Goal: Task Accomplishment & Management: Contribute content

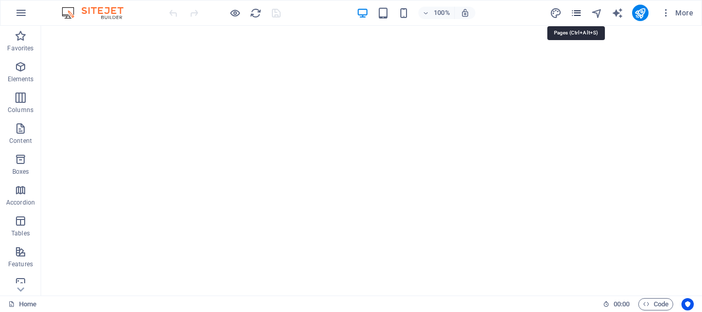
click at [579, 15] on icon "pages" at bounding box center [576, 13] width 12 height 12
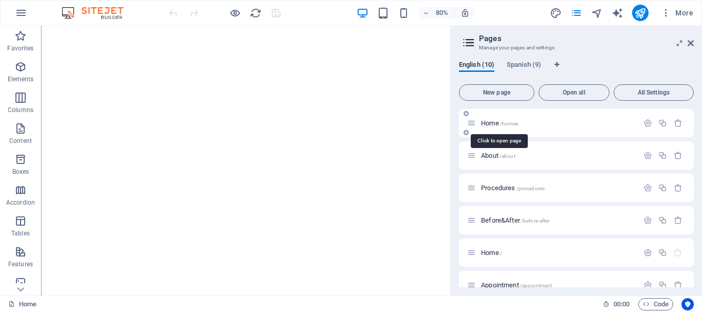
click at [502, 122] on span "/homee" at bounding box center [509, 124] width 19 height 6
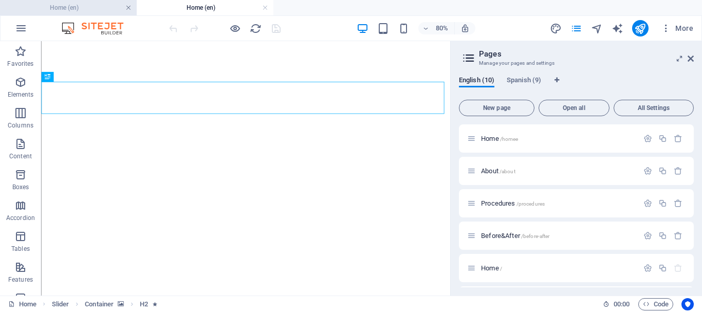
click at [130, 7] on link at bounding box center [128, 8] width 6 height 10
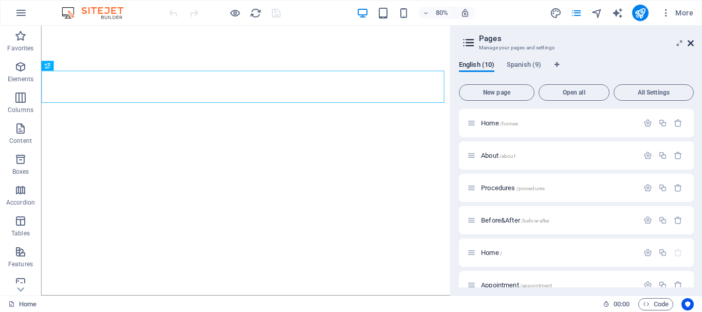
click at [691, 42] on icon at bounding box center [691, 43] width 6 height 8
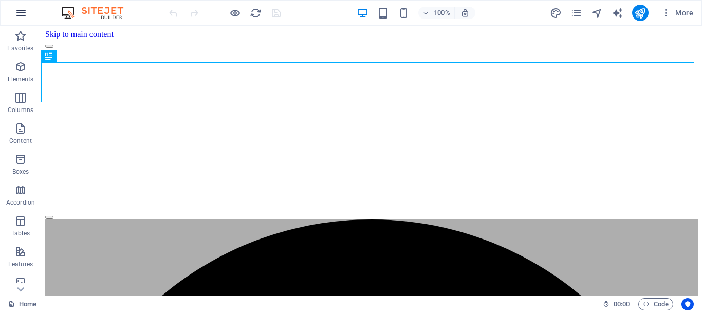
click at [22, 13] on icon "button" at bounding box center [21, 13] width 12 height 12
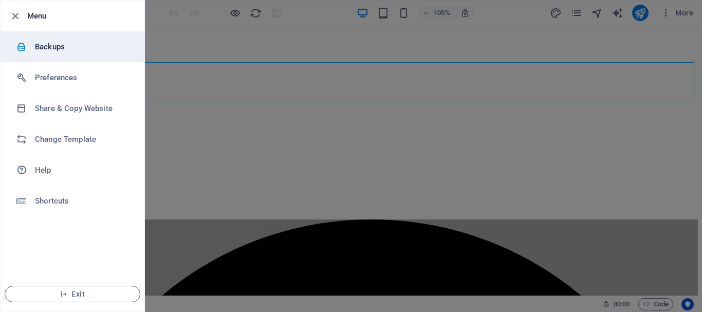
click at [50, 45] on h6 "Backups" at bounding box center [82, 47] width 95 height 12
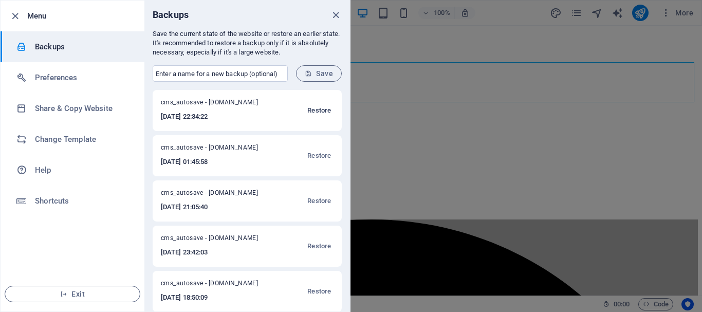
click at [319, 109] on span "Restore" at bounding box center [319, 110] width 24 height 12
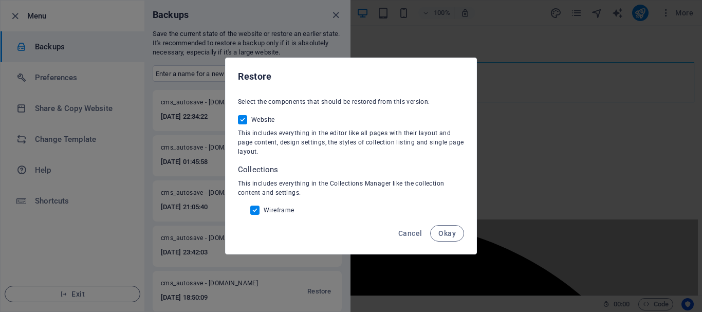
click at [447, 236] on span "Okay" at bounding box center [446, 233] width 17 height 8
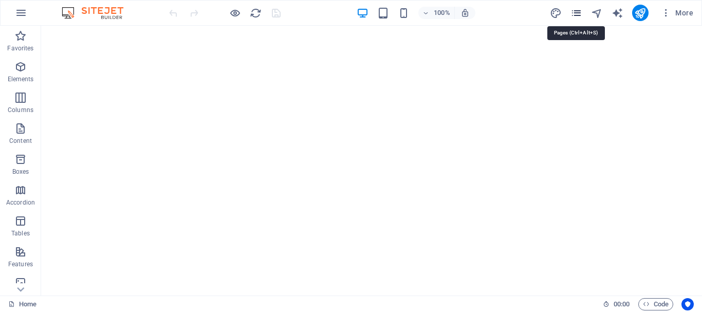
click at [575, 13] on icon "pages" at bounding box center [576, 13] width 12 height 12
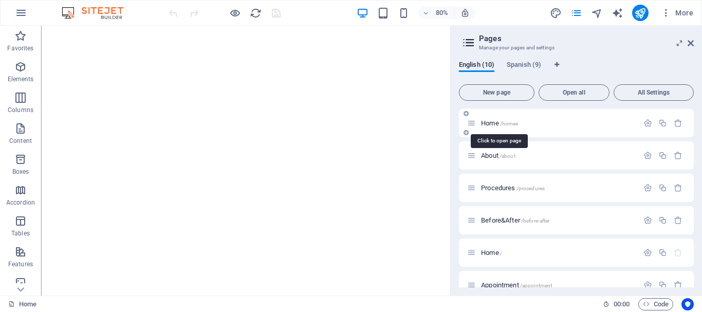
click at [508, 121] on span "/homee" at bounding box center [509, 124] width 19 height 6
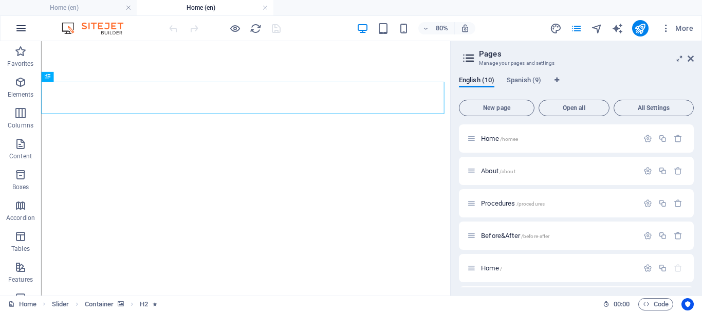
click at [26, 28] on icon "button" at bounding box center [21, 28] width 12 height 12
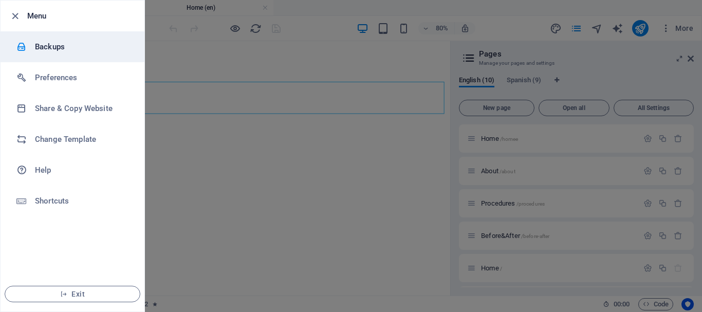
click at [57, 48] on h6 "Backups" at bounding box center [82, 47] width 95 height 12
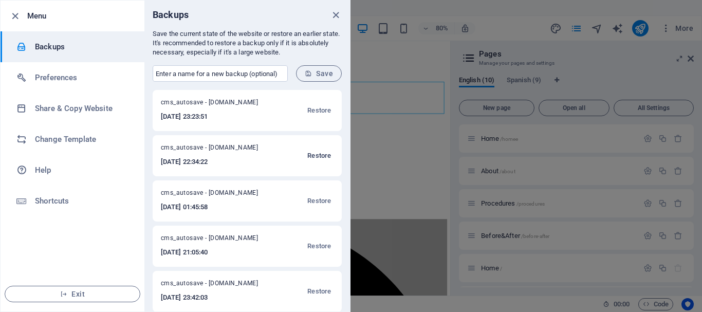
click at [315, 156] on span "Restore" at bounding box center [319, 156] width 24 height 12
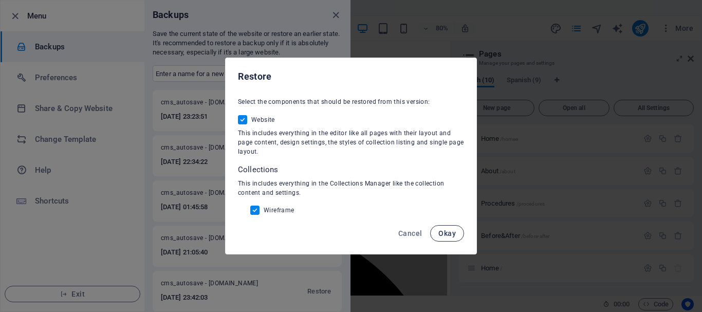
click at [451, 233] on span "Okay" at bounding box center [446, 233] width 17 height 8
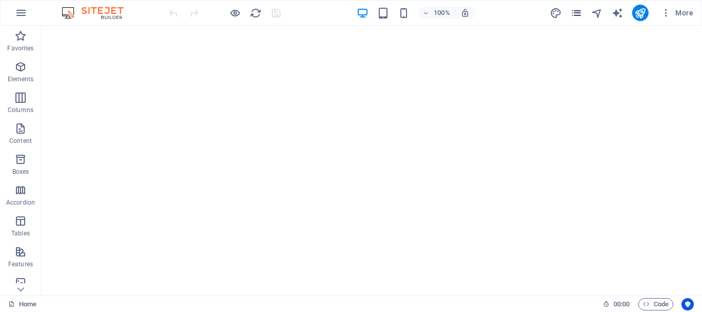
click at [578, 10] on icon "pages" at bounding box center [576, 13] width 12 height 12
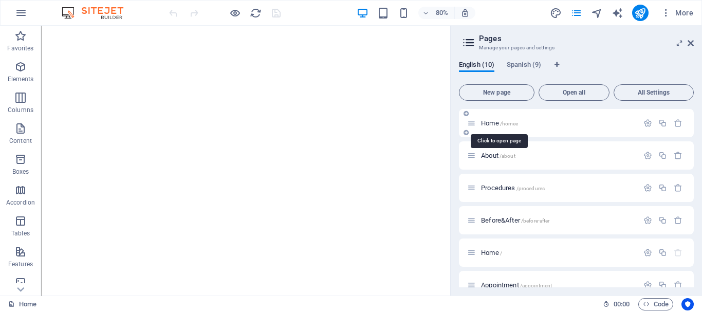
click at [512, 121] on span "/homee" at bounding box center [509, 124] width 19 height 6
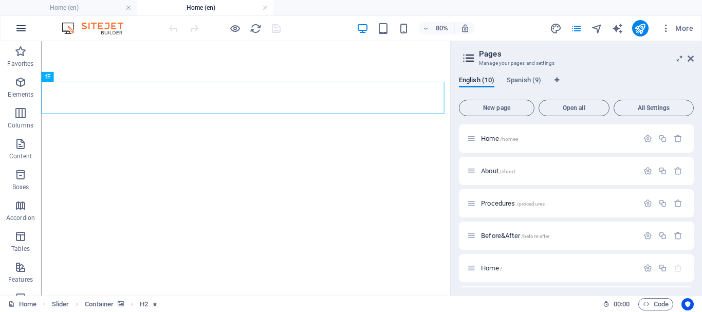
click at [19, 30] on icon "button" at bounding box center [21, 28] width 12 height 12
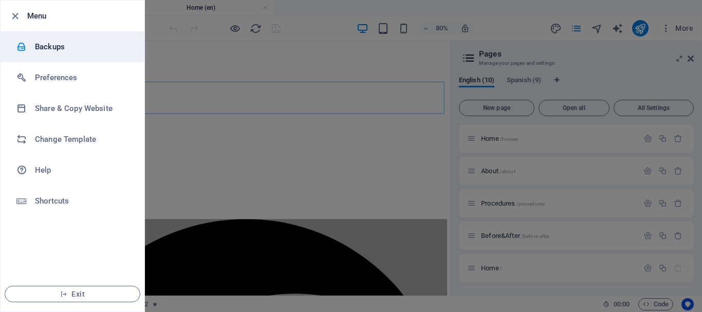
click at [57, 42] on h6 "Backups" at bounding box center [82, 47] width 95 height 12
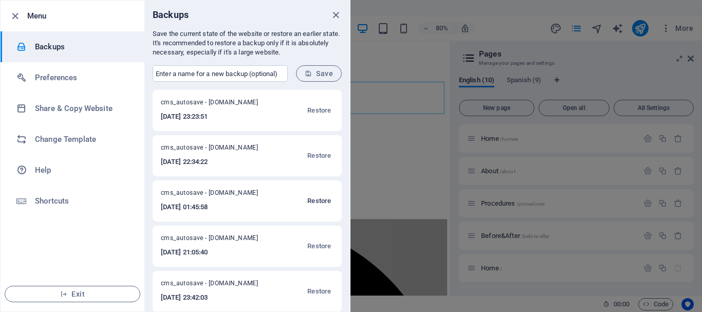
click at [312, 201] on span "Restore" at bounding box center [319, 201] width 24 height 12
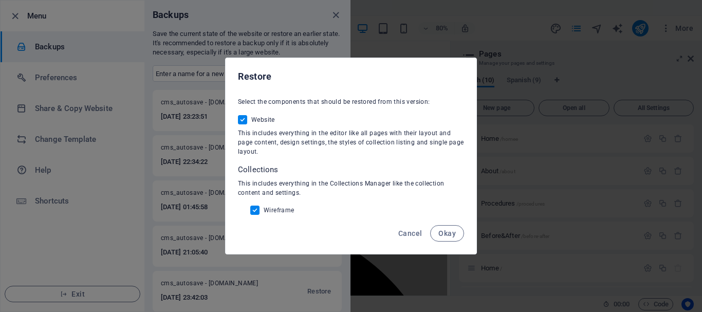
click at [445, 236] on span "Okay" at bounding box center [446, 233] width 17 height 8
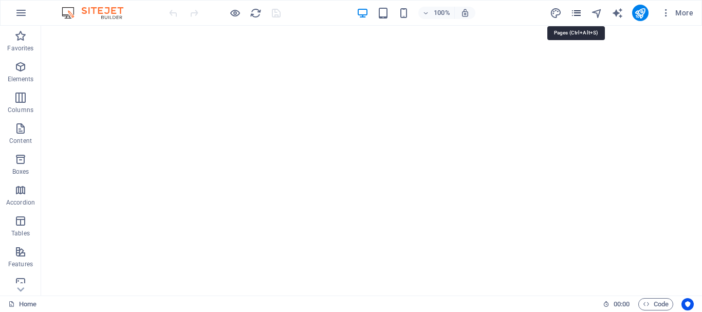
click at [574, 13] on icon "pages" at bounding box center [576, 13] width 12 height 12
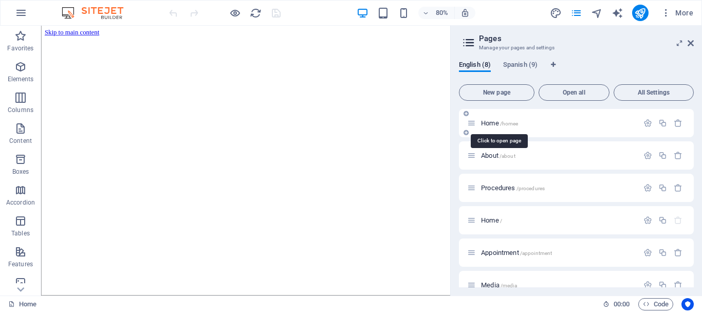
click at [499, 124] on span "Home /homee" at bounding box center [499, 123] width 37 height 8
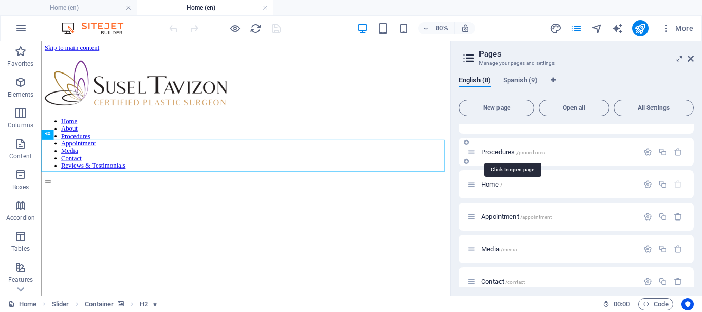
click at [506, 153] on span "Procedures /procedures" at bounding box center [513, 152] width 64 height 8
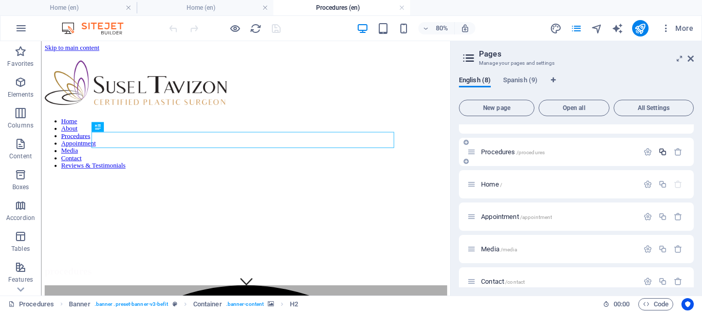
click at [660, 151] on icon "button" at bounding box center [662, 152] width 9 height 9
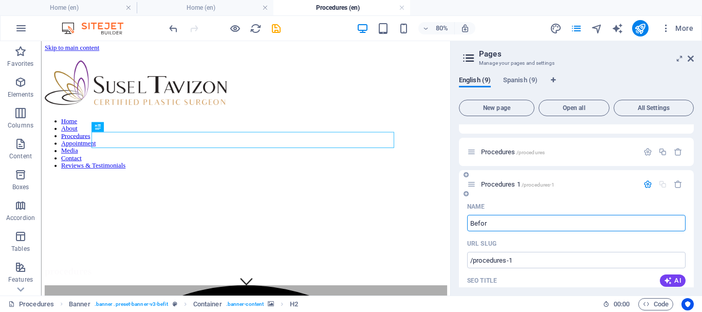
type input "Before"
type input "/be"
type input "Be"
type input "Before &"
type input "/before"
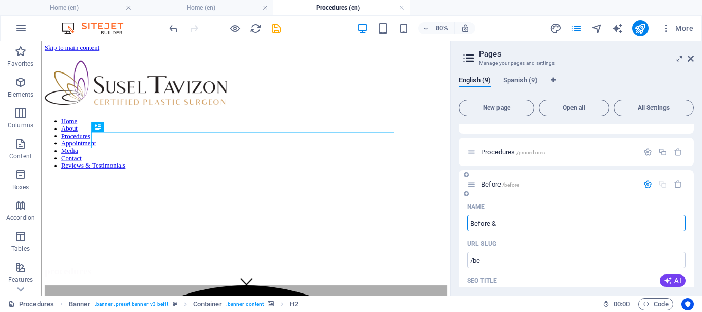
type input "Before"
type input "Before & Af"
type input "Before &"
type input "Before & After"
type input "/before-after"
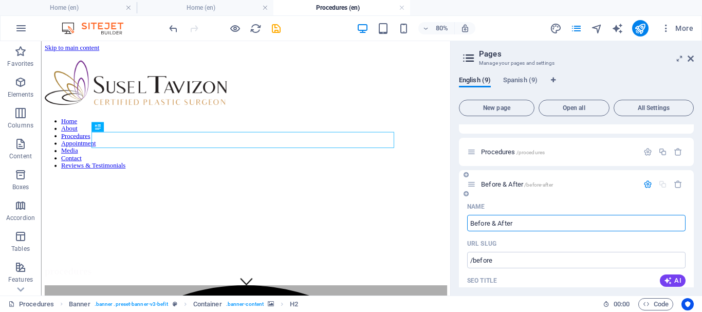
type input "Before & After"
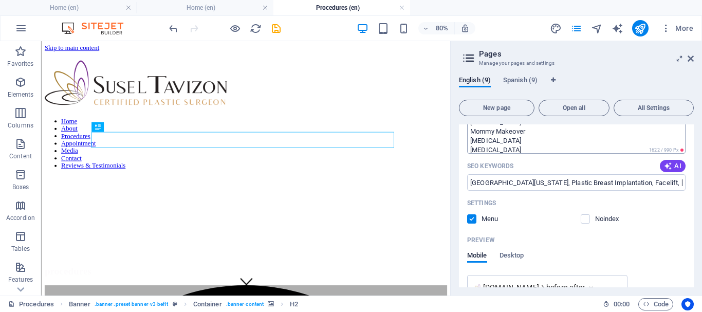
scroll to position [206, 0]
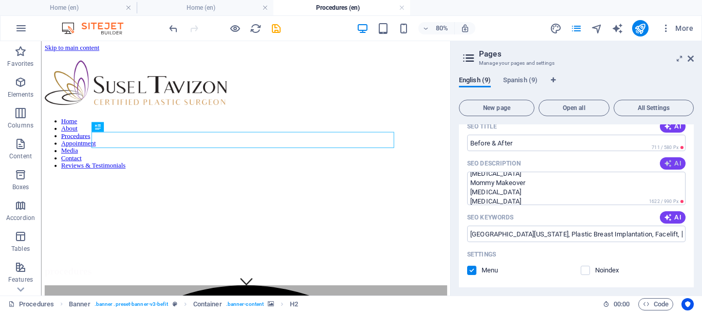
type input "Before & After"
click at [669, 160] on icon "button" at bounding box center [668, 163] width 8 height 8
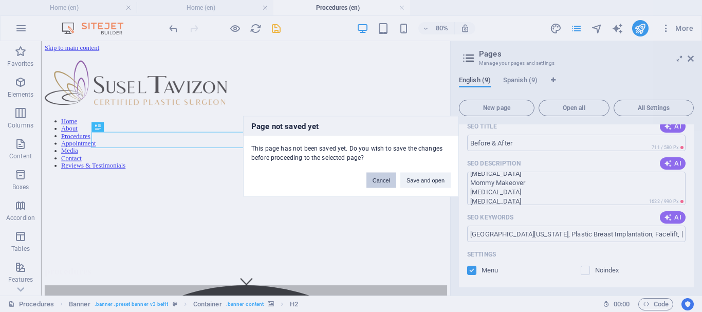
drag, startPoint x: 377, startPoint y: 181, endPoint x: 420, endPoint y: 175, distance: 43.6
click at [377, 181] on button "Cancel" at bounding box center [381, 179] width 30 height 15
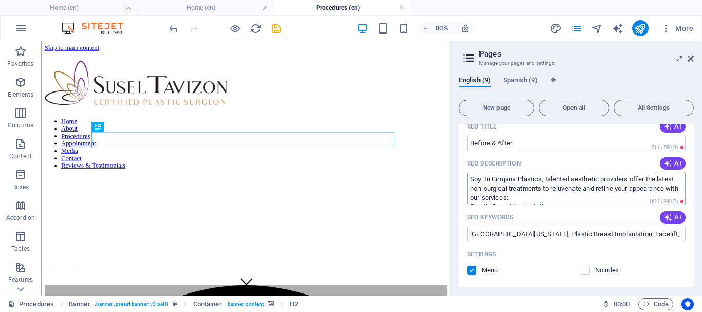
scroll to position [103, 0]
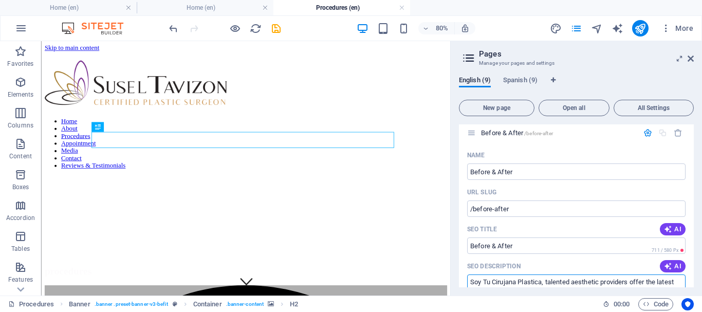
drag, startPoint x: 539, startPoint y: 280, endPoint x: 455, endPoint y: 285, distance: 83.4
click at [455, 285] on div "English (9) Spanish (9) New page Open all All Settings Home /homee About /about…" at bounding box center [576, 182] width 251 height 228
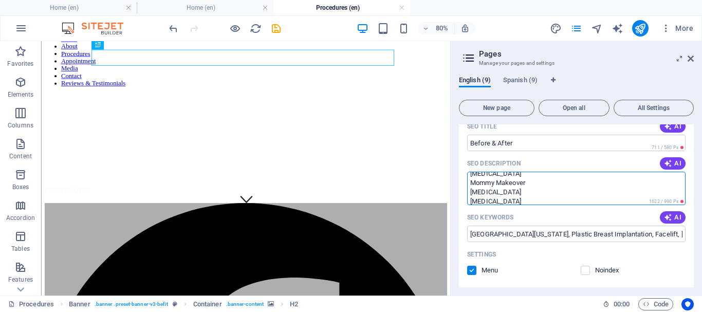
scroll to position [64, 0]
drag, startPoint x: 514, startPoint y: 199, endPoint x: 480, endPoint y: 197, distance: 35.0
click at [480, 197] on textarea "Soy Tu Cirujana Plastica, talented aesthetic providers offer the latest non-sur…" at bounding box center [576, 188] width 218 height 33
click at [510, 193] on textarea "Soy Tu Cirujana Plastica, talented aesthetic providers offer the latest non-sur…" at bounding box center [576, 188] width 218 height 33
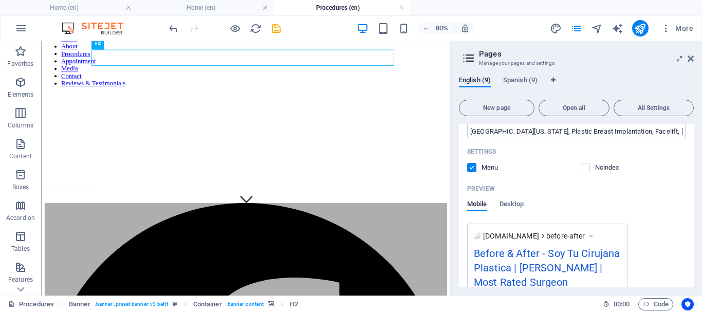
scroll to position [360, 0]
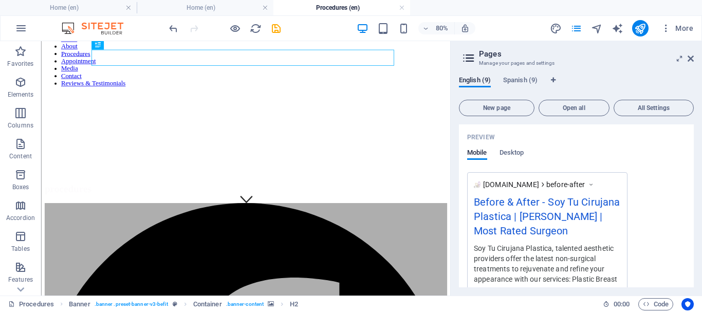
click at [670, 221] on div "www.example.com before-after Before & After - Soy Tu Cirujana Plastica | Susel …" at bounding box center [576, 236] width 218 height 128
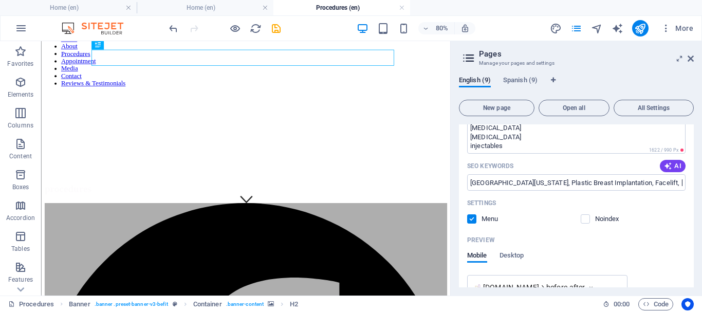
scroll to position [154, 0]
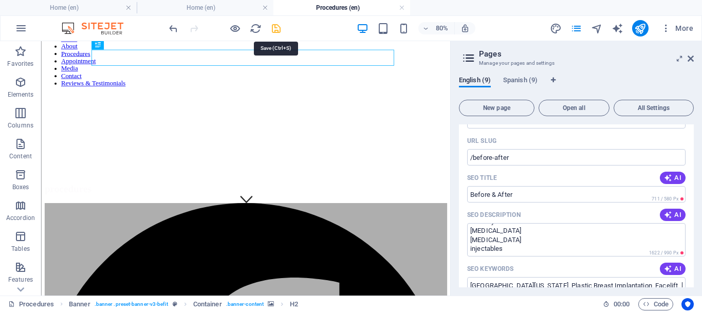
click at [279, 27] on icon "save" at bounding box center [276, 29] width 12 height 12
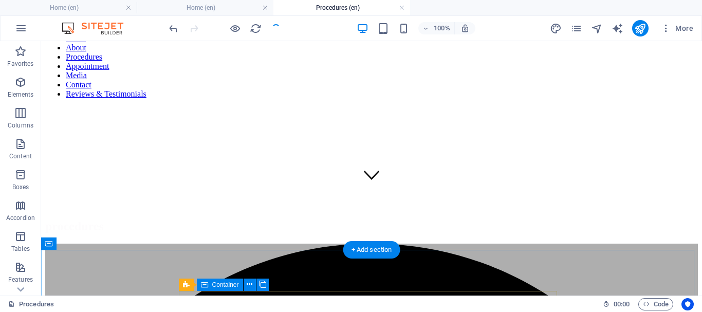
scroll to position [0, 0]
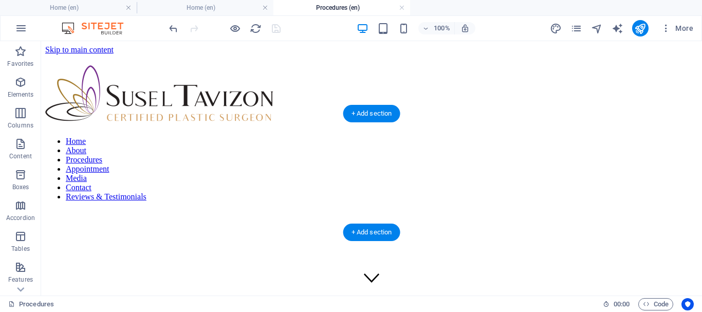
click at [133, 210] on figure at bounding box center [371, 210] width 653 height 0
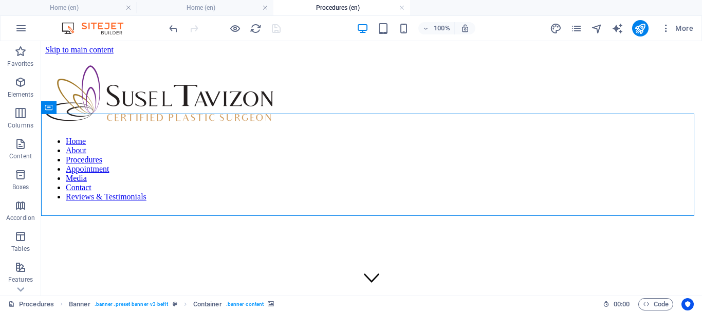
click at [106, 210] on figure at bounding box center [371, 210] width 653 height 0
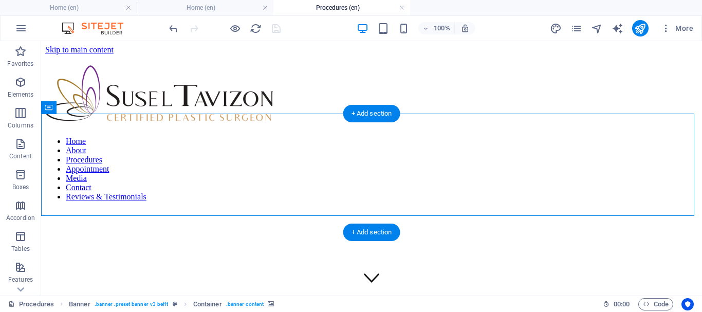
click at [72, 210] on figure at bounding box center [371, 210] width 653 height 0
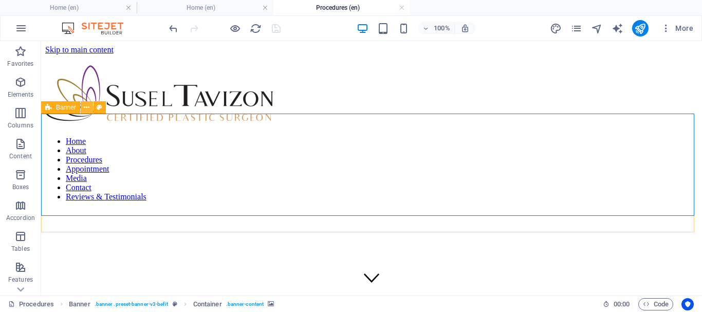
click at [87, 109] on icon at bounding box center [87, 107] width 6 height 11
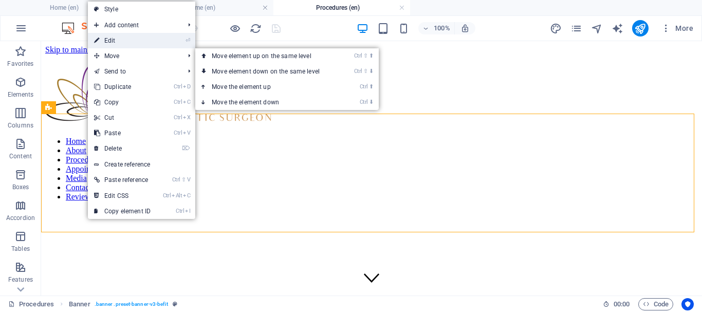
click at [121, 44] on link "⏎ Edit" at bounding box center [122, 40] width 69 height 15
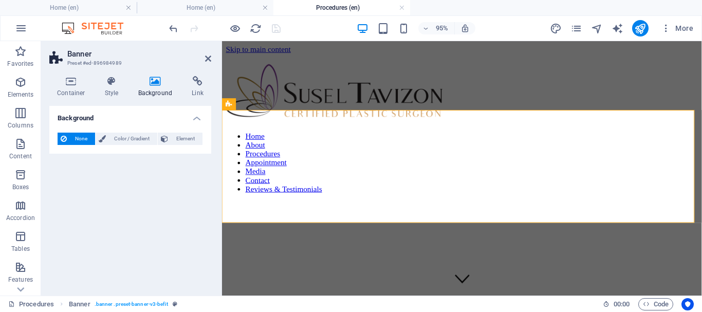
click at [242, 210] on figure at bounding box center [474, 210] width 497 height 0
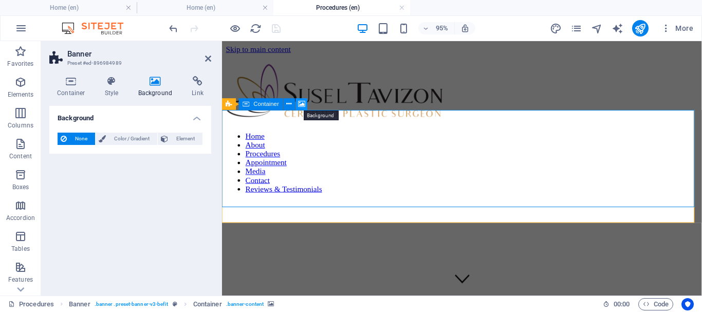
click at [299, 104] on icon at bounding box center [301, 104] width 7 height 10
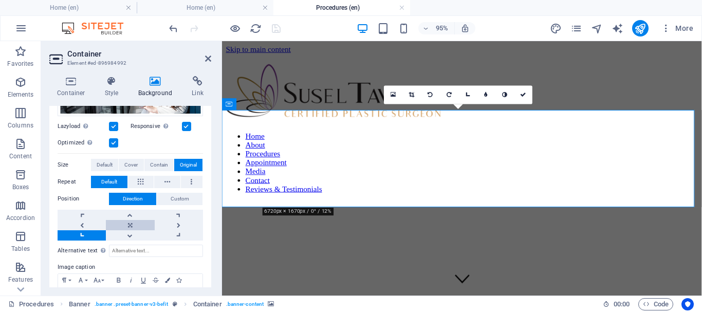
scroll to position [51, 0]
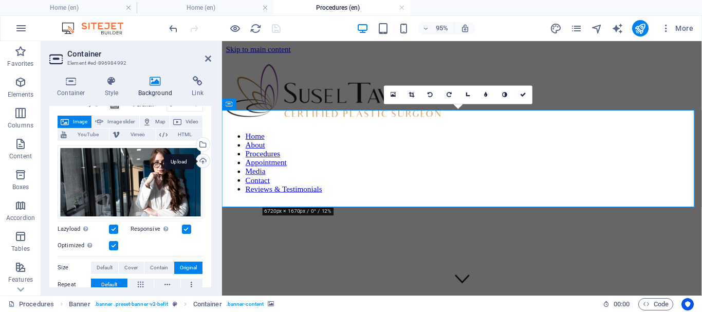
click at [202, 158] on div "Upload" at bounding box center [201, 161] width 15 height 15
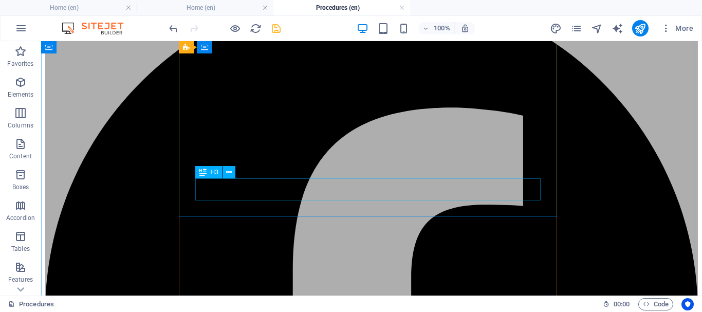
scroll to position [308, 0]
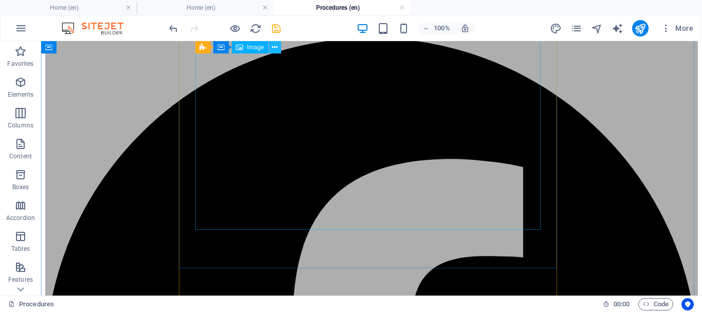
click at [275, 44] on icon at bounding box center [275, 47] width 6 height 11
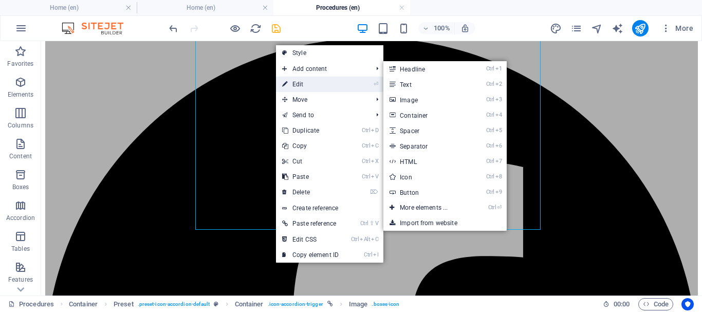
drag, startPoint x: 296, startPoint y: 85, endPoint x: 86, endPoint y: 68, distance: 209.9
click at [296, 85] on link "⏎ Edit" at bounding box center [310, 84] width 69 height 15
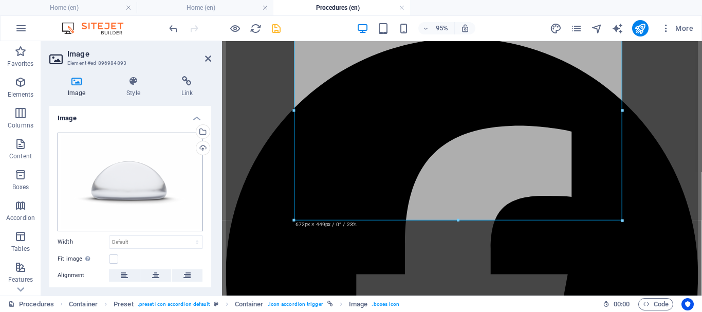
scroll to position [76, 0]
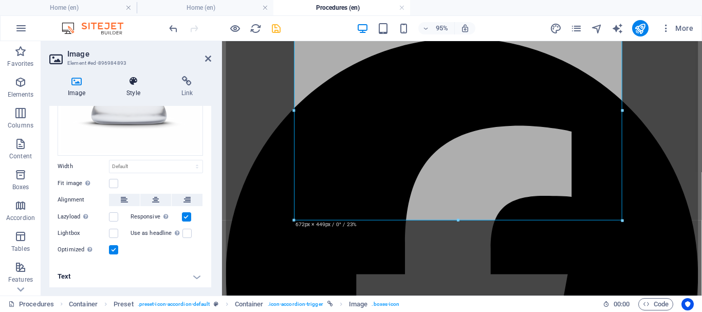
click at [133, 83] on icon at bounding box center [133, 81] width 50 height 10
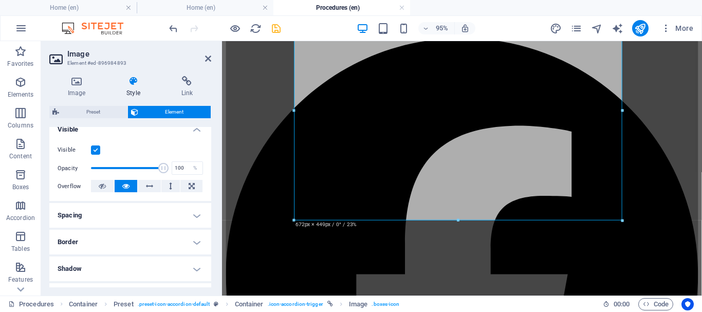
scroll to position [274, 0]
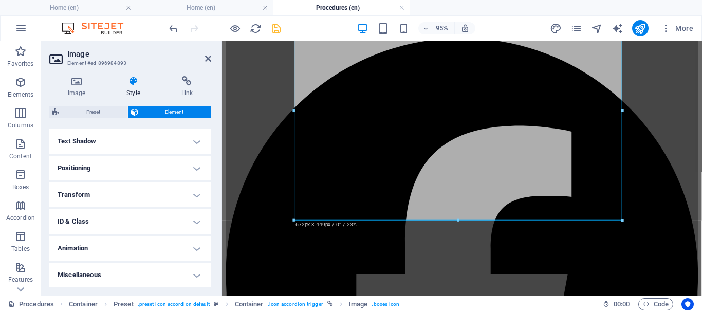
click at [118, 274] on h4 "Miscellaneous" at bounding box center [130, 275] width 162 height 25
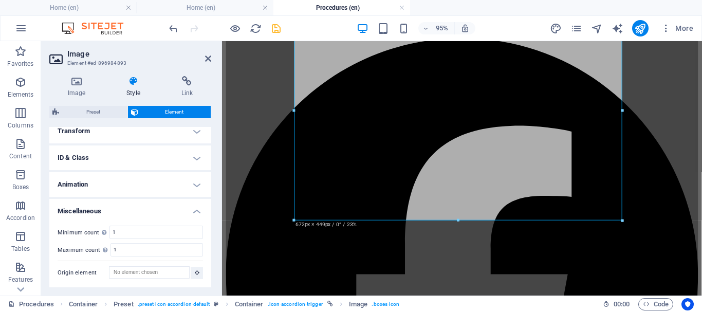
click at [201, 73] on div "Image Style Link Image Drag files here, click to choose files or select files f…" at bounding box center [130, 182] width 178 height 228
click at [176, 88] on h4 "Link" at bounding box center [187, 87] width 48 height 22
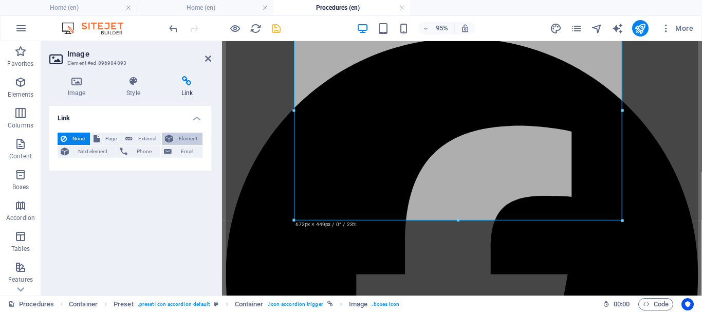
click at [191, 135] on span "Element" at bounding box center [187, 139] width 23 height 12
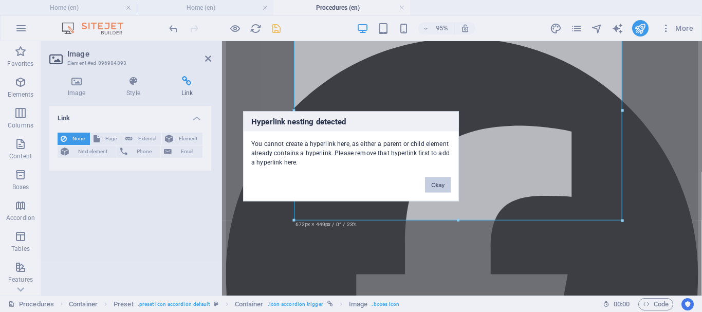
click at [433, 184] on button "Okay" at bounding box center [438, 184] width 26 height 15
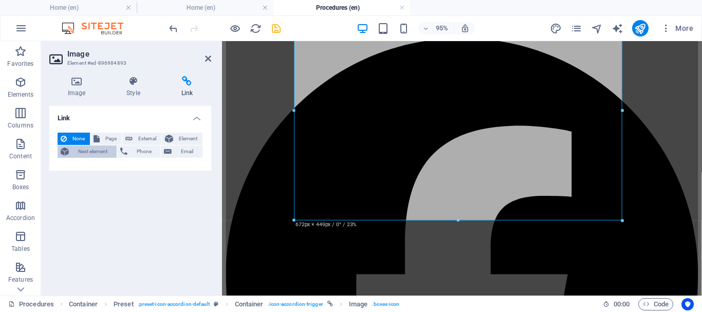
click at [95, 149] on span "Next element" at bounding box center [93, 151] width 42 height 12
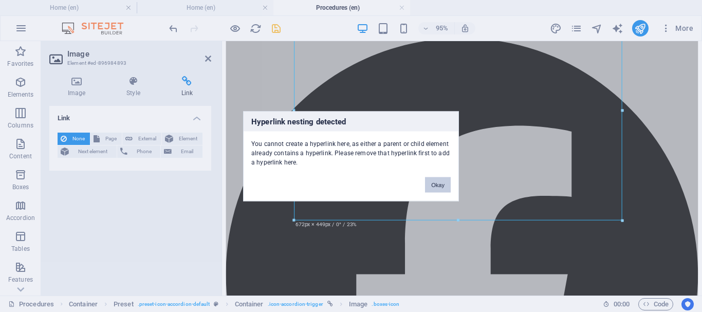
click at [432, 177] on div "Okay" at bounding box center [437, 180] width 41 height 26
drag, startPoint x: 436, startPoint y: 181, endPoint x: 122, endPoint y: 137, distance: 317.1
click at [436, 181] on button "Okay" at bounding box center [438, 184] width 26 height 15
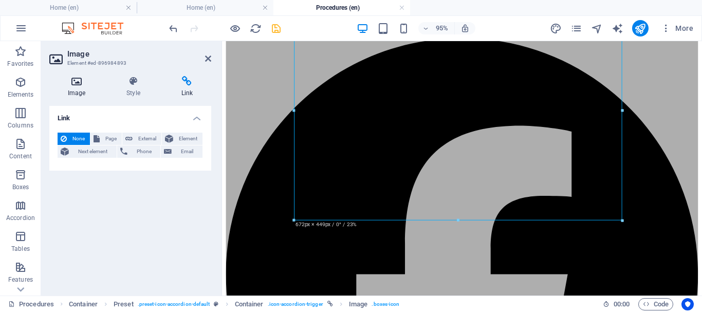
click at [84, 81] on icon at bounding box center [76, 81] width 54 height 10
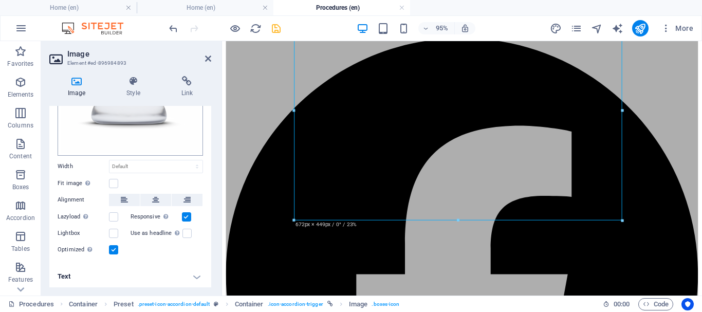
scroll to position [0, 0]
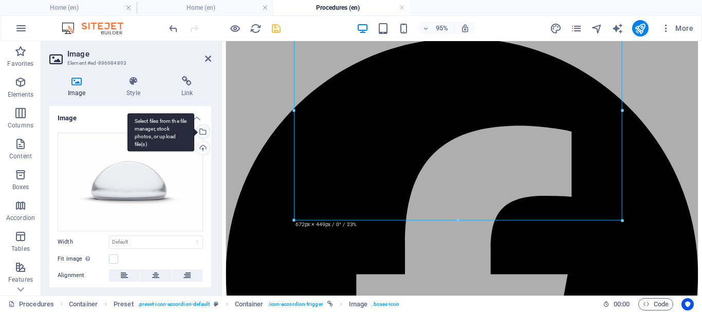
click at [204, 131] on div "Select files from the file manager, stock photos, or upload file(s)" at bounding box center [201, 132] width 15 height 15
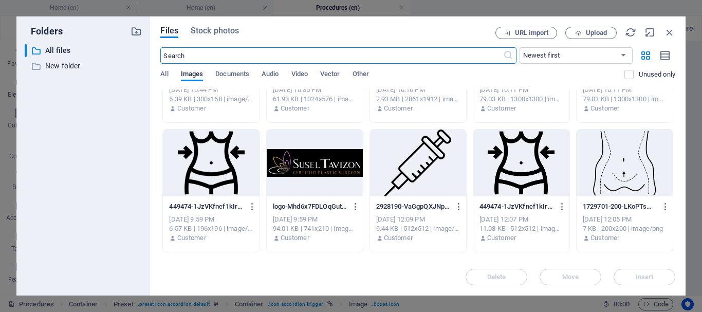
scroll to position [3873, 0]
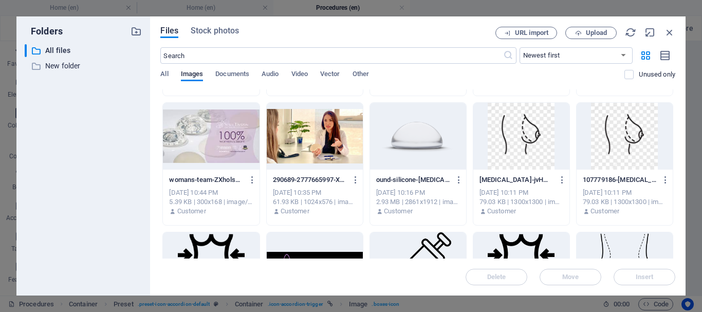
click at [407, 133] on div at bounding box center [418, 136] width 96 height 67
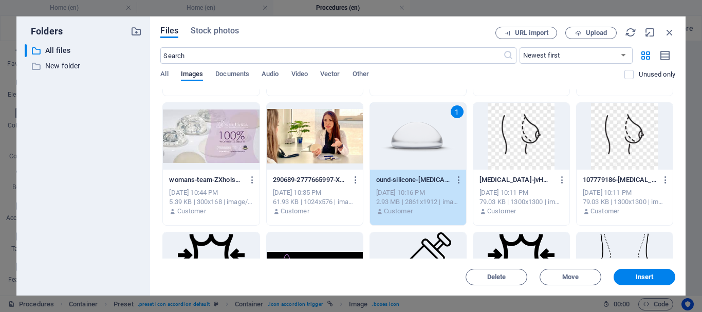
click at [452, 110] on div "1" at bounding box center [457, 111] width 13 height 13
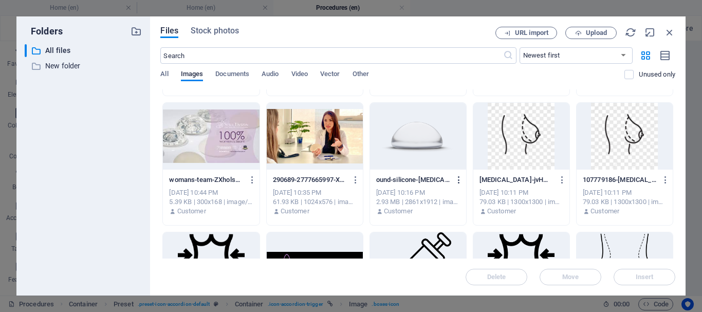
click at [458, 179] on icon "button" at bounding box center [459, 179] width 10 height 9
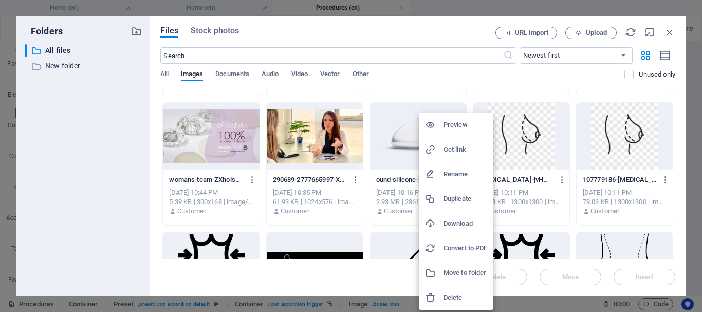
click at [451, 221] on h6 "Download" at bounding box center [466, 223] width 44 height 12
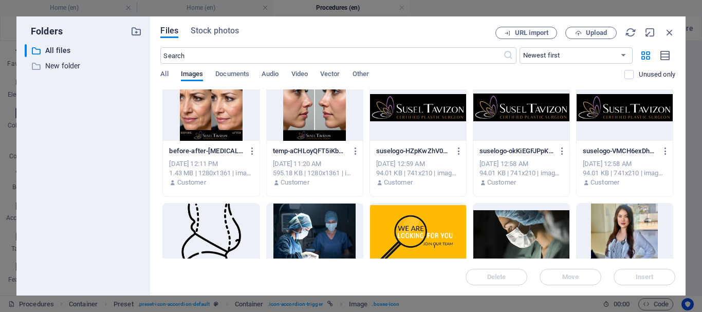
scroll to position [3410, 0]
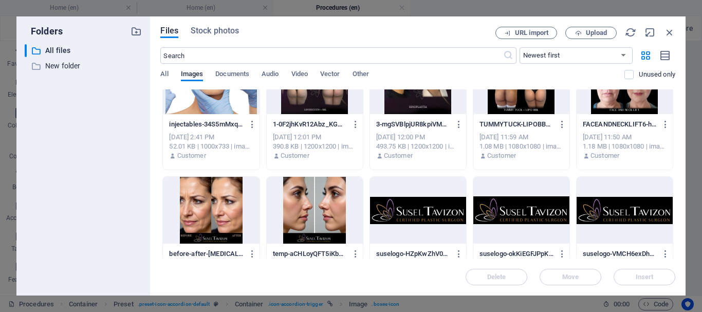
click at [153, 180] on div "Files Stock photos URL import Upload ​ Newest first Oldest first Name (A-Z) Nam…" at bounding box center [418, 155] width 536 height 279
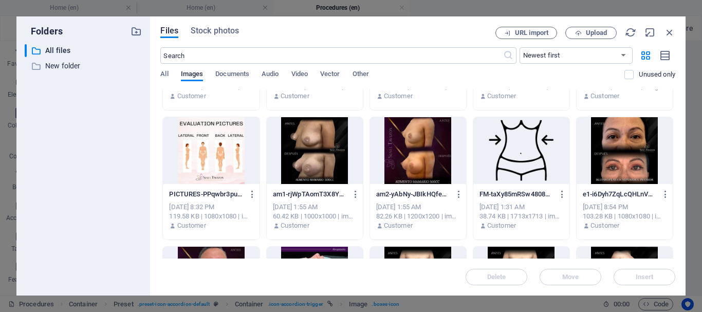
scroll to position [2331, 0]
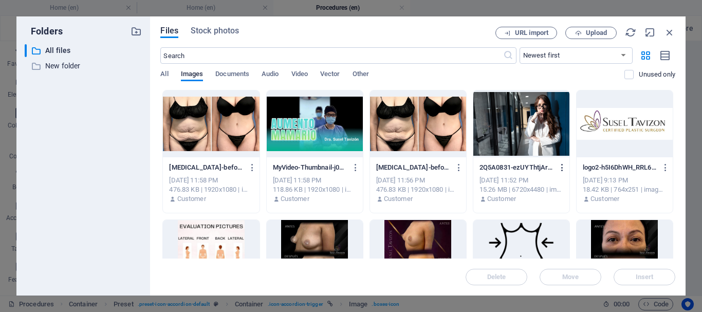
click at [562, 167] on icon "button" at bounding box center [563, 167] width 10 height 9
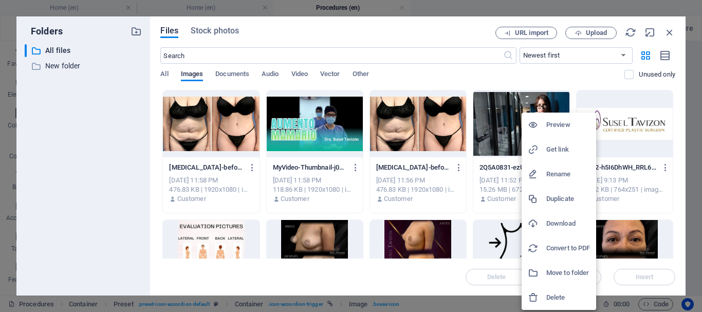
click at [565, 224] on h6 "Download" at bounding box center [568, 223] width 44 height 12
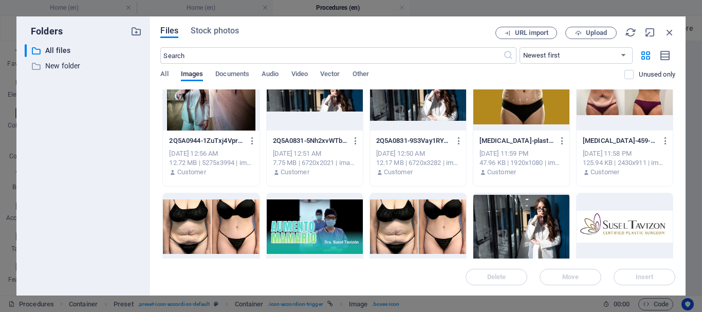
scroll to position [2177, 0]
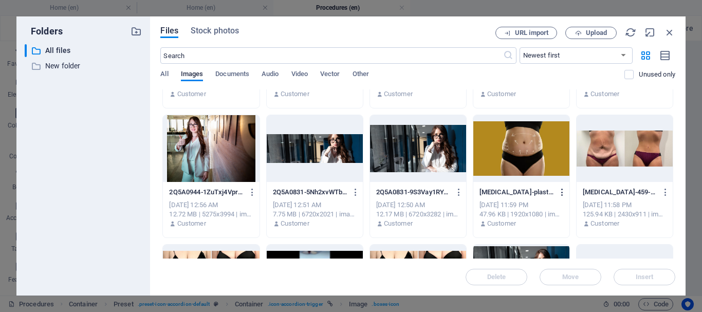
click at [563, 195] on icon "button" at bounding box center [563, 192] width 10 height 9
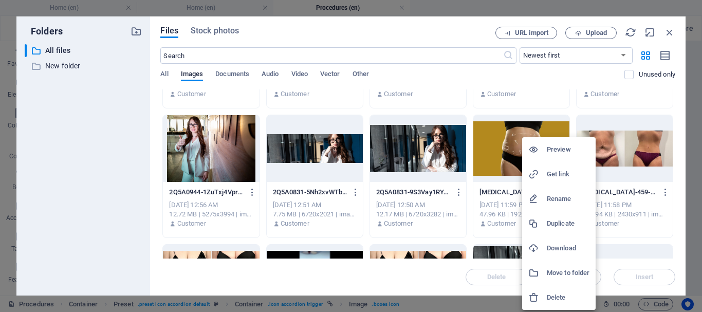
click at [575, 246] on h6 "Download" at bounding box center [568, 248] width 43 height 12
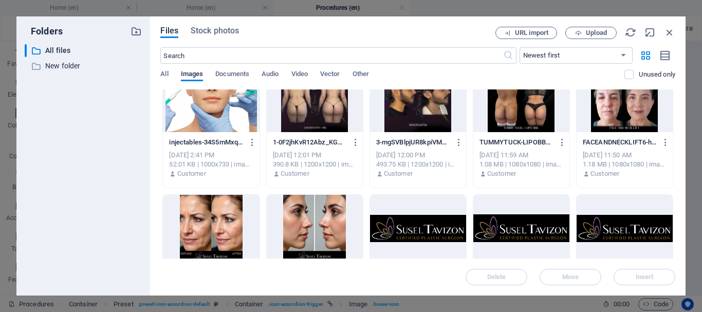
scroll to position [3546, 0]
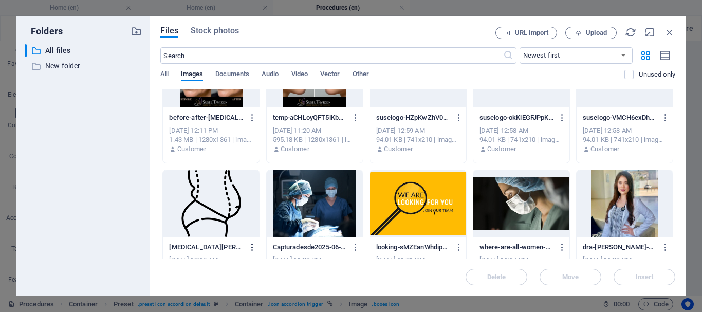
click at [252, 247] on icon "button" at bounding box center [253, 247] width 10 height 9
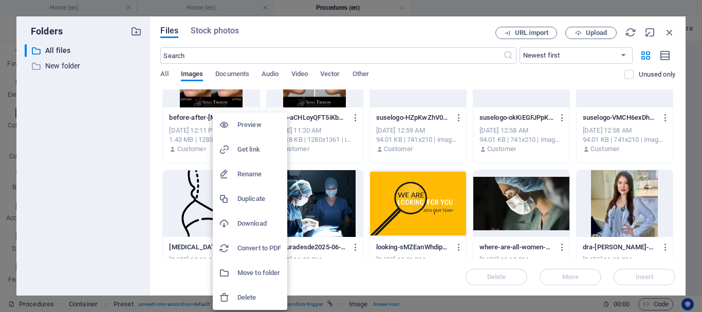
click at [256, 218] on h6 "Download" at bounding box center [259, 223] width 44 height 12
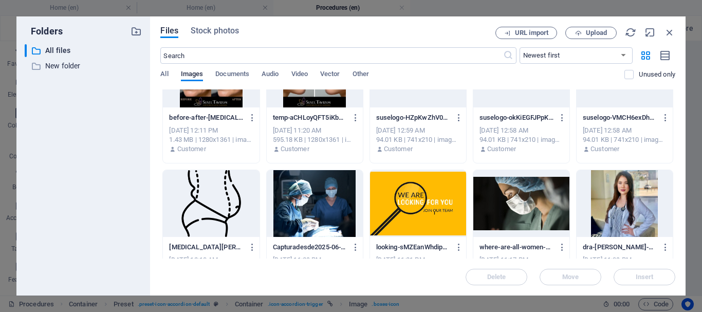
scroll to position [3598, 0]
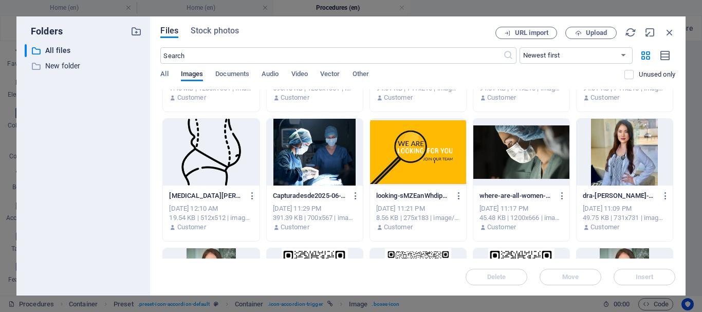
drag, startPoint x: 675, startPoint y: 217, endPoint x: 676, endPoint y: 232, distance: 15.4
click at [676, 232] on div "Files Stock photos URL import Upload ​ Newest first Oldest first Name (A-Z) Nam…" at bounding box center [418, 155] width 536 height 279
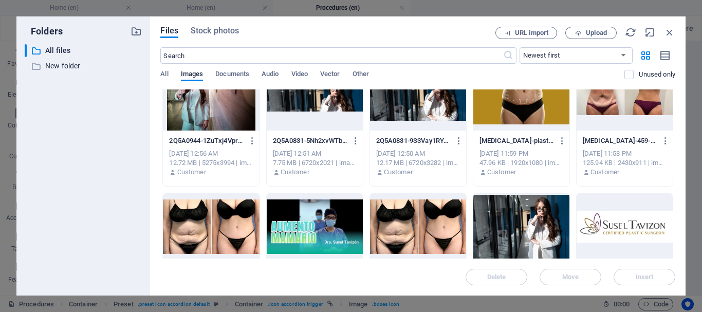
scroll to position [2125, 0]
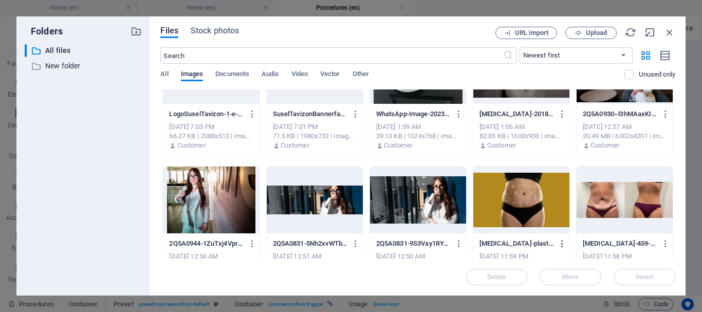
click at [561, 244] on icon "button" at bounding box center [563, 243] width 10 height 9
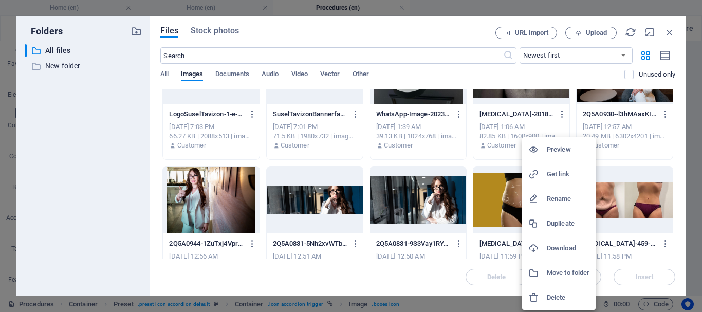
click at [564, 247] on h6 "Download" at bounding box center [568, 248] width 43 height 12
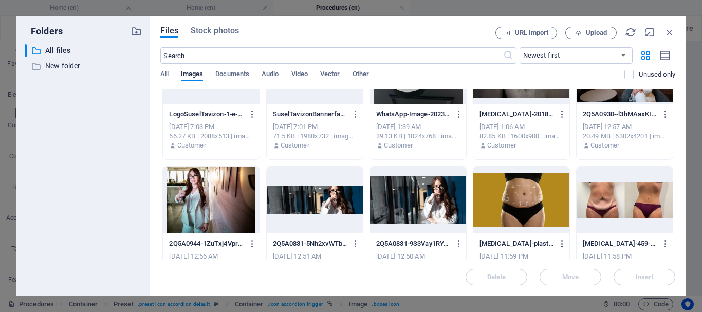
click at [558, 245] on icon "button" at bounding box center [563, 243] width 10 height 9
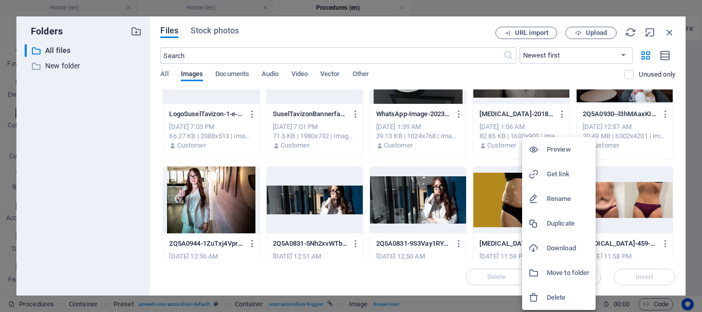
click at [566, 147] on h6 "Preview" at bounding box center [568, 149] width 43 height 12
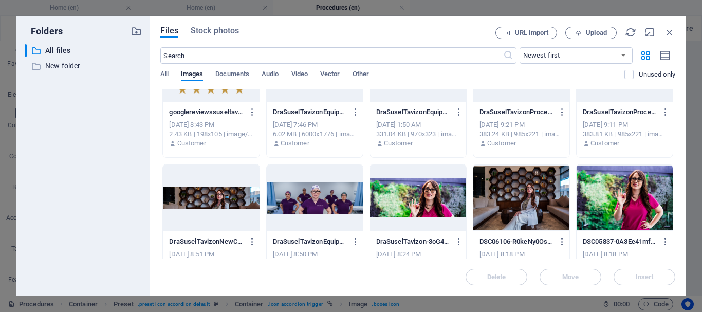
scroll to position [1714, 0]
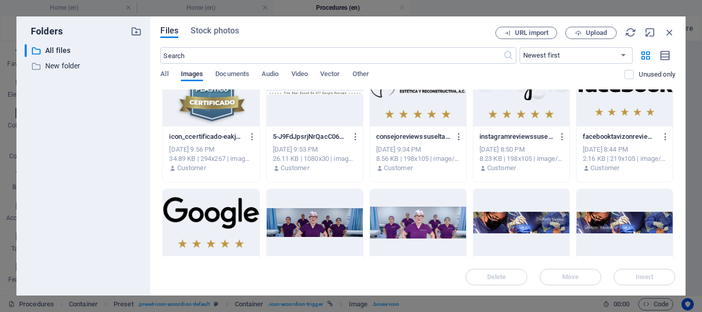
drag, startPoint x: 675, startPoint y: 151, endPoint x: 679, endPoint y: 90, distance: 61.3
click at [679, 90] on div "Files Stock photos URL import Upload ​ Newest first Oldest first Name (A-Z) Nam…" at bounding box center [418, 155] width 536 height 279
click at [667, 33] on icon "button" at bounding box center [669, 32] width 11 height 11
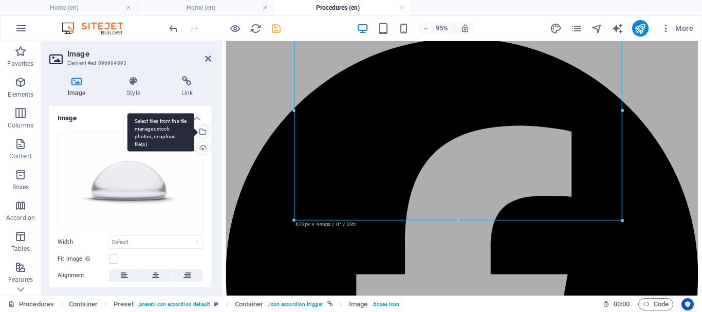
click at [194, 133] on div "Select files from the file manager, stock photos, or upload file(s)" at bounding box center [160, 132] width 67 height 39
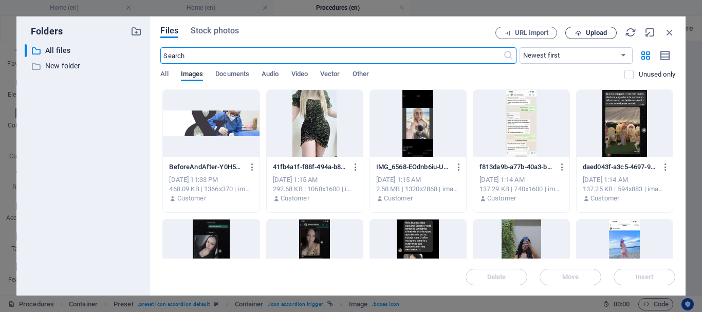
click at [594, 33] on span "Upload" at bounding box center [596, 33] width 21 height 6
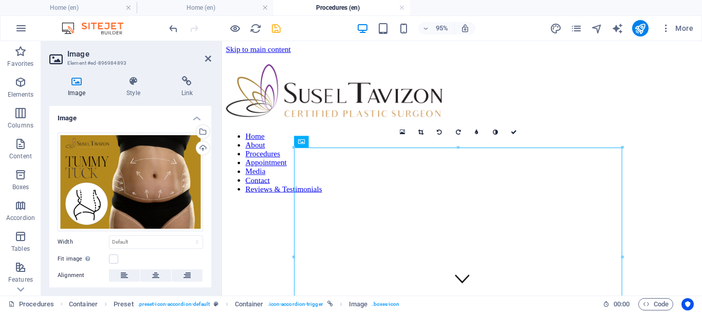
scroll to position [154, 0]
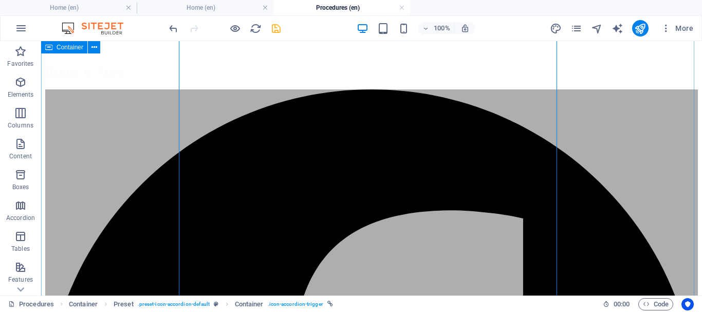
scroll to position [206, 0]
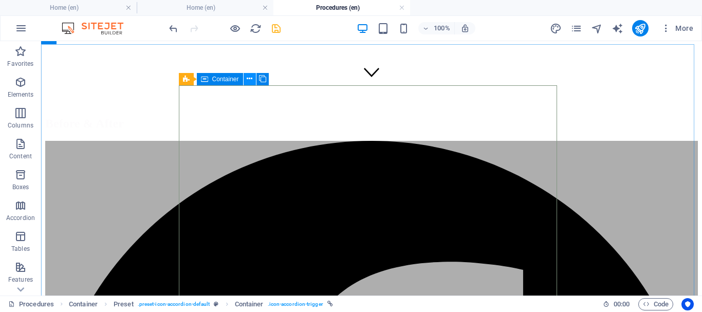
click at [254, 79] on button at bounding box center [250, 79] width 12 height 12
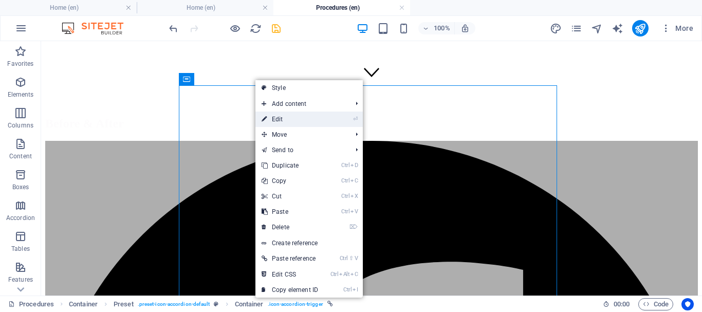
drag, startPoint x: 281, startPoint y: 115, endPoint x: 44, endPoint y: 68, distance: 242.0
click at [281, 115] on link "⏎ Edit" at bounding box center [289, 119] width 69 height 15
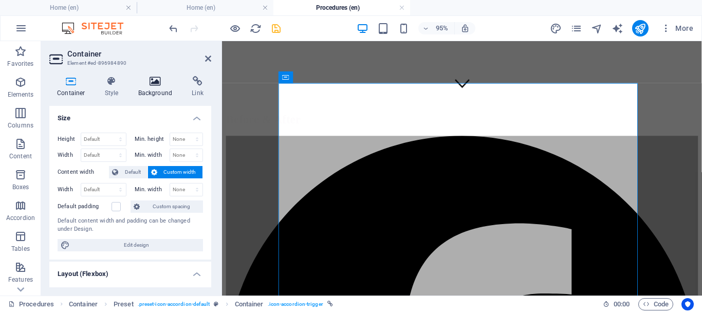
click at [157, 82] on icon at bounding box center [156, 81] width 50 height 10
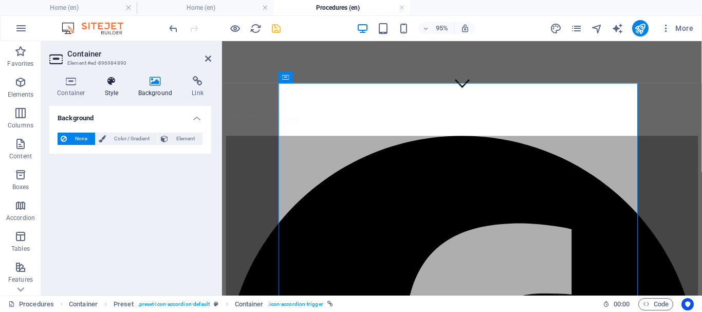
click at [113, 87] on h4 "Style" at bounding box center [113, 87] width 33 height 22
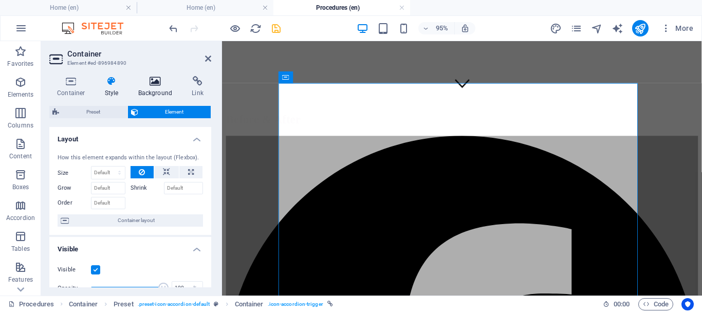
click at [155, 85] on icon at bounding box center [156, 81] width 50 height 10
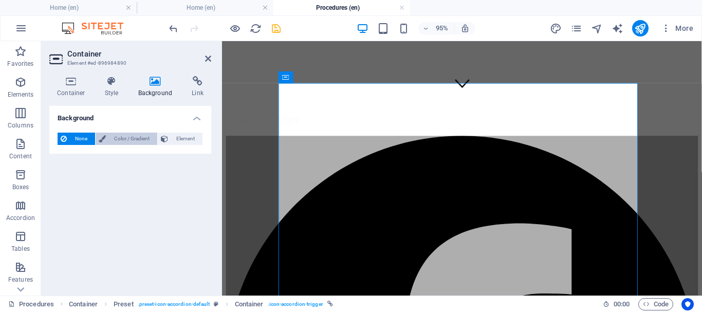
click at [130, 138] on span "Color / Gradient" at bounding box center [131, 139] width 45 height 12
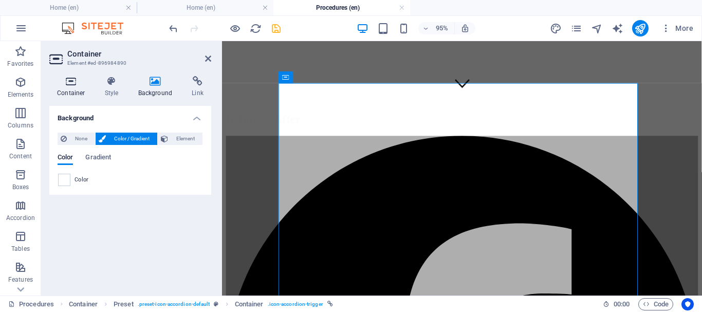
click at [75, 84] on icon at bounding box center [71, 81] width 44 height 10
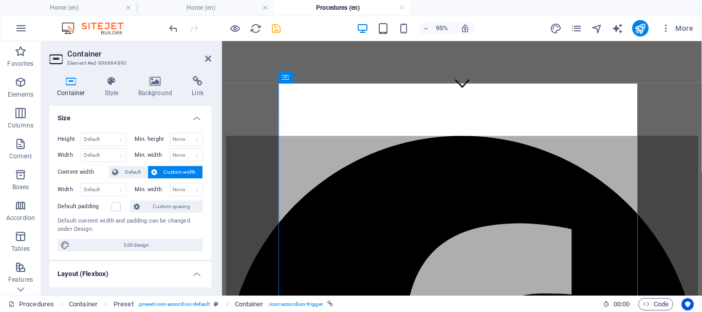
scroll to position [234, 0]
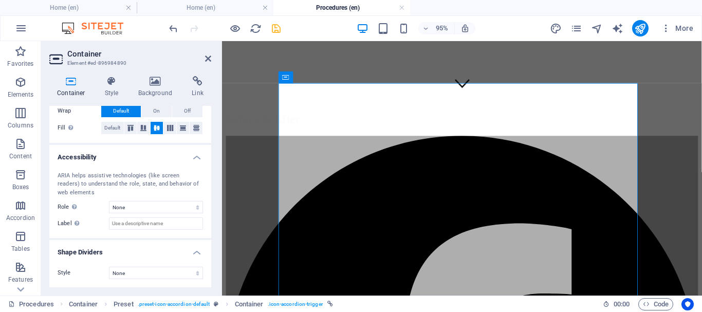
click at [118, 76] on div "Container Style Background Link Size Height Default px rem % vh vw Min. height …" at bounding box center [130, 182] width 178 height 228
click at [109, 80] on icon at bounding box center [111, 81] width 29 height 10
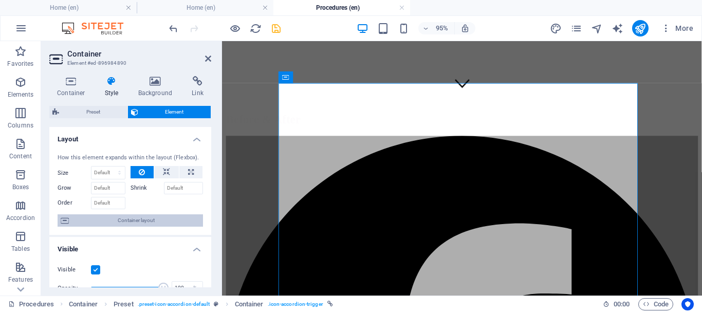
scroll to position [103, 0]
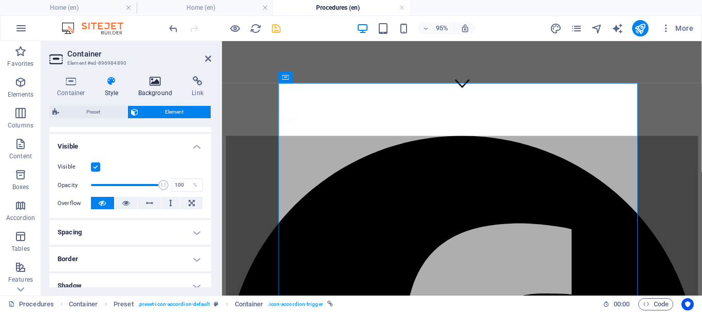
click at [161, 82] on icon at bounding box center [156, 81] width 50 height 10
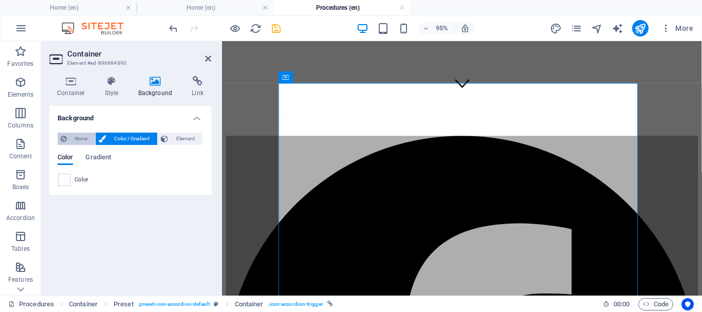
click at [83, 136] on span "None" at bounding box center [81, 139] width 22 height 12
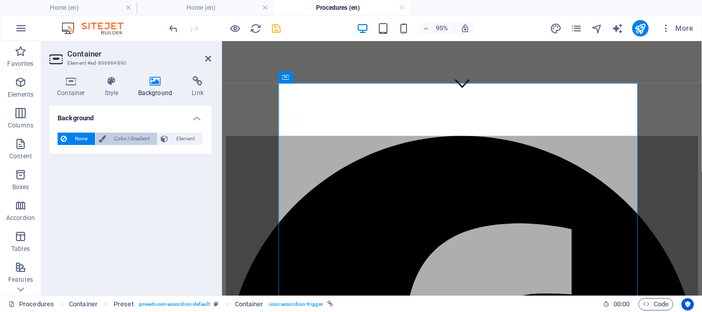
click at [120, 136] on span "Color / Gradient" at bounding box center [131, 139] width 45 height 12
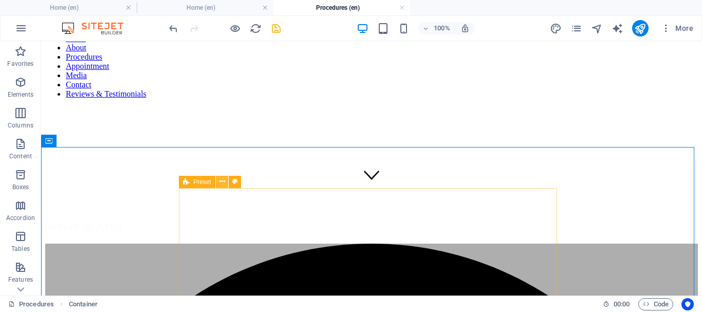
click at [219, 180] on button at bounding box center [222, 182] width 12 height 12
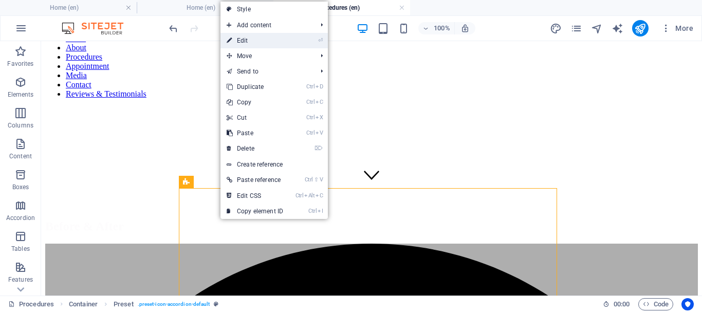
drag, startPoint x: 251, startPoint y: 40, endPoint x: 39, endPoint y: 1, distance: 215.3
click at [251, 40] on link "⏎ Edit" at bounding box center [254, 40] width 69 height 15
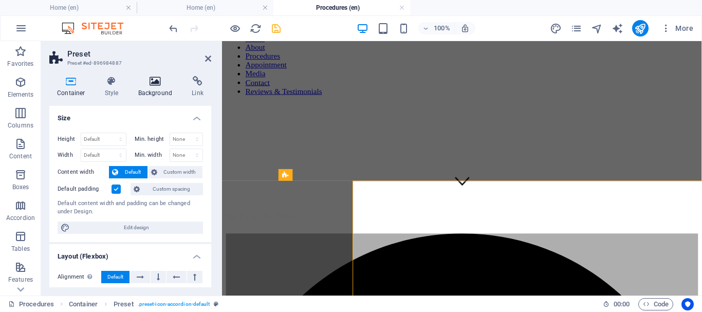
click at [159, 82] on icon at bounding box center [156, 81] width 50 height 10
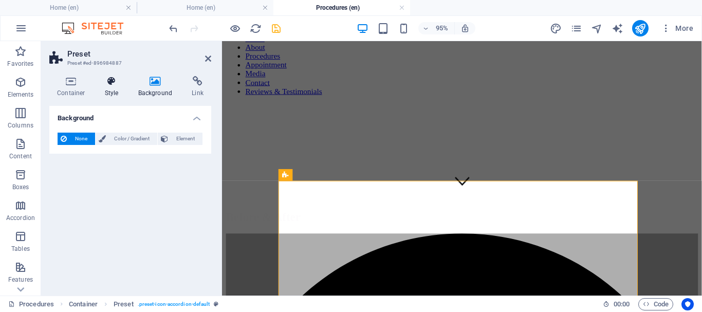
click at [102, 82] on icon at bounding box center [111, 81] width 29 height 10
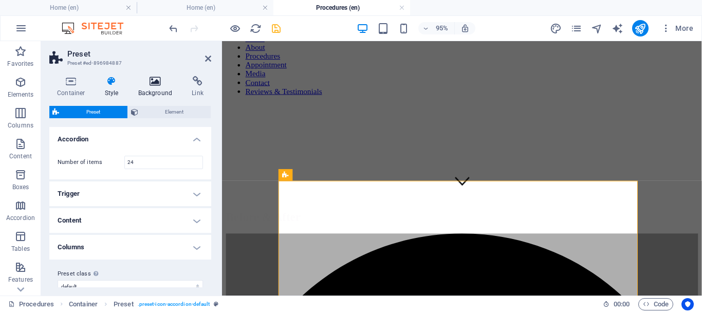
click at [143, 84] on icon at bounding box center [156, 81] width 50 height 10
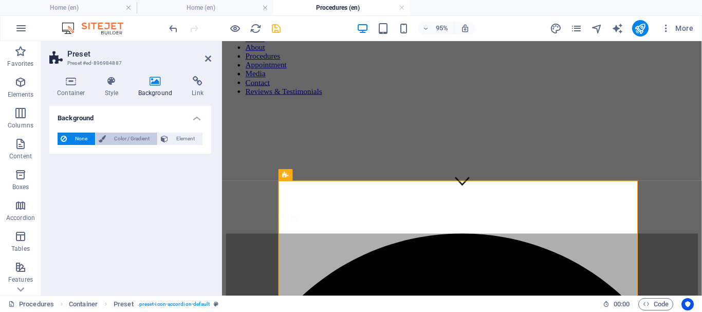
click at [139, 140] on span "Color / Gradient" at bounding box center [131, 139] width 45 height 12
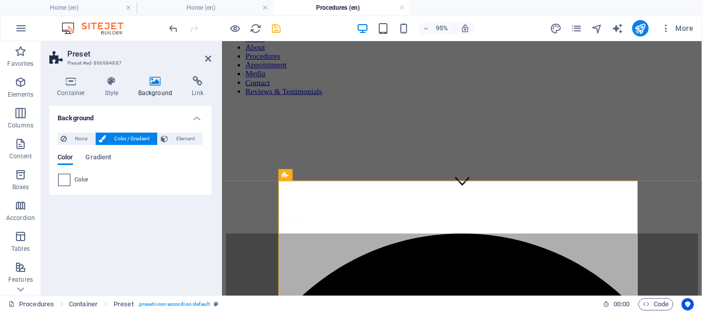
click at [66, 179] on span at bounding box center [64, 179] width 11 height 11
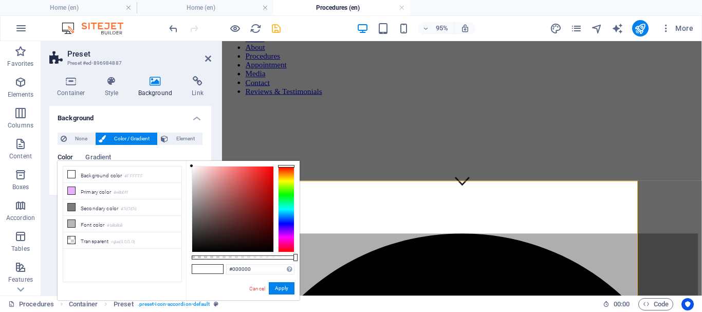
drag, startPoint x: 217, startPoint y: 191, endPoint x: 219, endPoint y: 263, distance: 71.5
click at [220, 263] on div "#000000 Supported formats #0852ed rgb(8, 82, 237) rgba(8, 82, 237, 90%) hsv(221…" at bounding box center [243, 305] width 114 height 288
click at [272, 288] on button "Apply" at bounding box center [282, 288] width 26 height 12
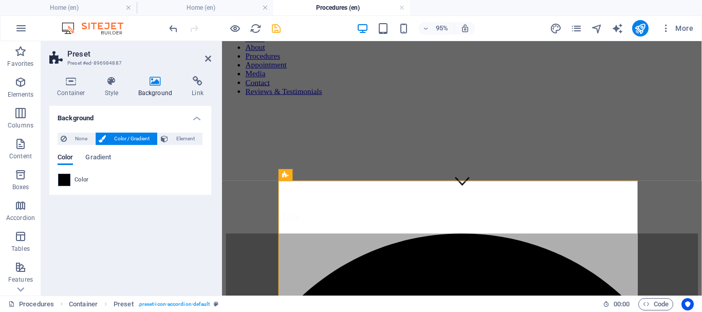
click at [63, 182] on span at bounding box center [64, 179] width 11 height 11
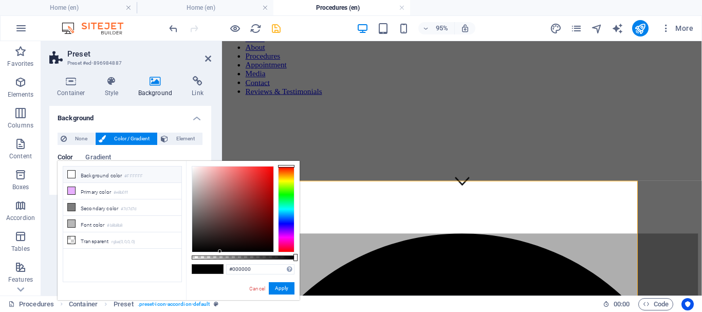
click at [176, 170] on div "less Background color #FFFFFF Primary color #e8b0ff Secondary color #7d7d7d Fon…" at bounding box center [179, 230] width 242 height 139
click at [281, 290] on button "Apply" at bounding box center [282, 288] width 26 height 12
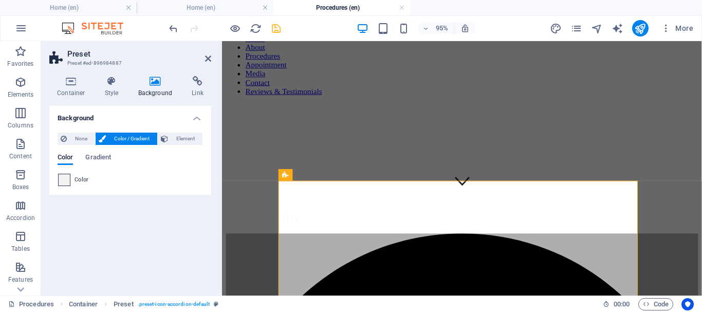
click at [66, 174] on span at bounding box center [64, 179] width 11 height 11
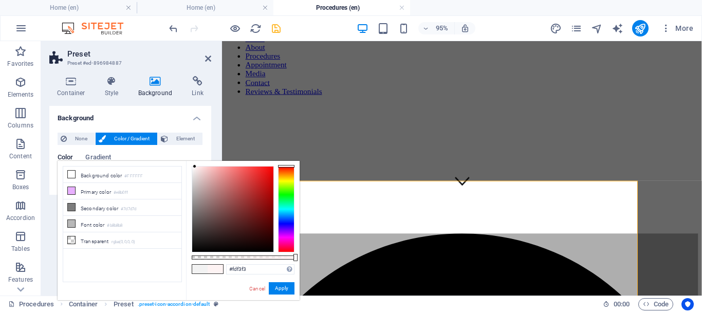
type input "#ffffff"
drag, startPoint x: 199, startPoint y: 169, endPoint x: 191, endPoint y: 163, distance: 10.0
click at [191, 163] on div "#ffffff Supported formats #0852ed rgb(8, 82, 237) rgba(8, 82, 237, 90%) hsv(221…" at bounding box center [243, 305] width 114 height 288
click at [284, 289] on button "Apply" at bounding box center [282, 288] width 26 height 12
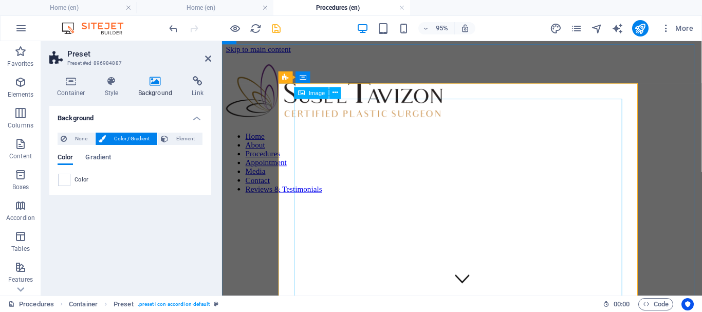
scroll to position [206, 0]
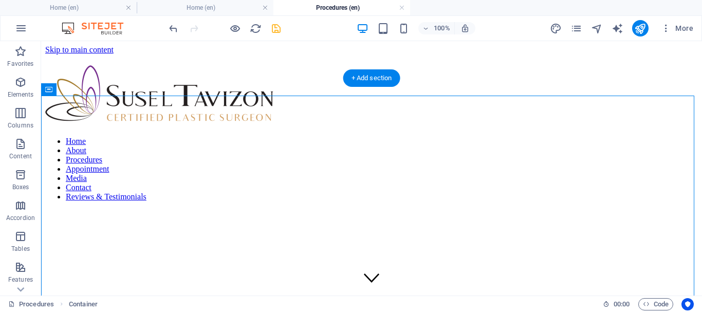
scroll to position [154, 0]
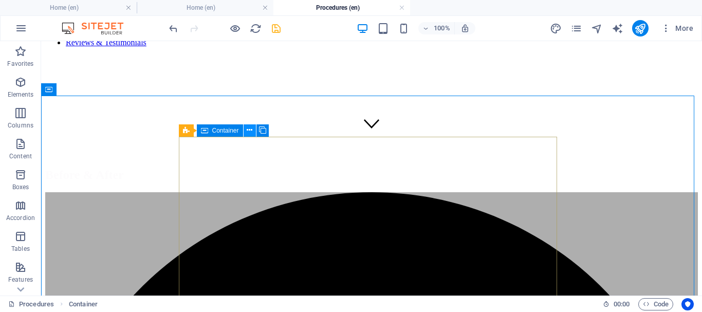
click at [252, 130] on icon at bounding box center [250, 130] width 6 height 11
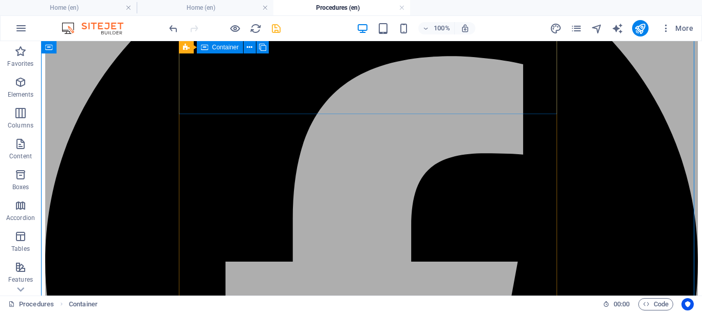
scroll to position [514, 0]
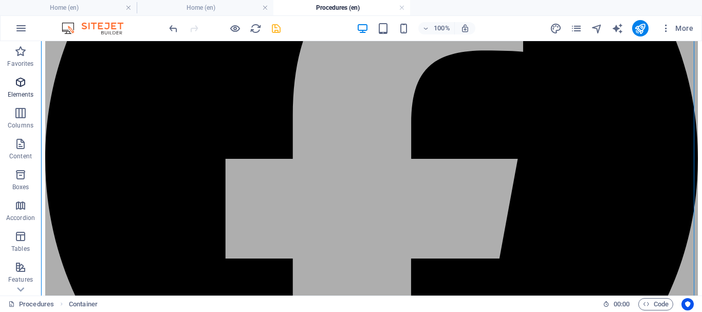
click at [22, 85] on icon "button" at bounding box center [20, 82] width 12 height 12
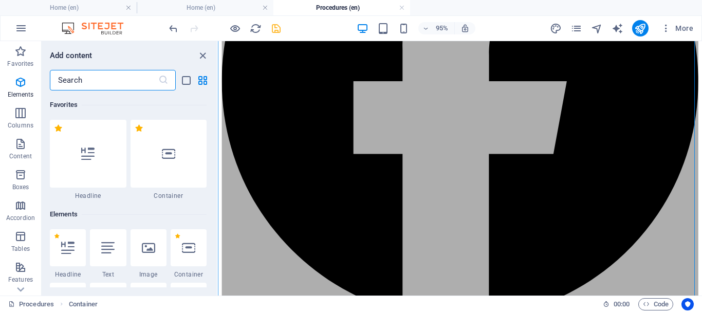
scroll to position [109, 0]
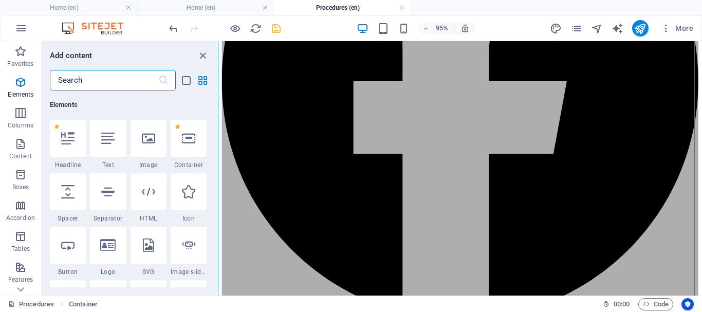
click at [130, 83] on input "text" at bounding box center [104, 80] width 108 height 21
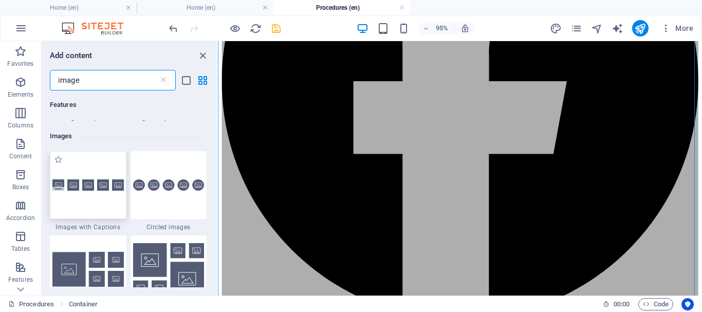
scroll to position [874, 0]
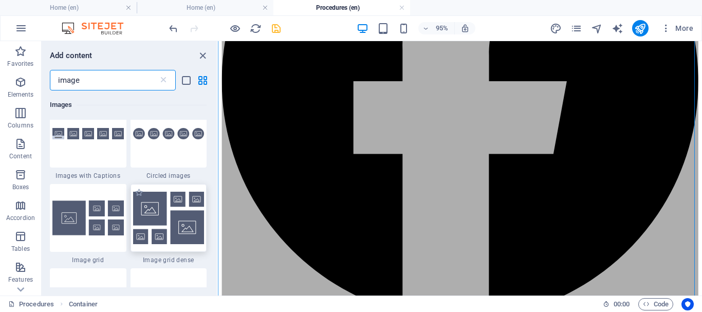
type input "image"
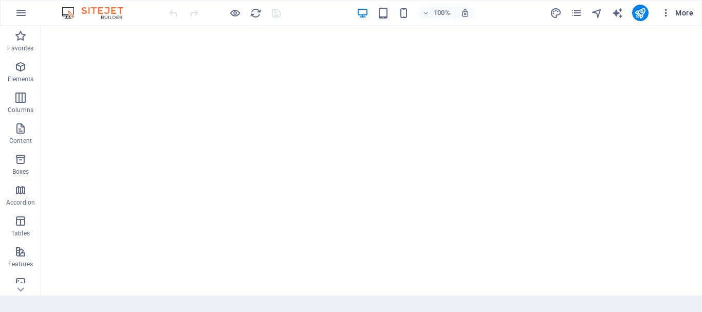
click at [663, 12] on icon "button" at bounding box center [666, 13] width 10 height 10
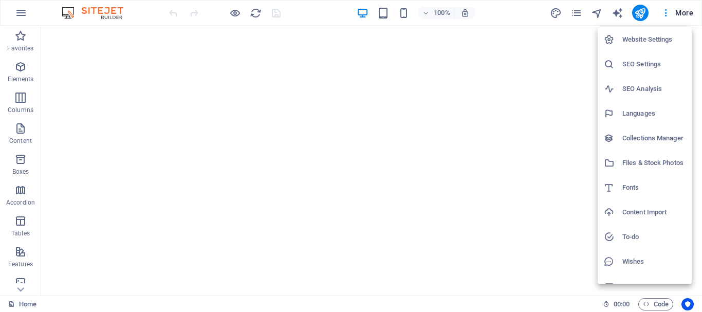
click at [579, 14] on div at bounding box center [351, 156] width 702 height 312
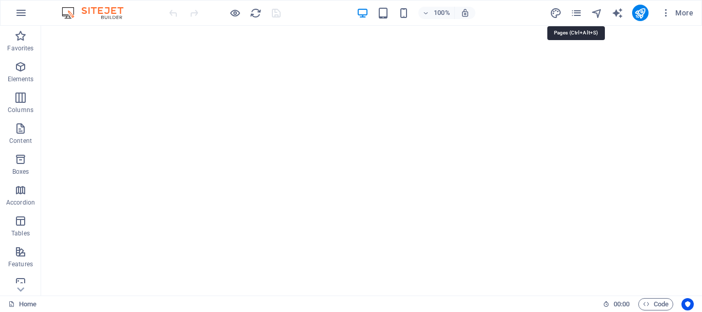
click at [579, 13] on icon "pages" at bounding box center [576, 13] width 12 height 12
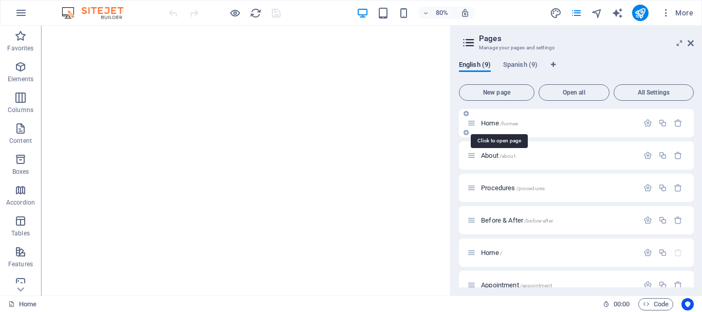
click at [504, 121] on span "/homee" at bounding box center [509, 124] width 19 height 6
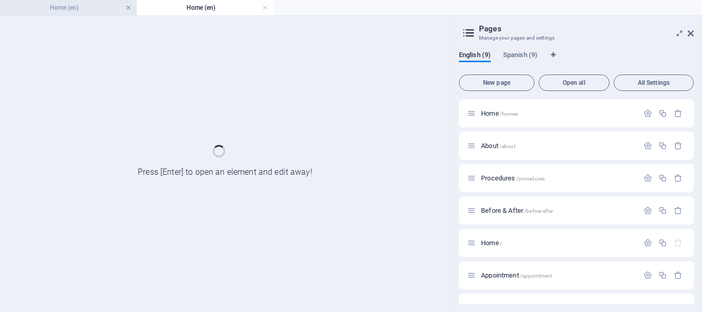
click at [129, 5] on link at bounding box center [128, 8] width 6 height 10
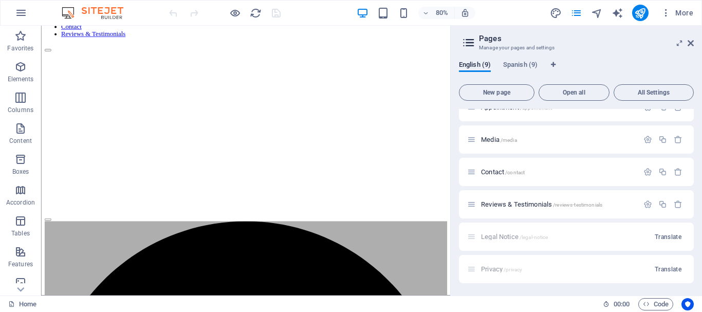
scroll to position [24, 0]
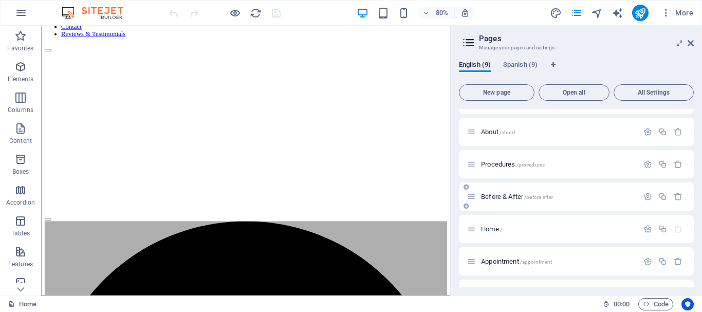
drag, startPoint x: 508, startPoint y: 195, endPoint x: 474, endPoint y: 200, distance: 34.4
click at [474, 202] on div "Before & After /before-after" at bounding box center [576, 196] width 235 height 28
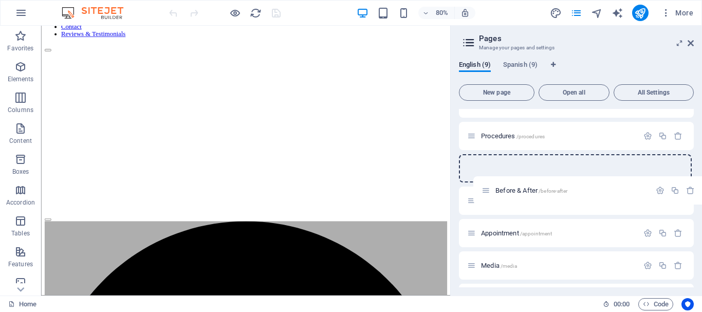
scroll to position [25, 0]
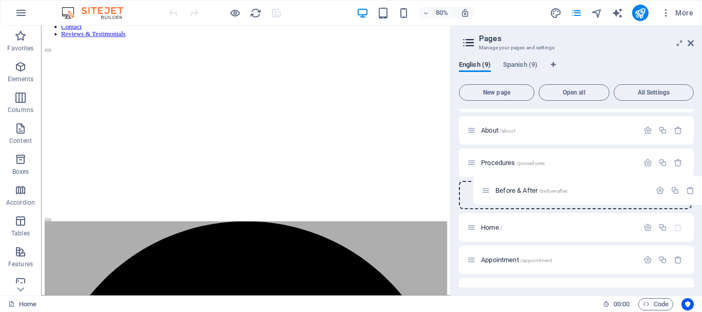
drag, startPoint x: 474, startPoint y: 195, endPoint x: 489, endPoint y: 193, distance: 14.5
click at [489, 193] on div "Home /homee About /about Procedures /procedures Before & After /before-after Ho…" at bounding box center [576, 260] width 235 height 352
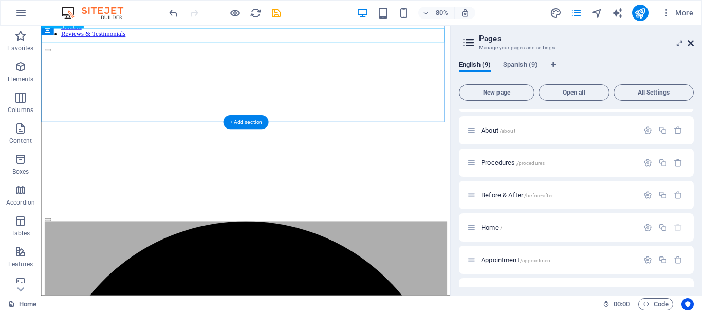
click at [691, 45] on icon at bounding box center [691, 43] width 6 height 8
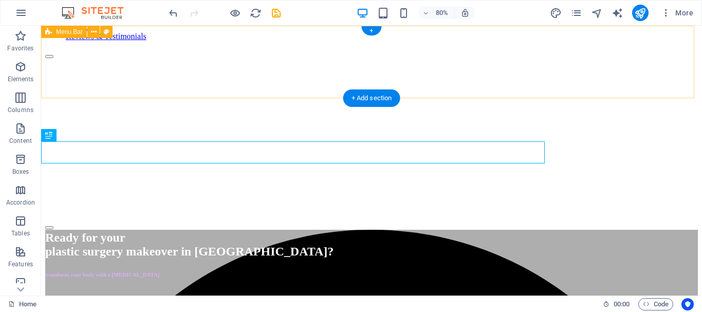
scroll to position [0, 0]
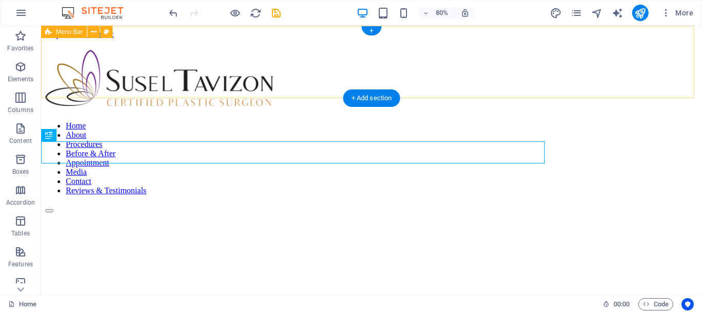
click at [46, 204] on div at bounding box center [45, 204] width 1 height 0
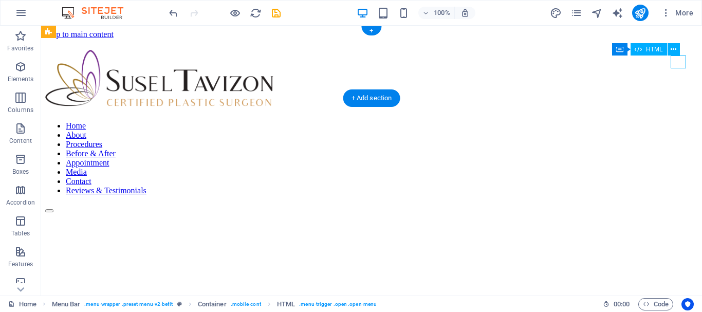
click at [46, 204] on div at bounding box center [45, 204] width 1 height 0
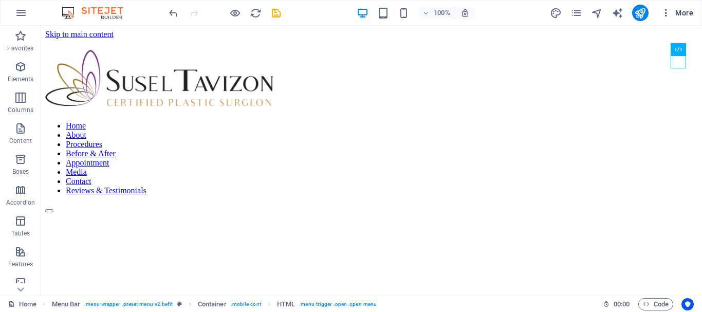
click at [665, 14] on icon "button" at bounding box center [666, 13] width 10 height 10
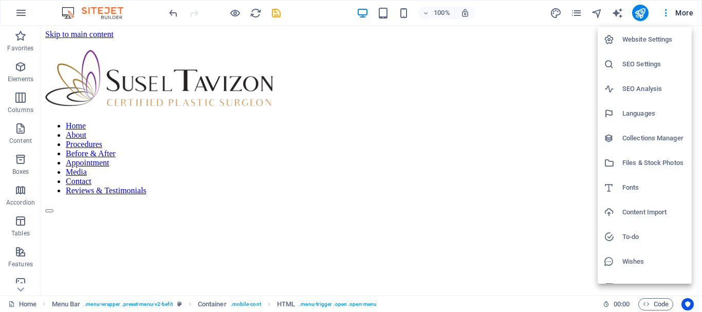
click at [577, 13] on div at bounding box center [351, 156] width 702 height 312
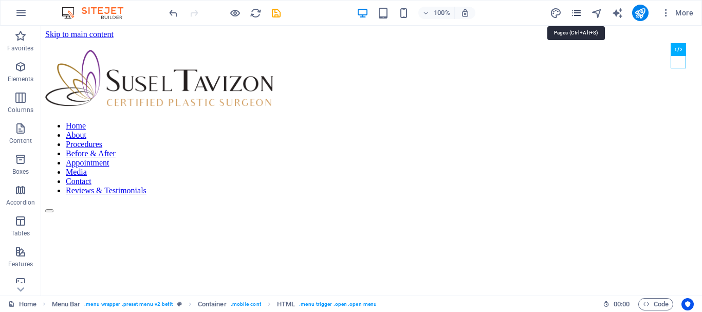
click at [577, 11] on icon "pages" at bounding box center [576, 13] width 12 height 12
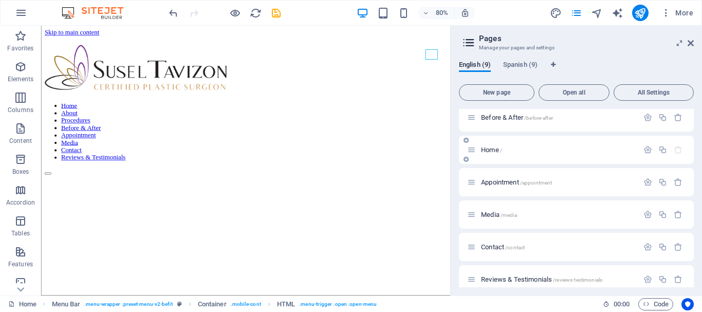
scroll to position [178, 0]
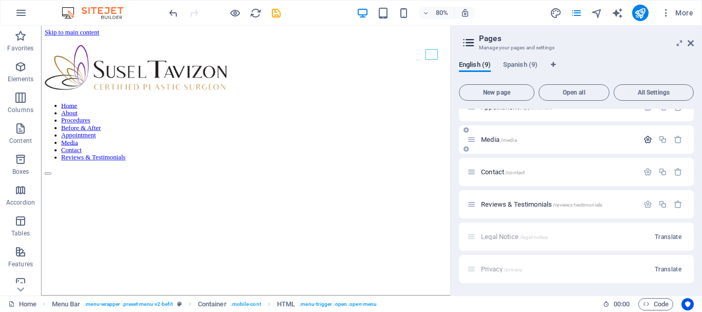
click at [643, 138] on icon "button" at bounding box center [647, 139] width 9 height 9
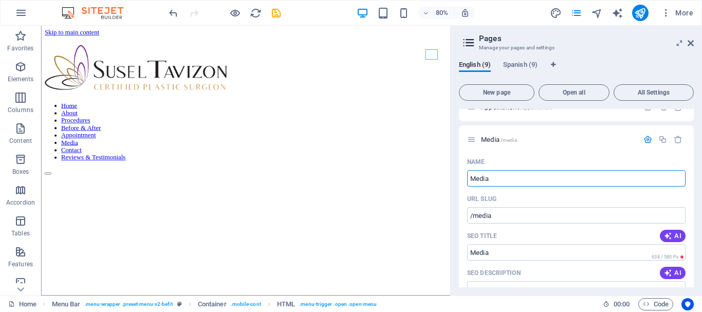
drag, startPoint x: 547, startPoint y: 202, endPoint x: 518, endPoint y: 217, distance: 32.9
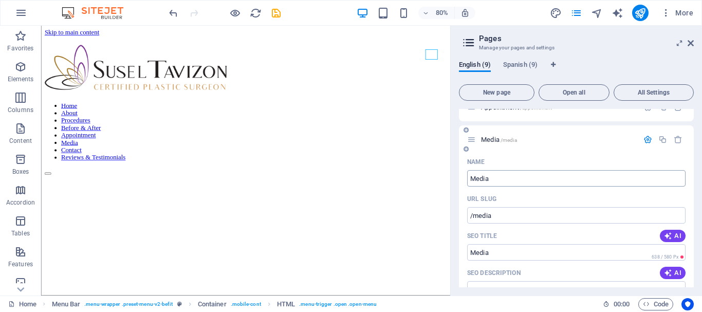
click at [480, 176] on input "Media" at bounding box center [576, 178] width 218 height 16
type input "Videos"
type input "/videos"
type input "Videos"
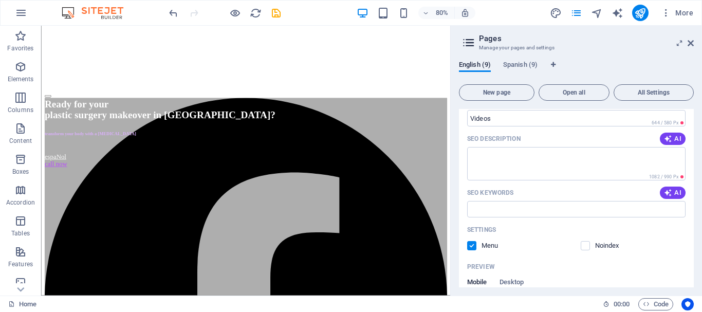
scroll to position [0, 0]
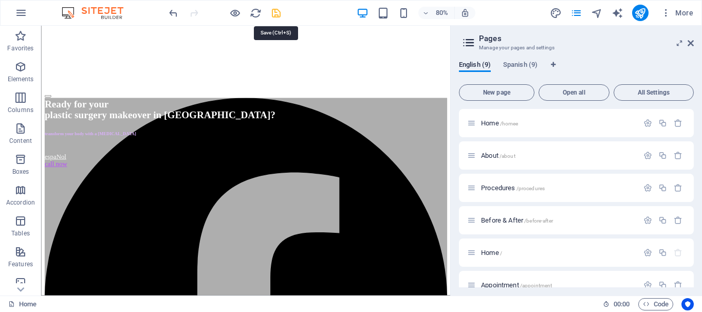
click at [278, 8] on icon "save" at bounding box center [276, 13] width 12 height 12
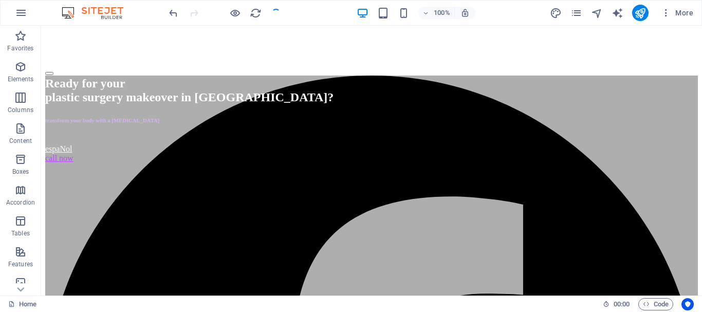
scroll to position [268, 0]
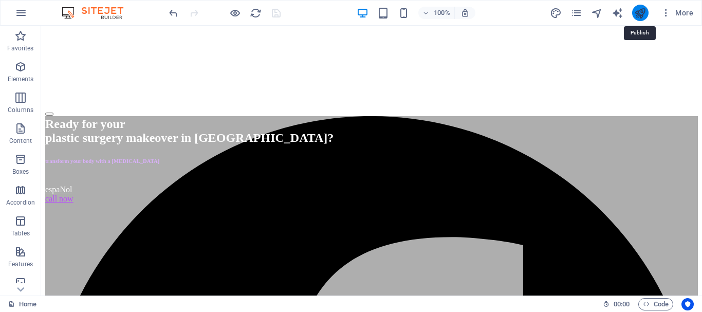
click at [640, 13] on icon "publish" at bounding box center [640, 13] width 12 height 12
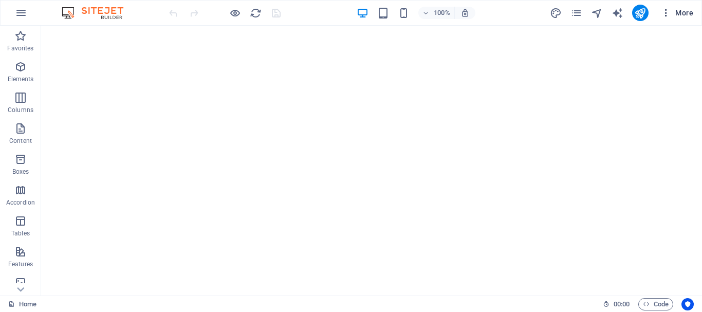
click at [670, 9] on icon "button" at bounding box center [666, 13] width 10 height 10
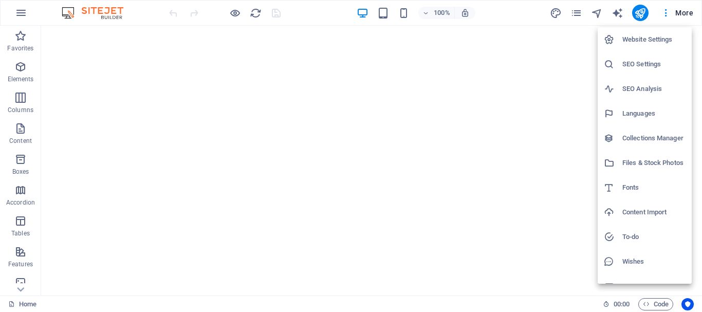
click at [577, 13] on div at bounding box center [351, 156] width 702 height 312
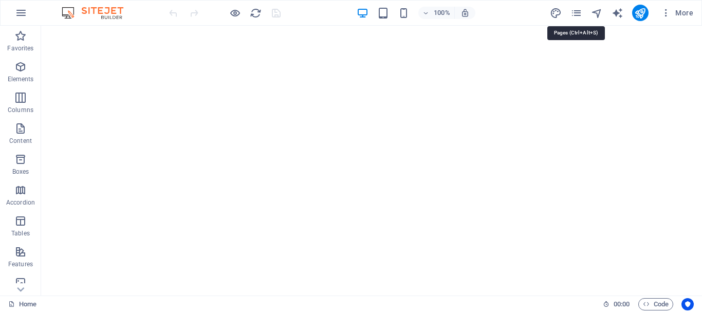
click at [577, 13] on icon "pages" at bounding box center [576, 13] width 12 height 12
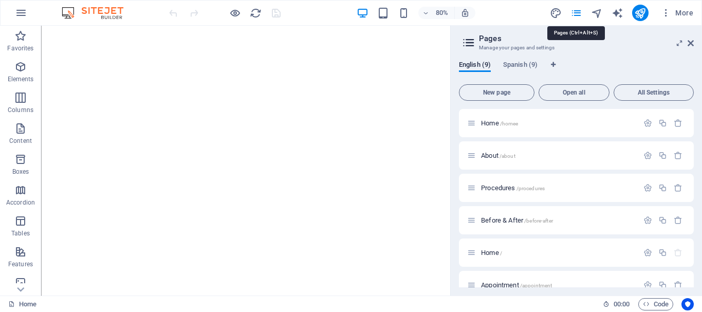
click at [577, 13] on icon "pages" at bounding box center [576, 13] width 12 height 12
click at [512, 222] on span "Before & After /before-after" at bounding box center [517, 220] width 72 height 8
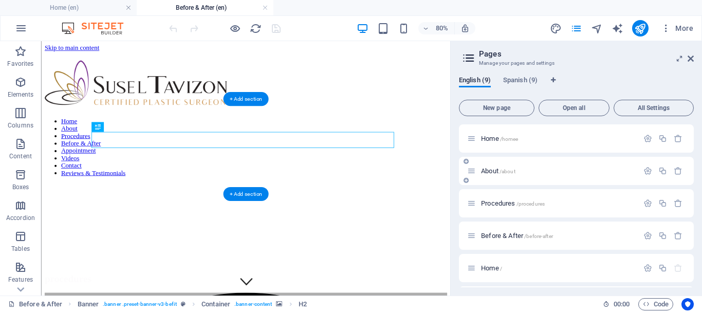
click at [84, 219] on figure at bounding box center [296, 219] width 503 height 0
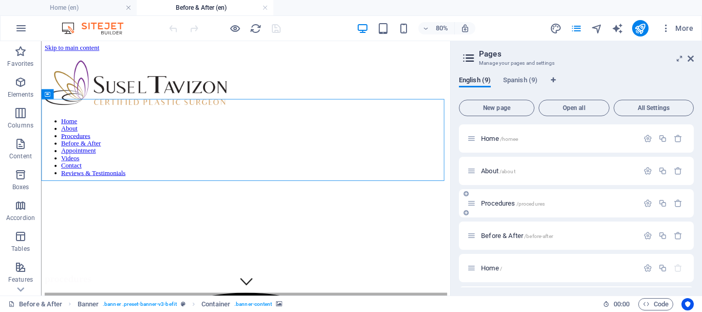
click at [494, 205] on span "Procedures /procedures" at bounding box center [513, 203] width 64 height 8
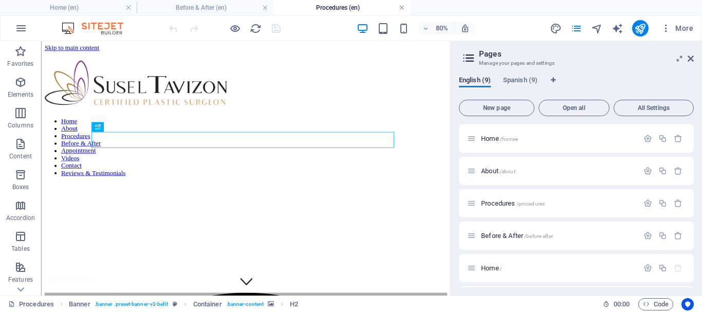
click at [404, 6] on link at bounding box center [402, 8] width 6 height 10
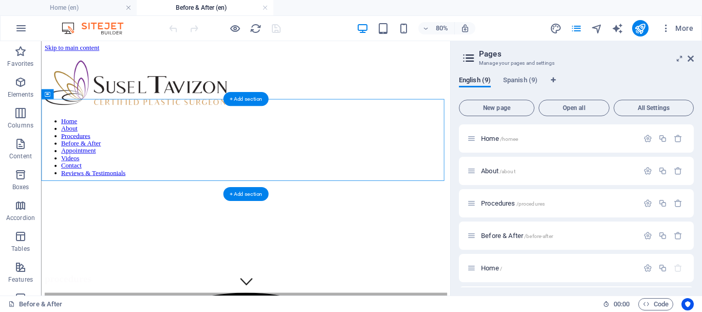
click at [133, 219] on figure at bounding box center [296, 219] width 503 height 0
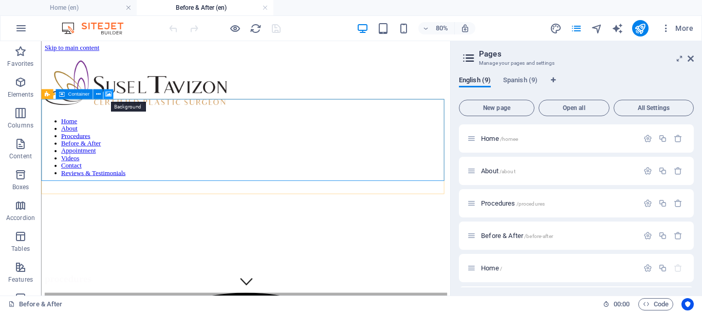
click at [108, 95] on icon at bounding box center [108, 94] width 6 height 9
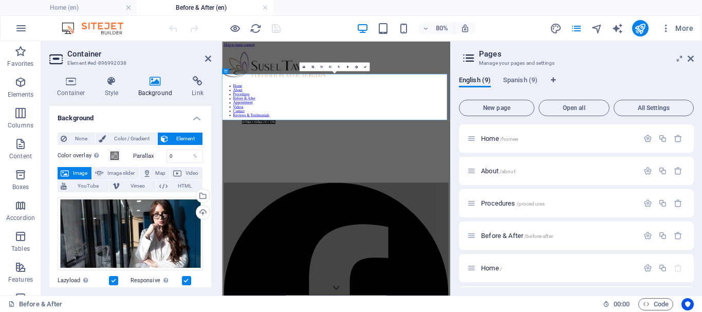
click at [164, 90] on h4 "Background" at bounding box center [158, 87] width 54 height 22
click at [194, 194] on div "Select files from the file manager, stock photos, or upload file(s)" at bounding box center [160, 196] width 67 height 39
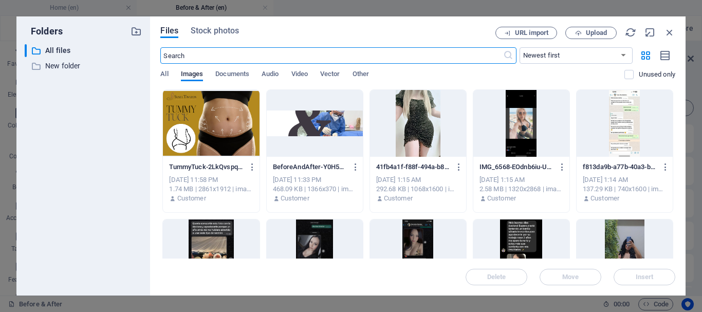
click at [306, 121] on div at bounding box center [315, 123] width 96 height 67
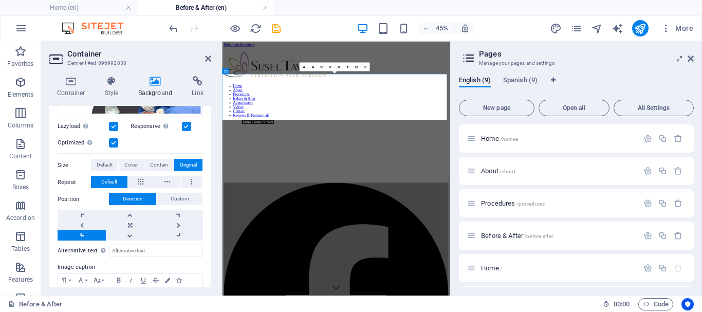
scroll to position [72, 0]
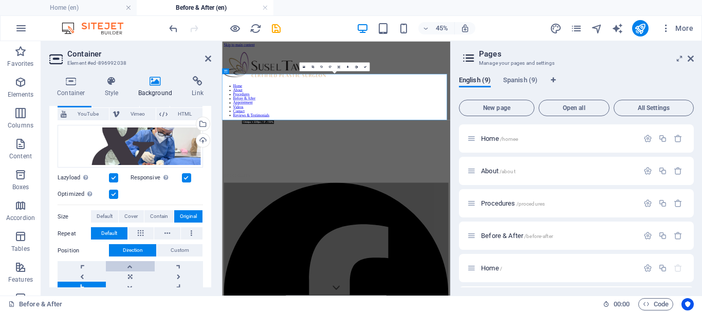
click at [133, 270] on link at bounding box center [130, 266] width 48 height 10
click at [128, 276] on link at bounding box center [130, 276] width 48 height 10
click at [130, 287] on link at bounding box center [130, 287] width 48 height 10
click at [130, 263] on link at bounding box center [130, 266] width 48 height 10
click at [207, 58] on icon at bounding box center [208, 58] width 6 height 8
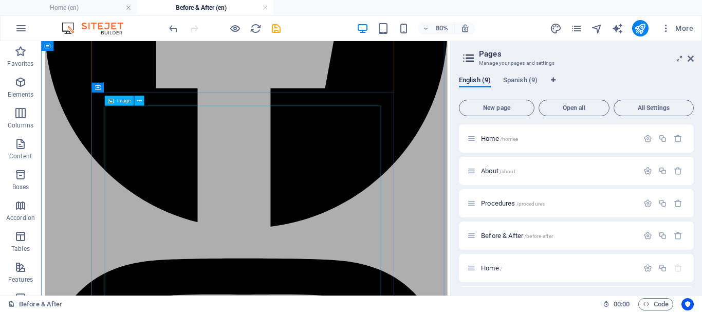
scroll to position [687, 0]
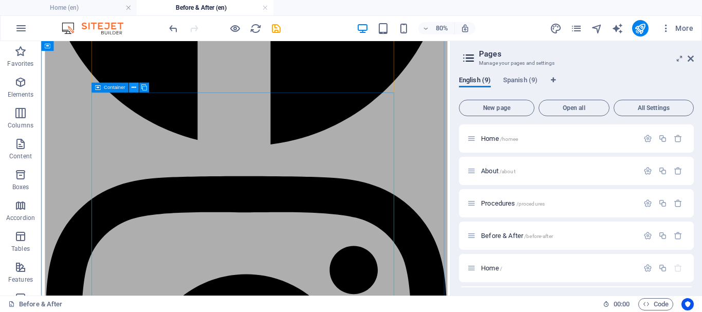
click at [136, 86] on icon at bounding box center [134, 87] width 5 height 9
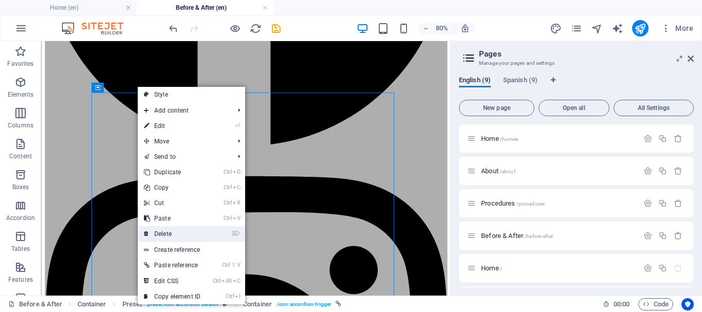
click at [176, 230] on link "⌦ Delete" at bounding box center [172, 233] width 69 height 15
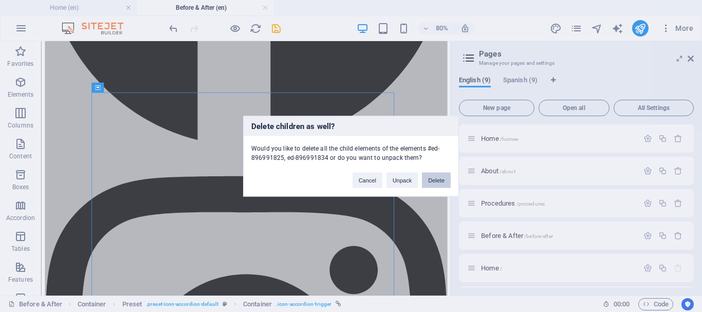
click at [434, 180] on button "Delete" at bounding box center [436, 179] width 29 height 15
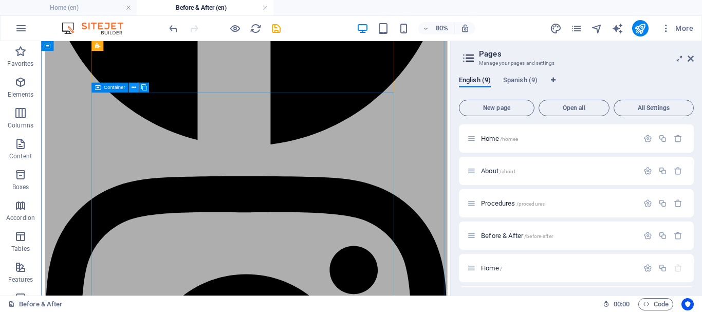
click at [132, 87] on button at bounding box center [133, 88] width 10 height 10
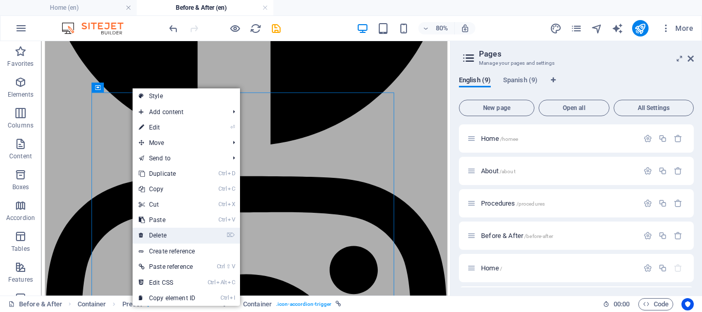
click at [167, 232] on link "⌦ Delete" at bounding box center [167, 235] width 69 height 15
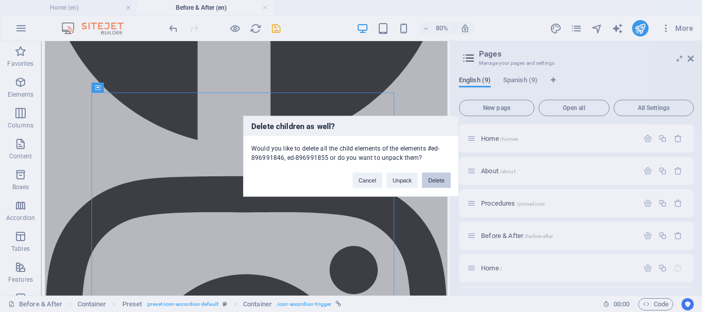
click at [432, 182] on button "Delete" at bounding box center [436, 179] width 29 height 15
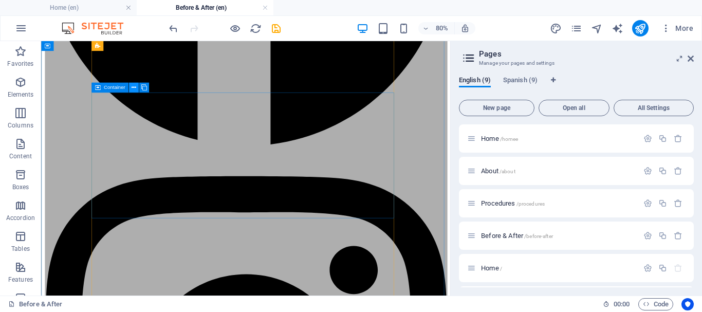
click at [134, 85] on icon at bounding box center [134, 87] width 5 height 9
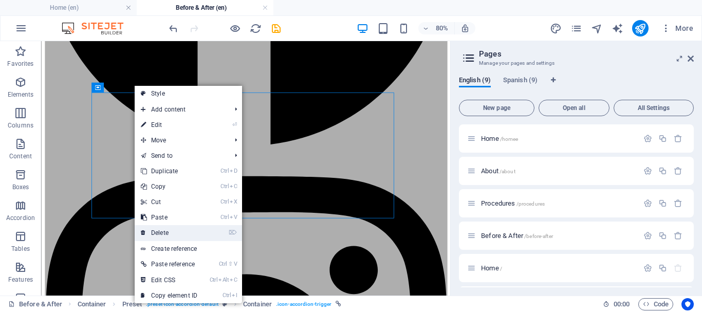
click at [160, 231] on link "⌦ Delete" at bounding box center [169, 232] width 69 height 15
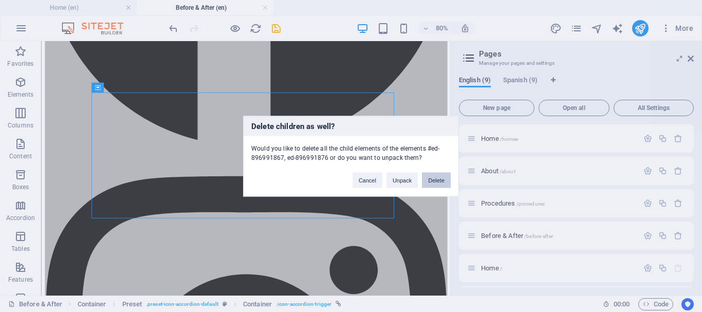
click at [444, 177] on button "Delete" at bounding box center [436, 179] width 29 height 15
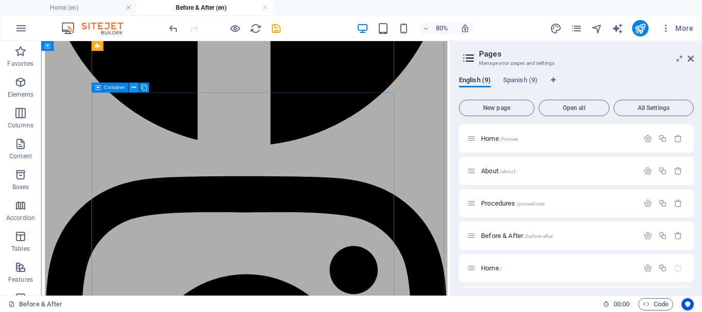
click at [134, 89] on icon at bounding box center [134, 87] width 5 height 9
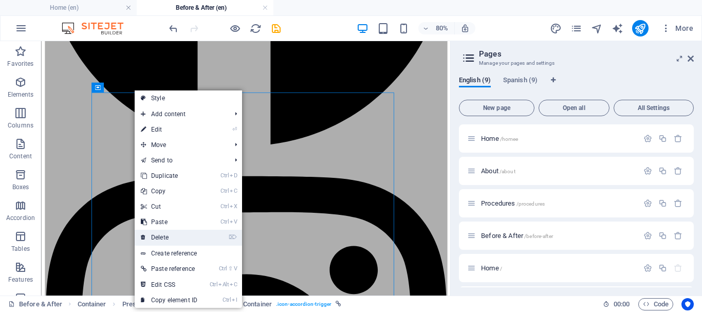
click at [177, 236] on link "⌦ Delete" at bounding box center [169, 237] width 69 height 15
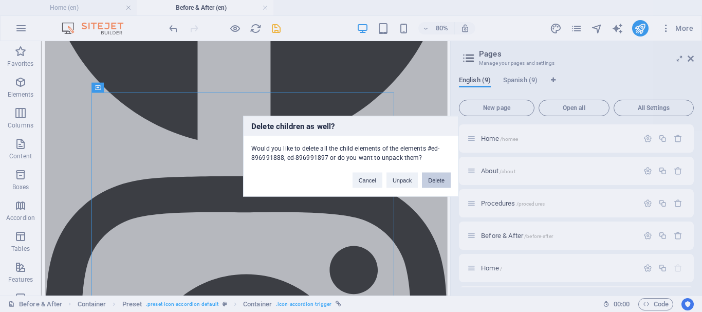
drag, startPoint x: 437, startPoint y: 178, endPoint x: 407, endPoint y: 159, distance: 35.8
click at [437, 178] on button "Delete" at bounding box center [436, 179] width 29 height 15
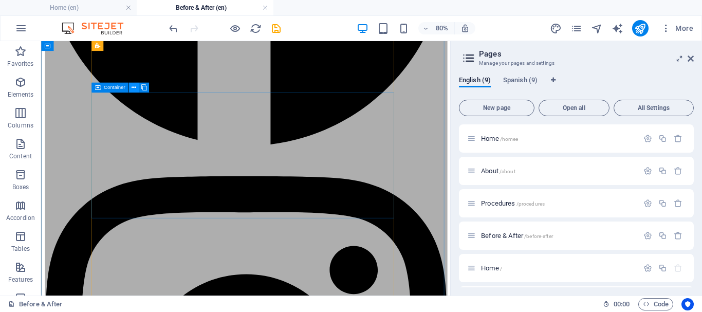
click at [135, 88] on icon at bounding box center [134, 87] width 5 height 9
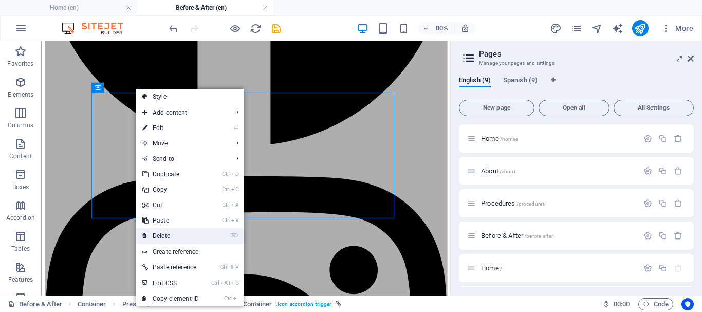
click at [189, 235] on link "⌦ Delete" at bounding box center [170, 235] width 69 height 15
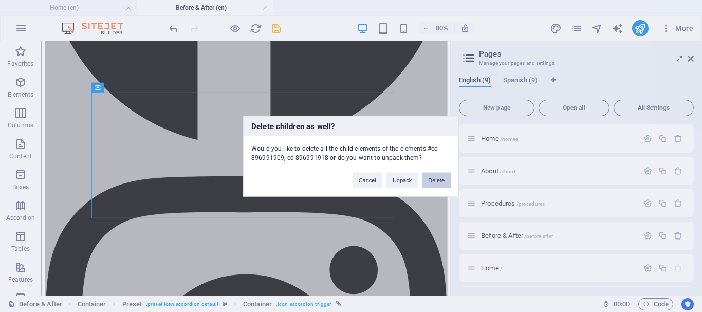
click at [438, 177] on button "Delete" at bounding box center [436, 179] width 29 height 15
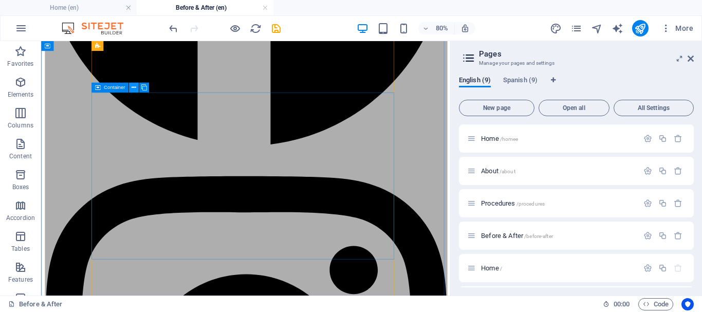
click at [132, 88] on button at bounding box center [133, 88] width 10 height 10
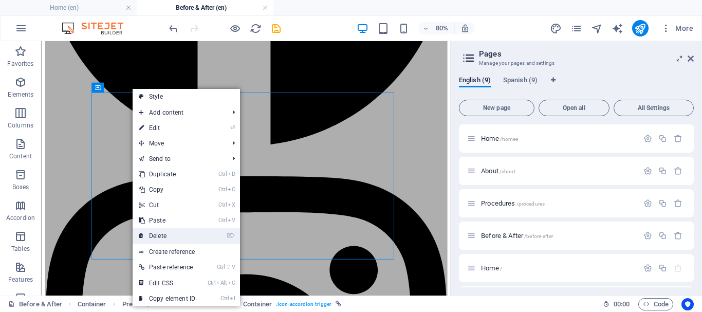
click at [181, 232] on link "⌦ Delete" at bounding box center [167, 235] width 69 height 15
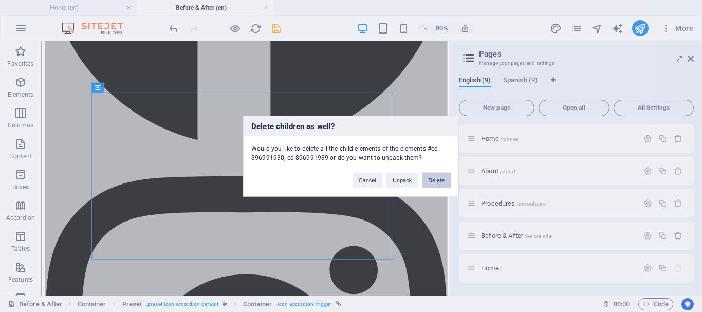
click at [439, 181] on button "Delete" at bounding box center [436, 179] width 29 height 15
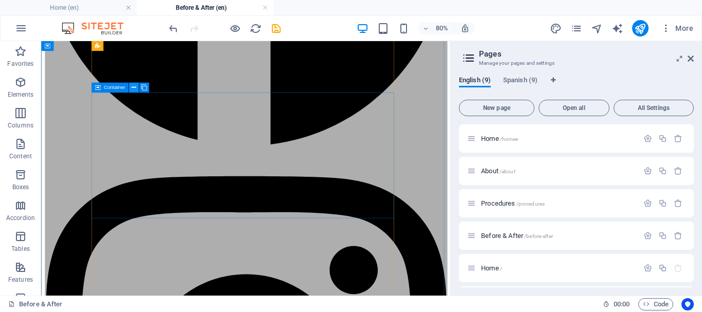
click at [132, 87] on icon at bounding box center [134, 87] width 5 height 9
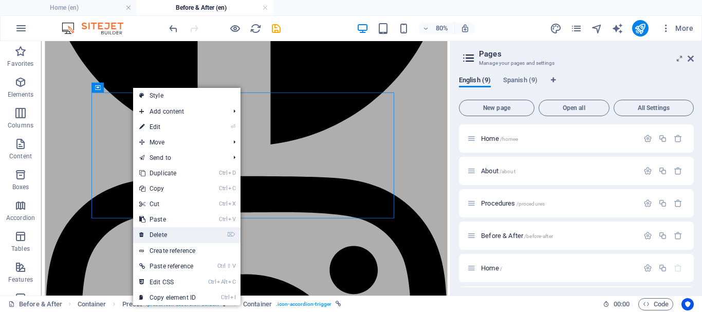
click at [174, 231] on link "⌦ Delete" at bounding box center [167, 234] width 69 height 15
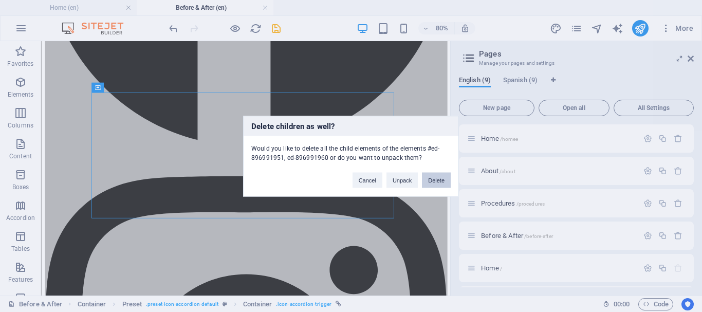
click at [435, 181] on button "Delete" at bounding box center [436, 179] width 29 height 15
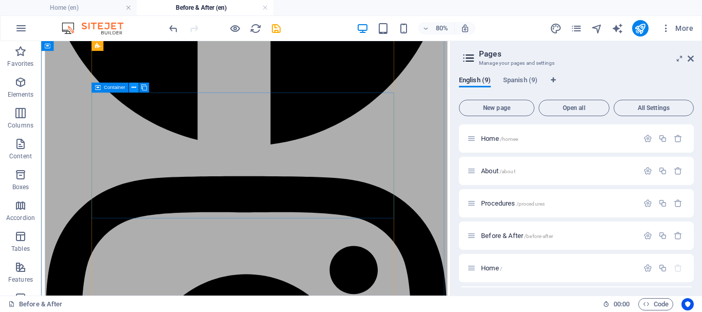
click at [133, 87] on icon at bounding box center [134, 87] width 5 height 9
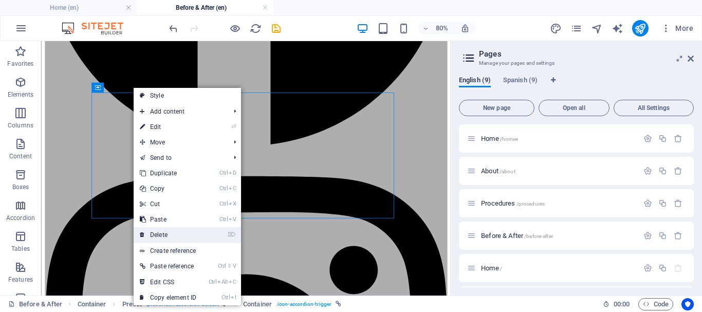
click at [198, 230] on link "⌦ Delete" at bounding box center [168, 234] width 69 height 15
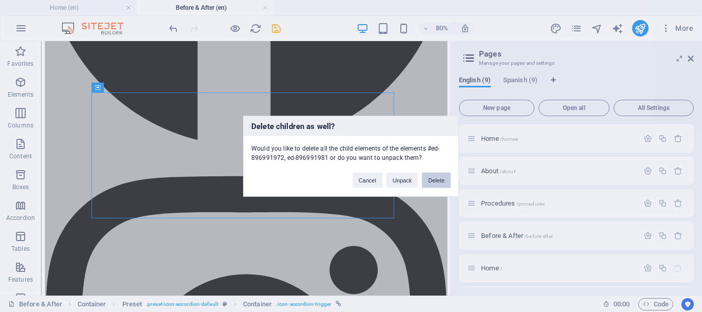
click at [438, 182] on button "Delete" at bounding box center [436, 179] width 29 height 15
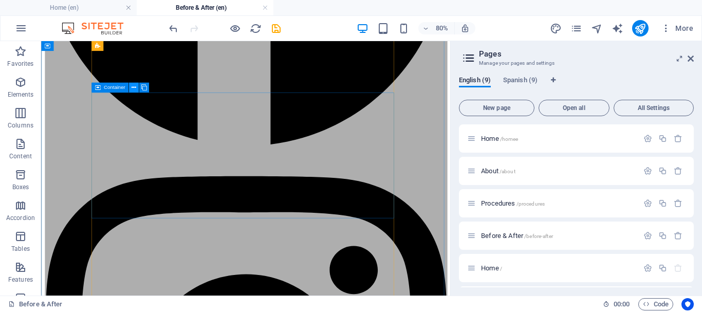
click at [135, 88] on icon at bounding box center [134, 87] width 5 height 9
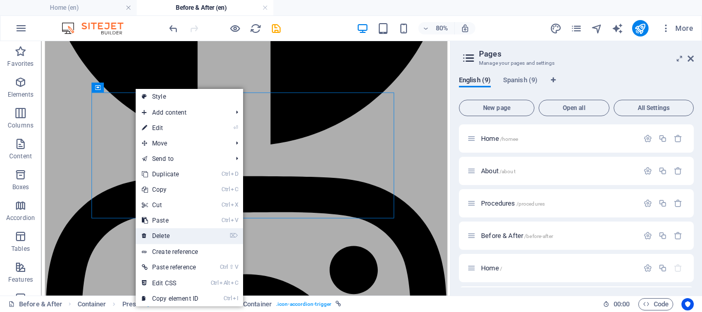
click at [180, 232] on link "⌦ Delete" at bounding box center [170, 235] width 69 height 15
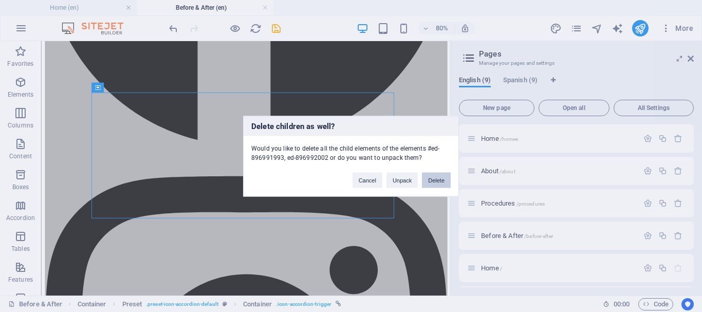
click at [440, 178] on button "Delete" at bounding box center [436, 179] width 29 height 15
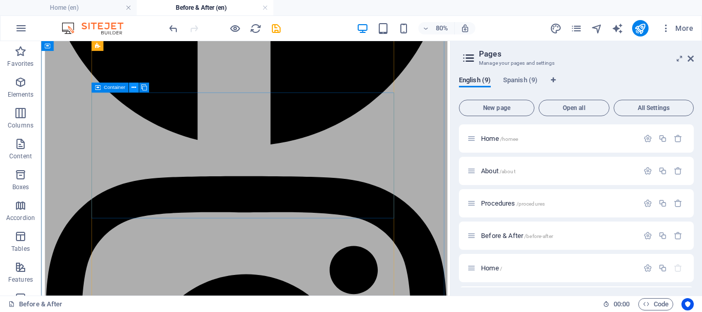
click at [132, 86] on button at bounding box center [133, 88] width 10 height 10
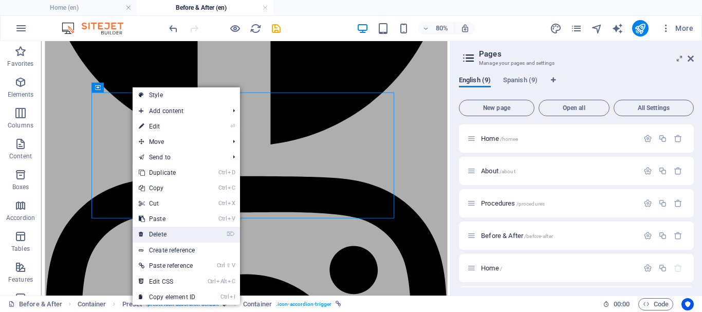
click at [187, 230] on link "⌦ Delete" at bounding box center [167, 234] width 69 height 15
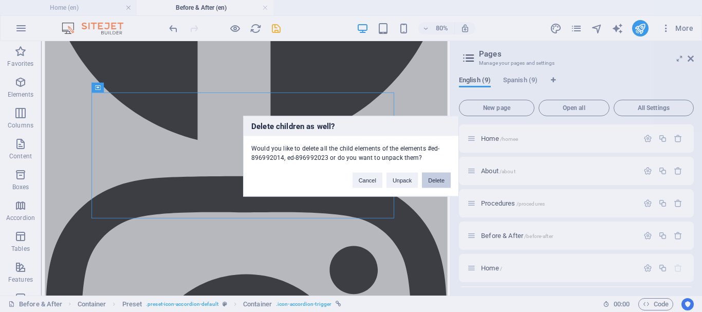
click at [437, 180] on button "Delete" at bounding box center [436, 179] width 29 height 15
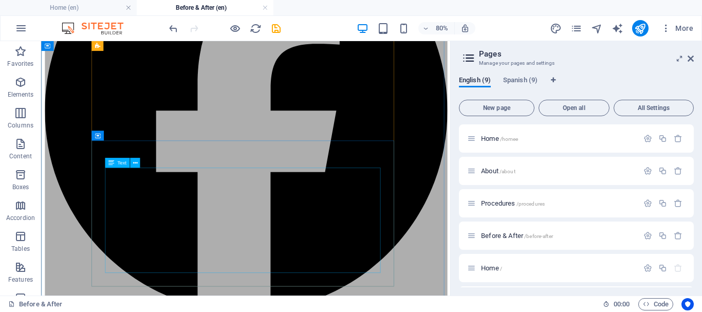
scroll to position [428, 0]
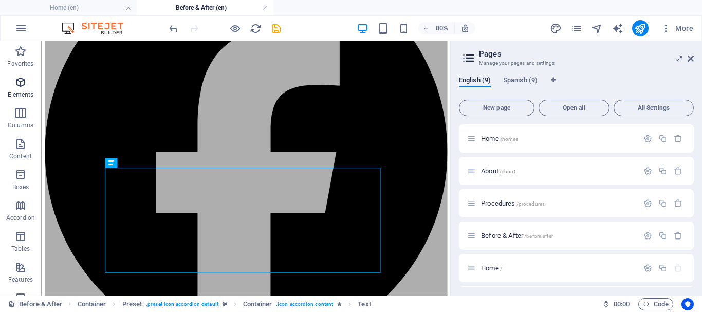
click at [23, 85] on icon "button" at bounding box center [20, 82] width 12 height 12
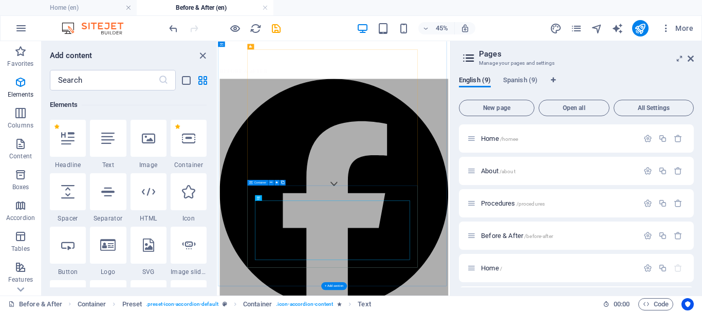
scroll to position [109, 0]
click at [275, 51] on icon at bounding box center [274, 53] width 3 height 5
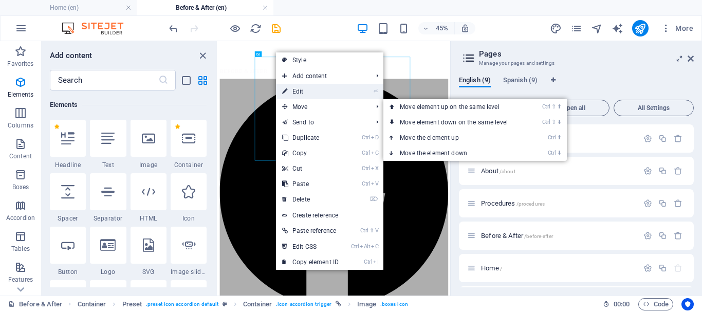
click at [312, 93] on link "⏎ Edit" at bounding box center [310, 91] width 69 height 15
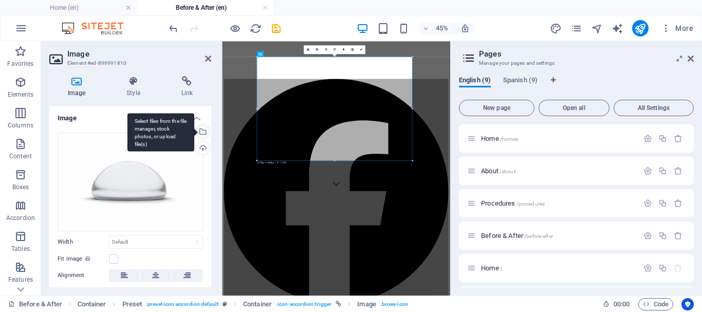
click at [202, 127] on div "Select files from the file manager, stock photos, or upload file(s)" at bounding box center [201, 132] width 15 height 15
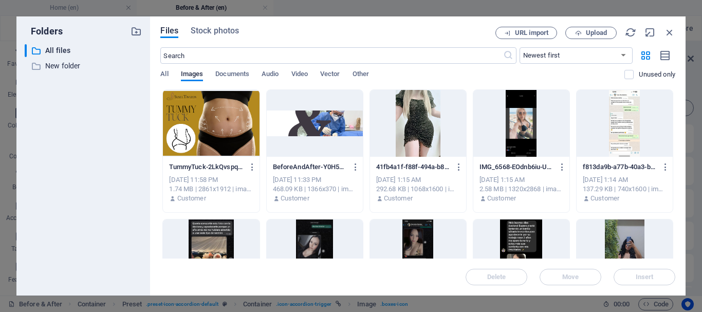
click at [204, 131] on div at bounding box center [211, 123] width 96 height 67
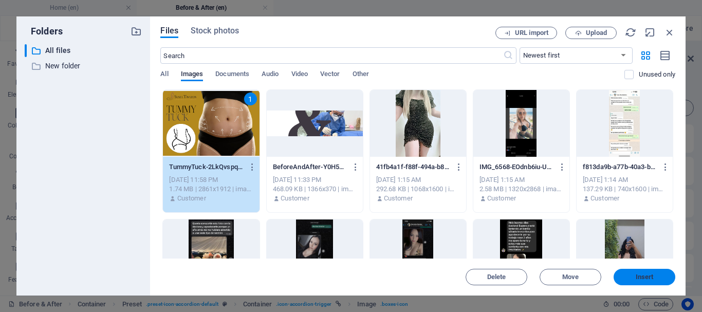
click at [641, 274] on span "Insert" at bounding box center [645, 277] width 18 height 6
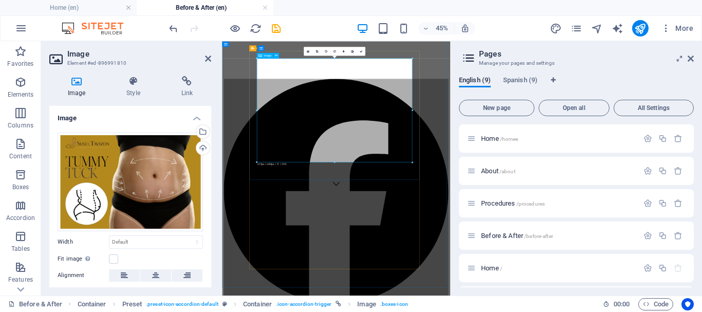
scroll to position [228, 0]
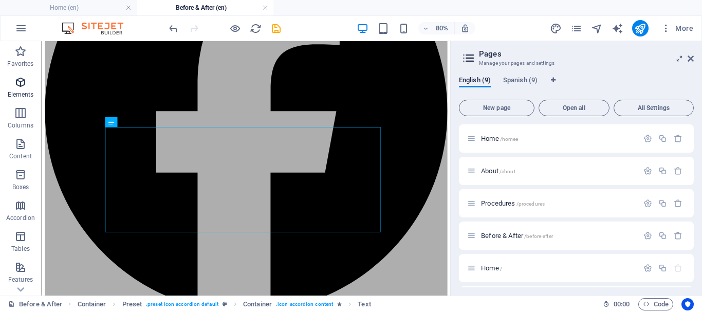
click at [26, 86] on icon "button" at bounding box center [20, 82] width 12 height 12
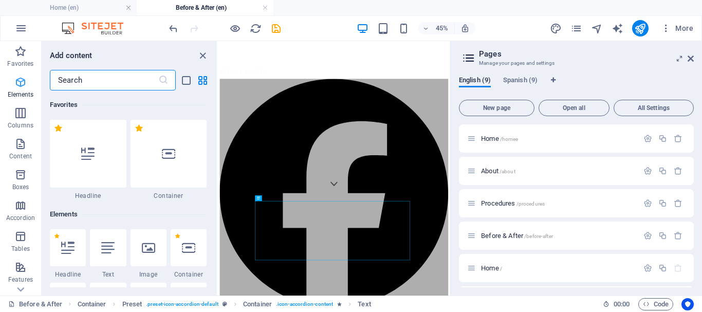
scroll to position [109, 0]
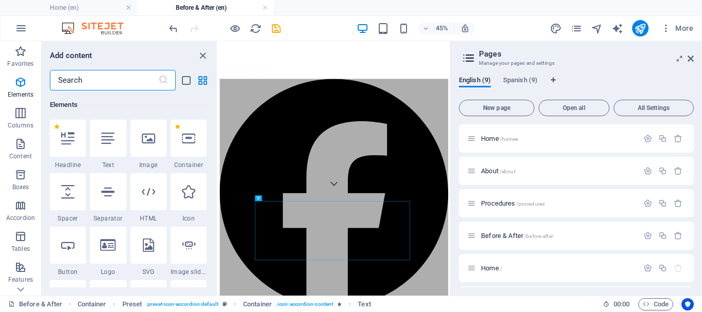
click at [83, 81] on input "text" at bounding box center [104, 80] width 108 height 21
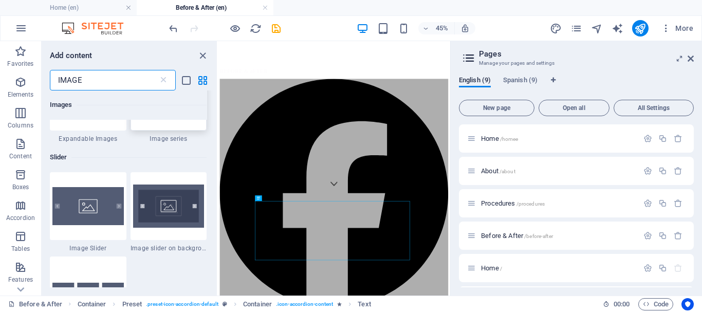
scroll to position [925, 0]
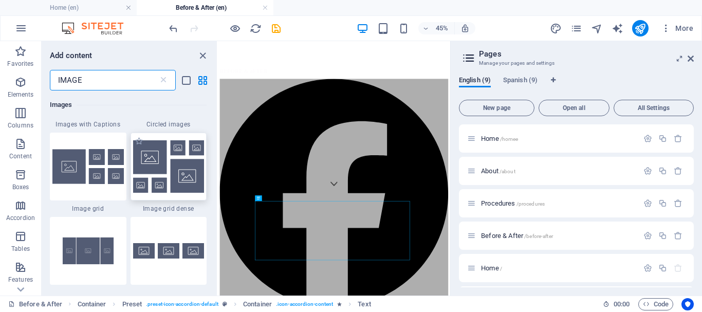
type input "IMAGE"
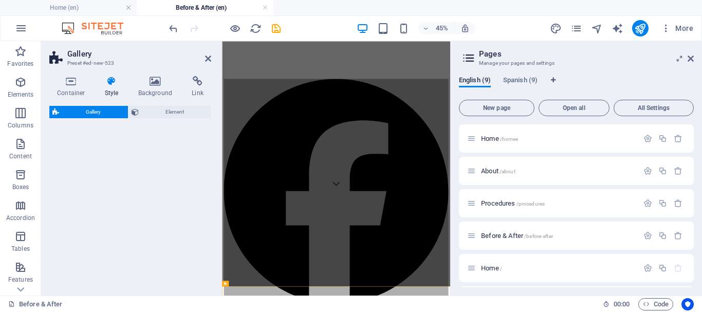
select select "rem"
select select "preset-gallery-v3-grid-dense"
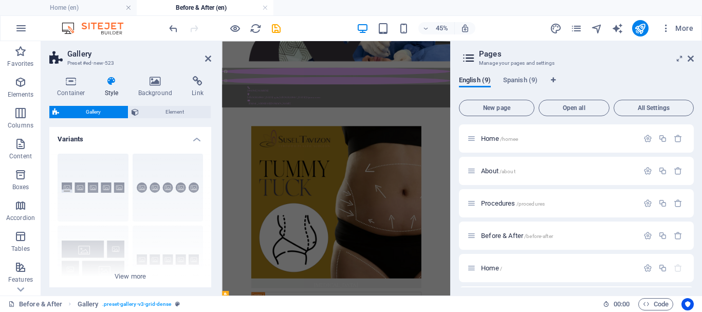
scroll to position [256, 0]
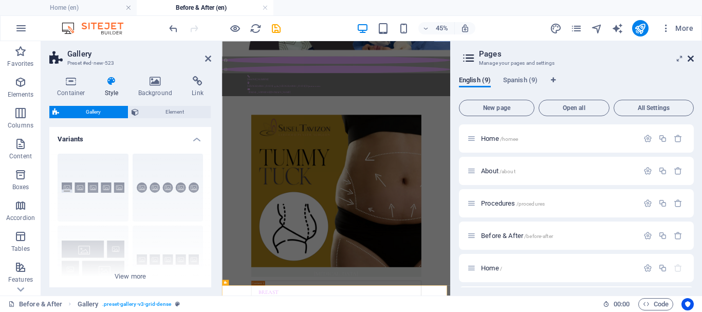
click at [690, 58] on icon at bounding box center [691, 58] width 6 height 8
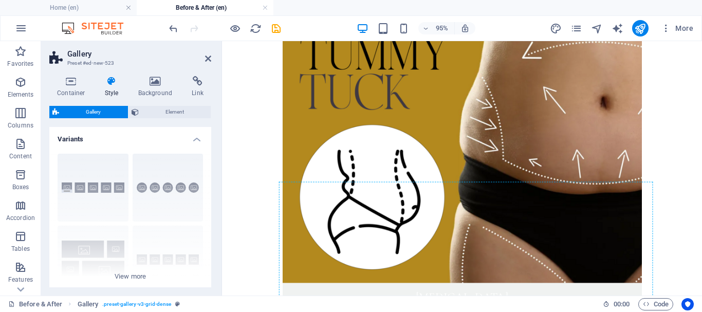
scroll to position [434, 0]
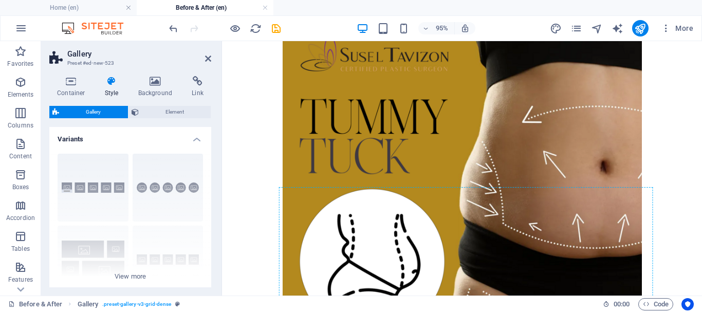
drag, startPoint x: 454, startPoint y: 178, endPoint x: 384, endPoint y: 231, distance: 87.4
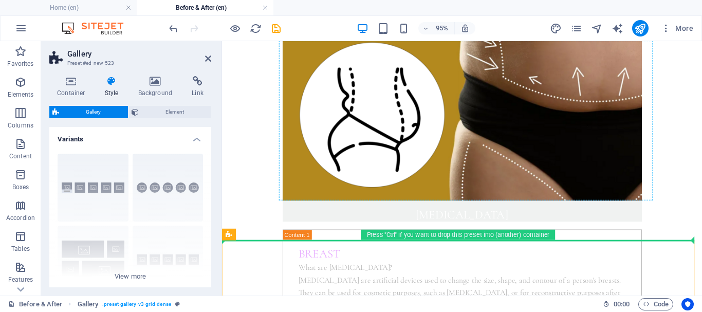
drag, startPoint x: 457, startPoint y: 274, endPoint x: 334, endPoint y: 115, distance: 201.6
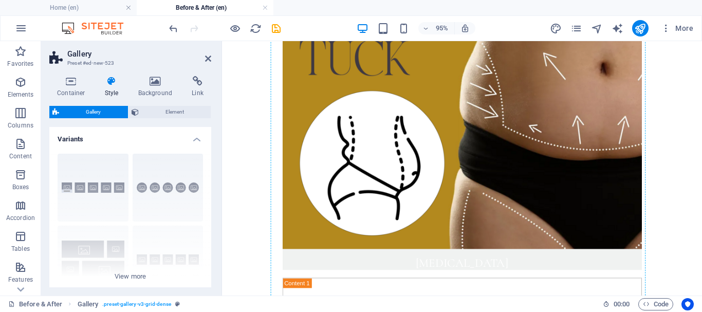
scroll to position [487, 0]
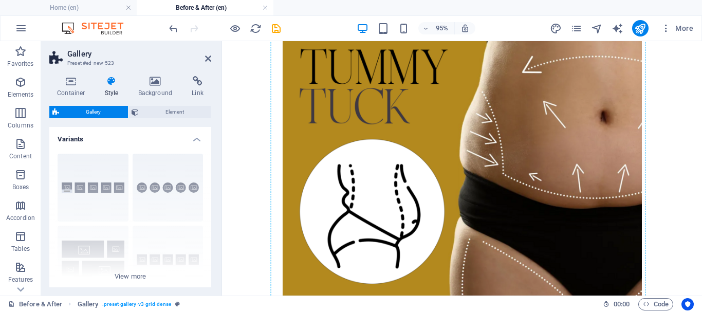
drag, startPoint x: 454, startPoint y: 279, endPoint x: 301, endPoint y: 226, distance: 161.6
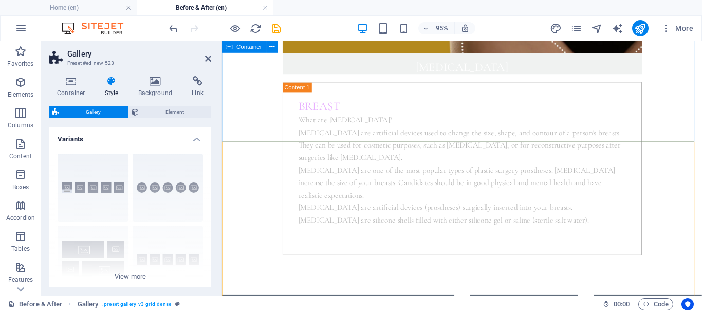
scroll to position [692, 0]
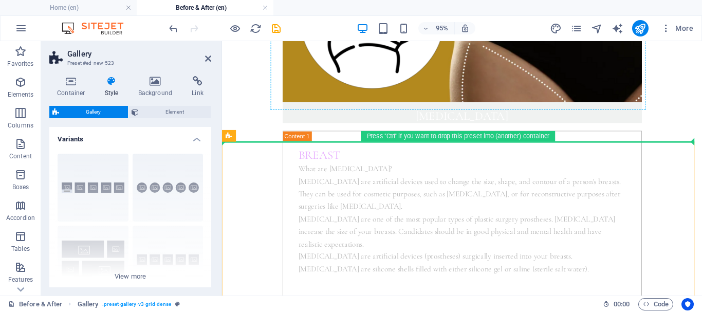
drag, startPoint x: 452, startPoint y: 180, endPoint x: 307, endPoint y: 101, distance: 165.4
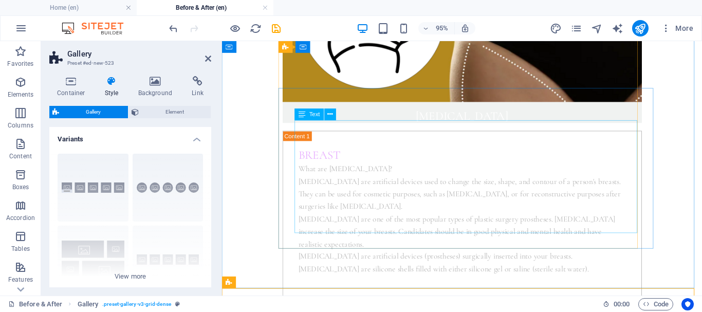
scroll to position [538, 0]
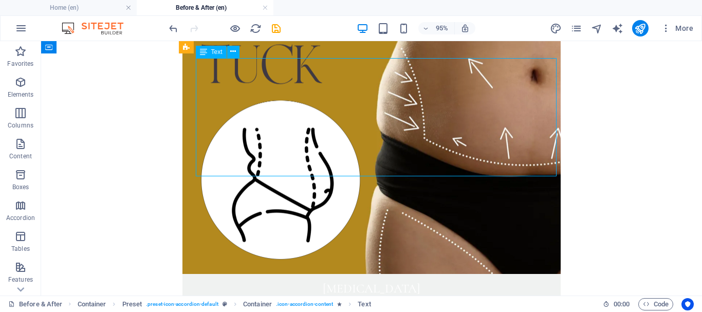
scroll to position [539, 0]
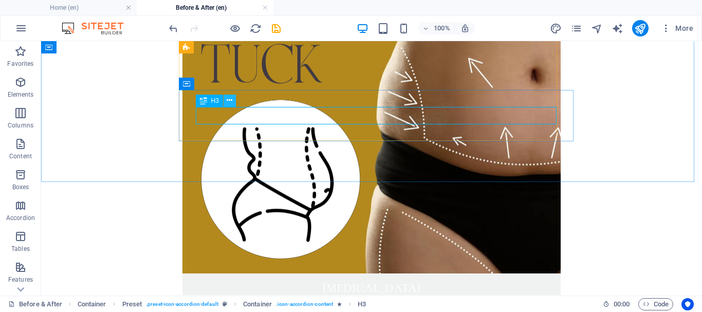
click at [229, 103] on icon at bounding box center [230, 100] width 6 height 11
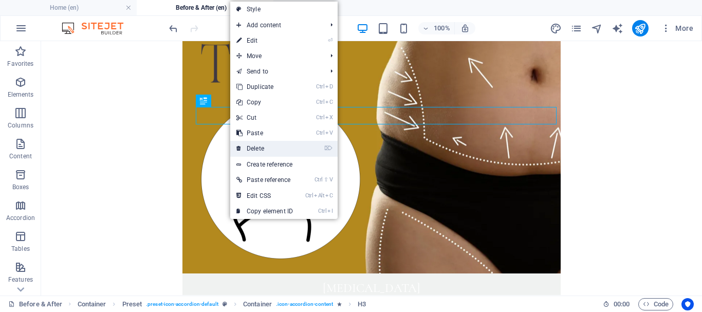
click at [268, 144] on link "⌦ Delete" at bounding box center [264, 148] width 69 height 15
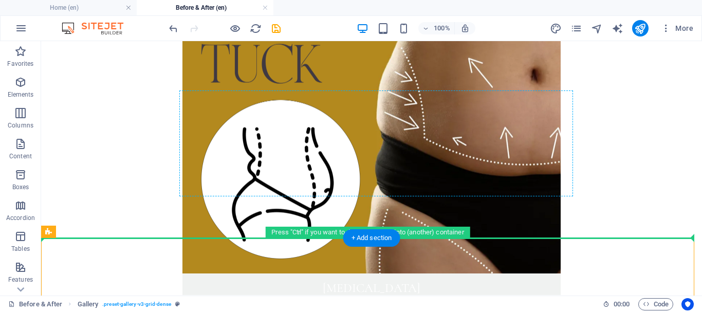
drag, startPoint x: 93, startPoint y: 272, endPoint x: 266, endPoint y: 149, distance: 212.9
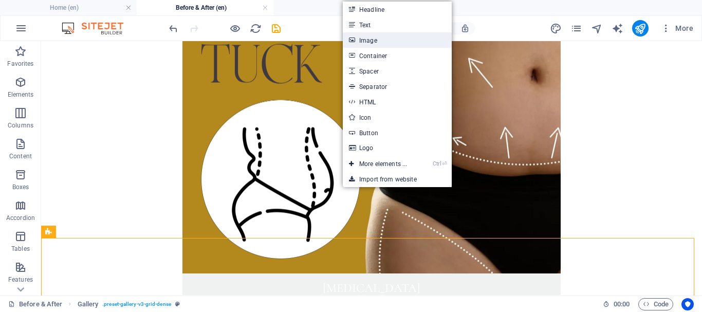
click at [387, 40] on link "Image" at bounding box center [397, 39] width 109 height 15
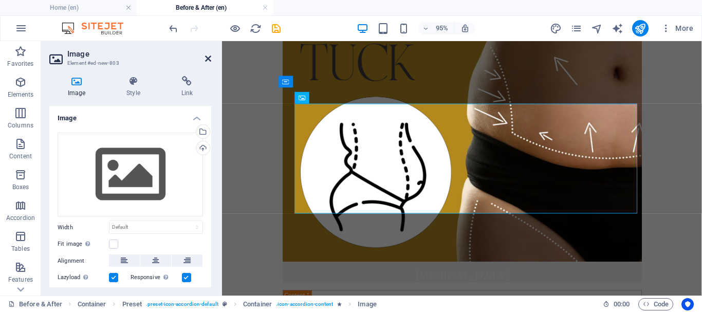
click at [210, 60] on icon at bounding box center [208, 58] width 6 height 8
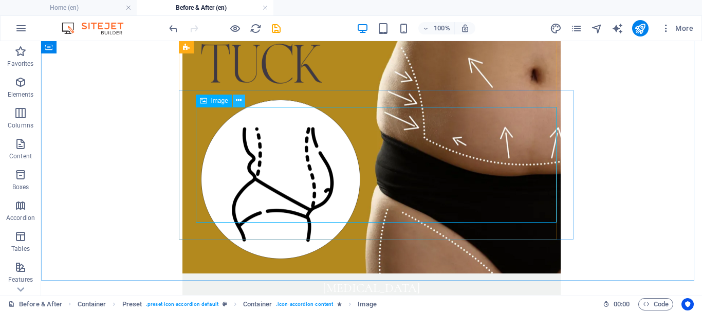
click at [239, 102] on icon at bounding box center [239, 100] width 6 height 11
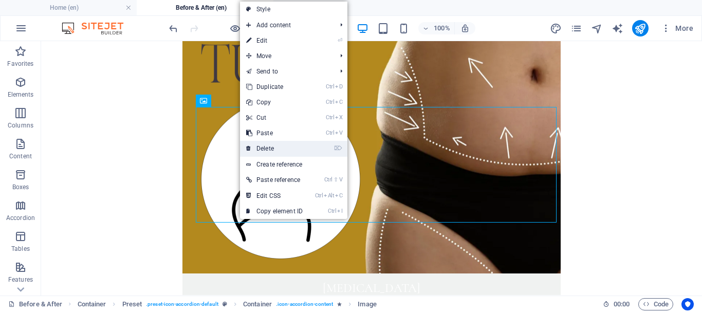
click at [278, 148] on link "⌦ Delete" at bounding box center [274, 148] width 69 height 15
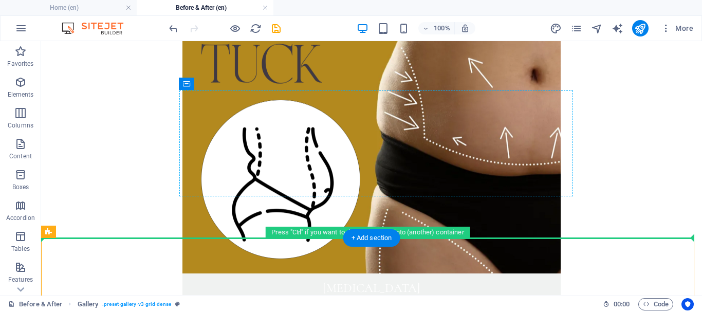
drag, startPoint x: 93, startPoint y: 273, endPoint x: 254, endPoint y: 173, distance: 190.4
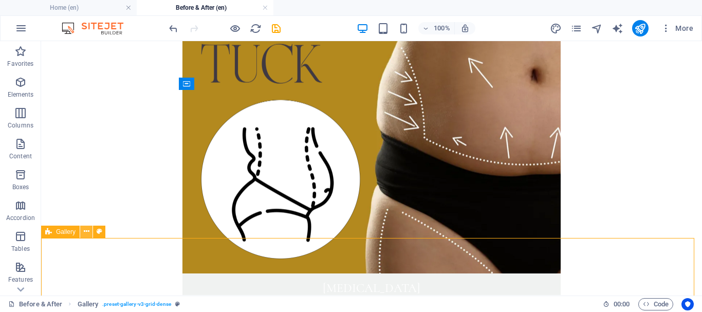
click at [86, 233] on icon at bounding box center [87, 231] width 6 height 11
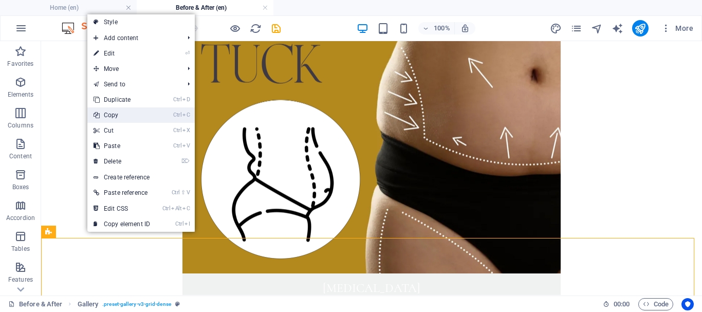
click at [118, 117] on link "Ctrl C Copy" at bounding box center [121, 114] width 69 height 15
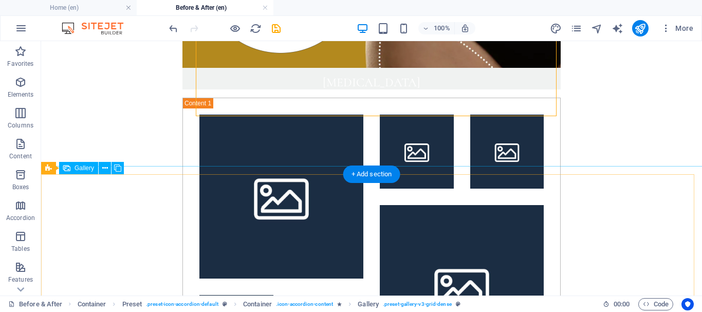
scroll to position [796, 0]
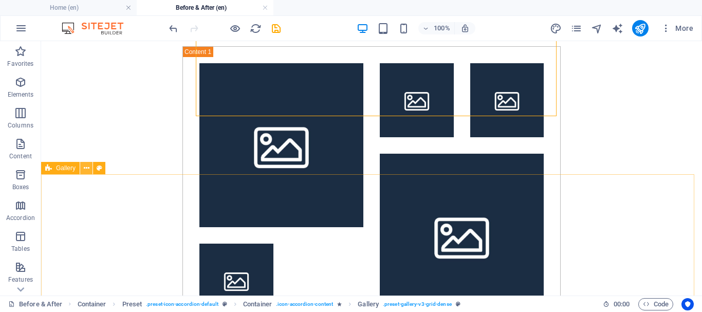
click at [86, 169] on icon at bounding box center [87, 168] width 6 height 11
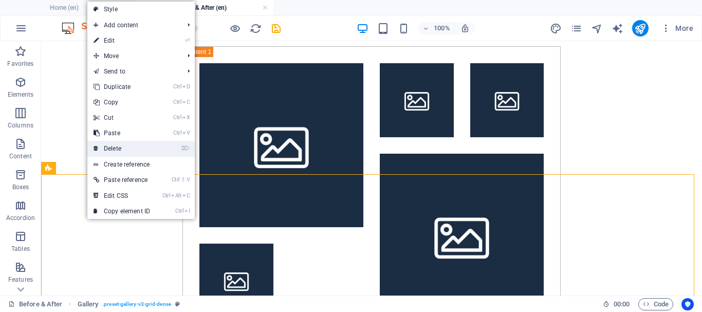
click at [127, 150] on link "⌦ Delete" at bounding box center [121, 148] width 69 height 15
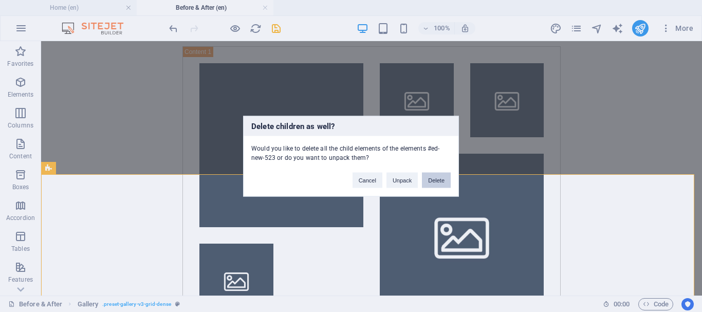
click at [439, 179] on button "Delete" at bounding box center [436, 179] width 29 height 15
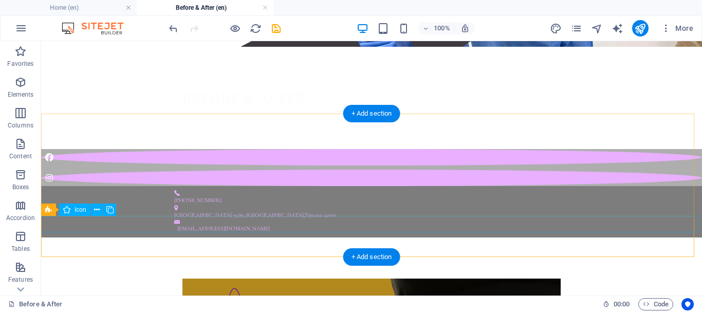
scroll to position [0, 0]
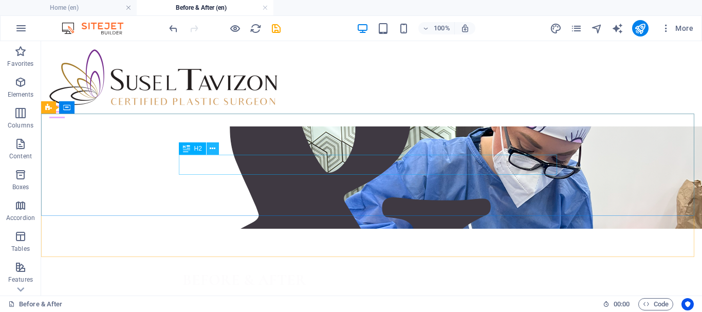
click at [212, 145] on icon at bounding box center [213, 148] width 6 height 11
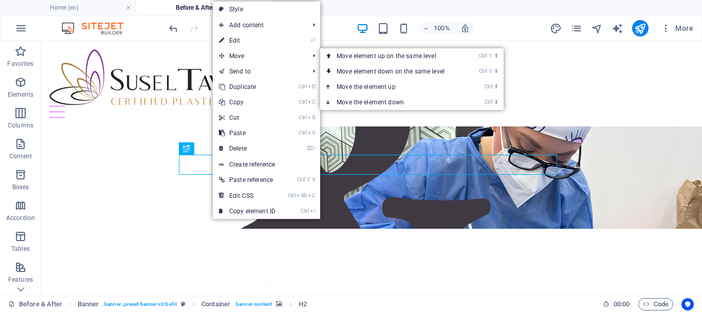
click at [248, 39] on link "⏎ Edit" at bounding box center [247, 40] width 69 height 15
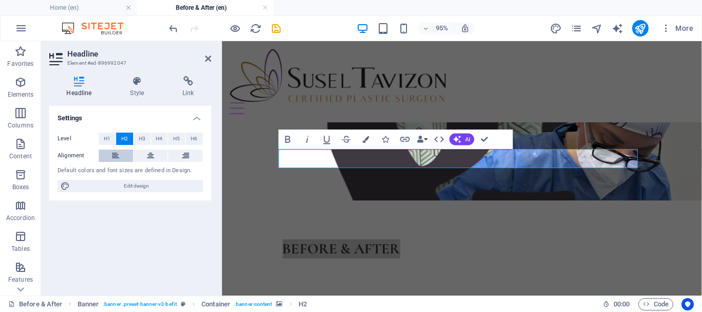
click at [114, 154] on icon at bounding box center [115, 156] width 7 height 12
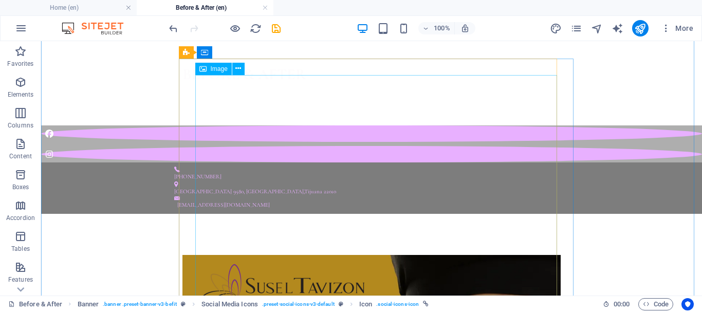
scroll to position [308, 0]
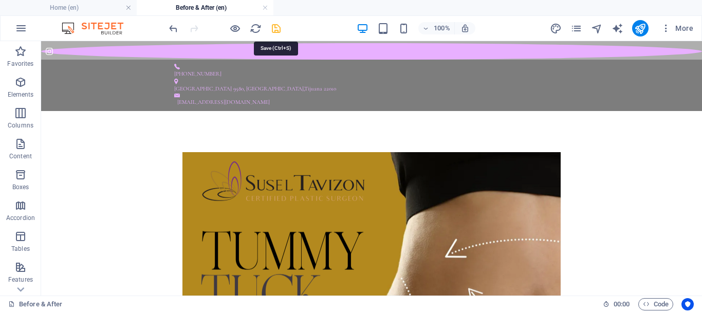
drag, startPoint x: 279, startPoint y: 29, endPoint x: 459, endPoint y: 110, distance: 197.8
click at [279, 29] on icon "save" at bounding box center [276, 29] width 12 height 12
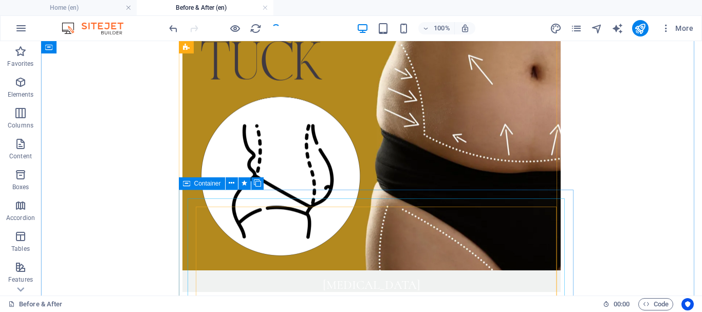
scroll to position [439, 0]
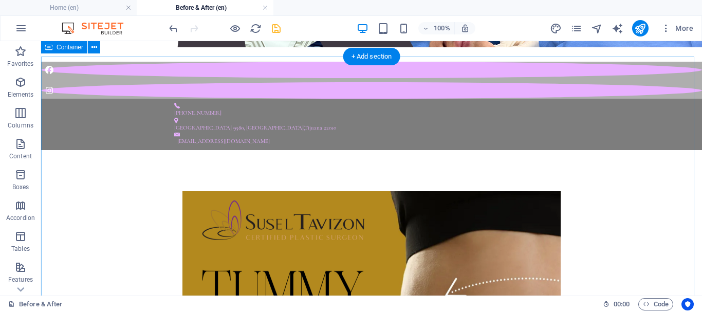
scroll to position [218, 0]
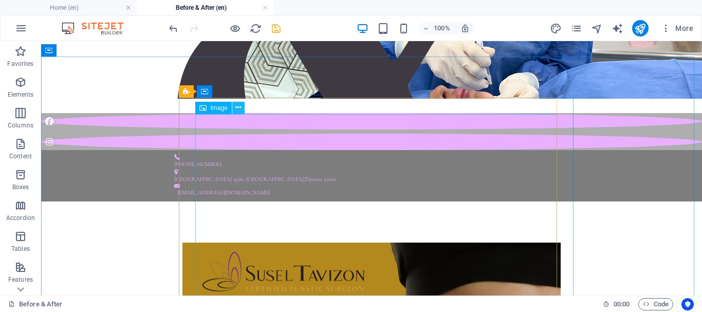
click at [235, 106] on button at bounding box center [238, 108] width 12 height 12
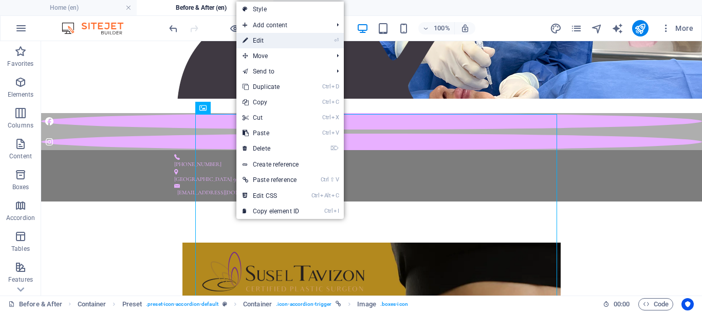
click at [276, 44] on link "⏎ Edit" at bounding box center [270, 40] width 69 height 15
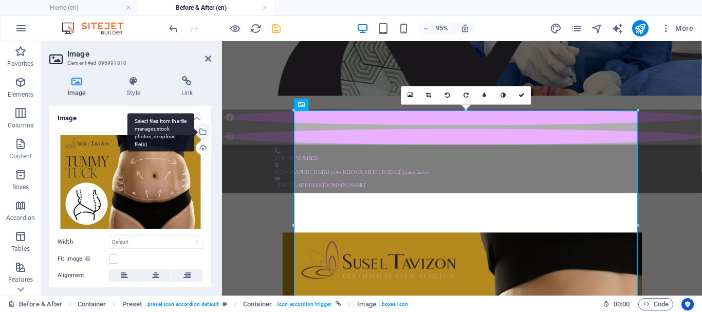
click at [202, 130] on div "Select files from the file manager, stock photos, or upload file(s)" at bounding box center [201, 132] width 15 height 15
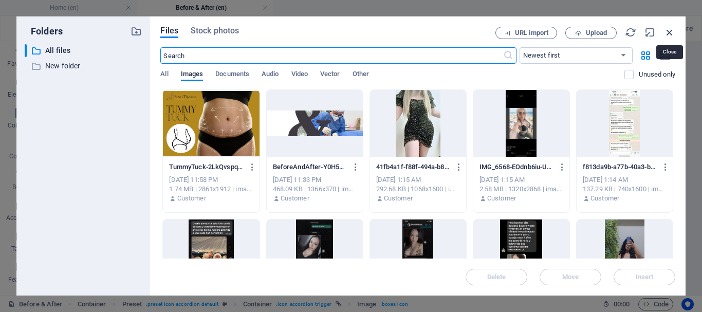
click at [669, 32] on icon "button" at bounding box center [669, 32] width 11 height 11
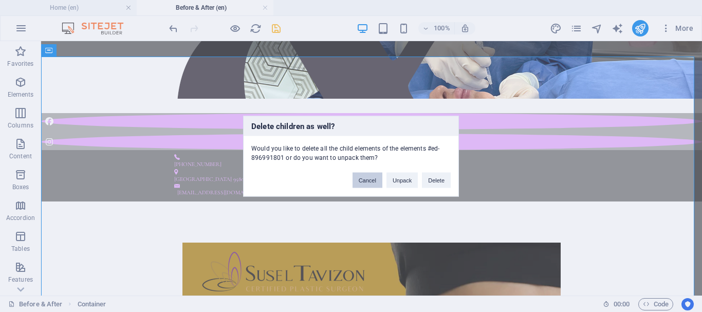
click at [366, 182] on button "Cancel" at bounding box center [368, 179] width 30 height 15
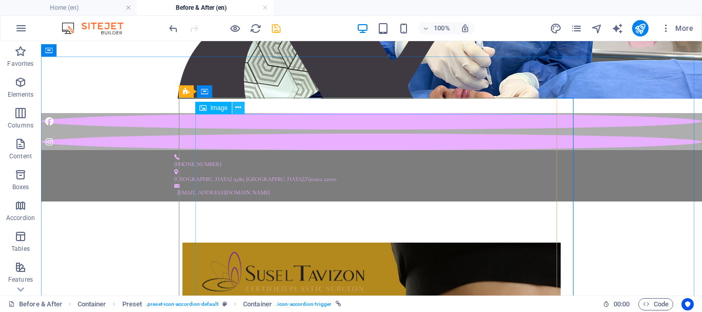
click at [237, 109] on icon at bounding box center [238, 107] width 6 height 11
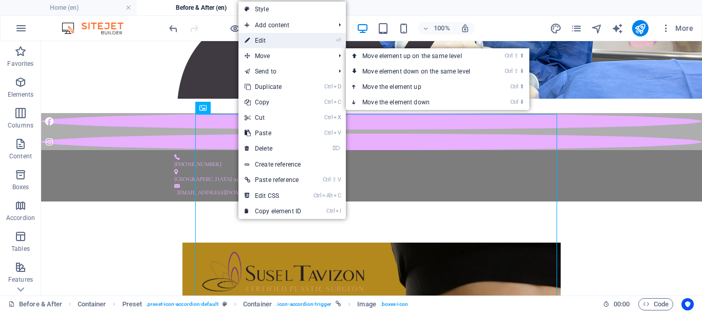
click at [275, 44] on link "⏎ Edit" at bounding box center [272, 40] width 69 height 15
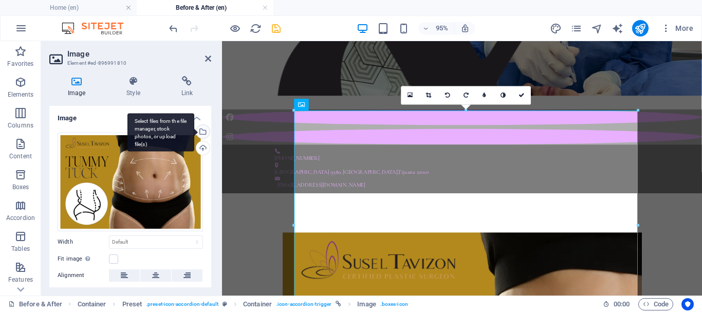
click at [200, 131] on div "Select files from the file manager, stock photos, or upload file(s)" at bounding box center [201, 132] width 15 height 15
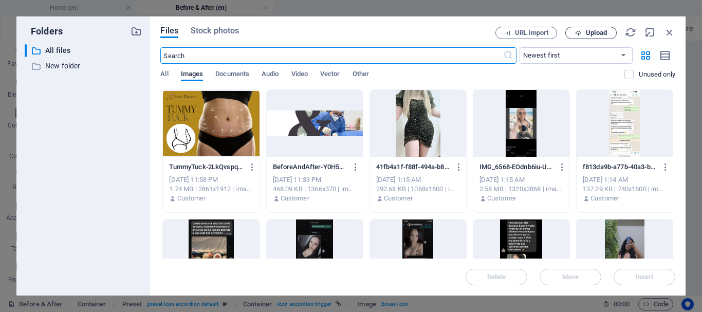
click at [593, 33] on span "Upload" at bounding box center [596, 33] width 21 height 6
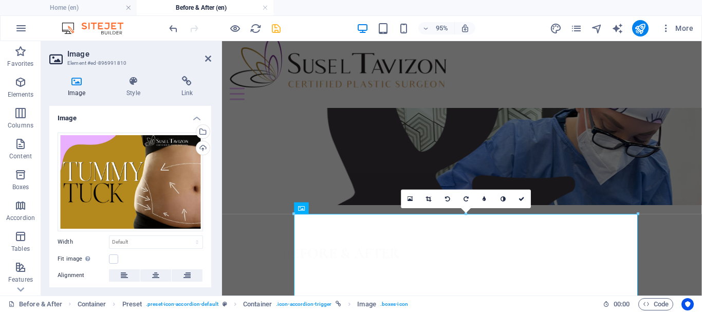
scroll to position [109, 0]
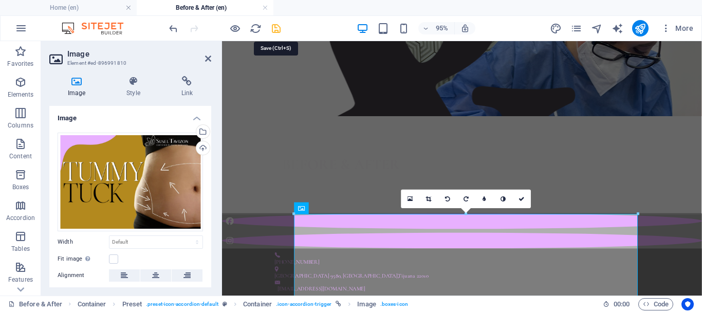
click at [278, 30] on icon "save" at bounding box center [276, 29] width 12 height 12
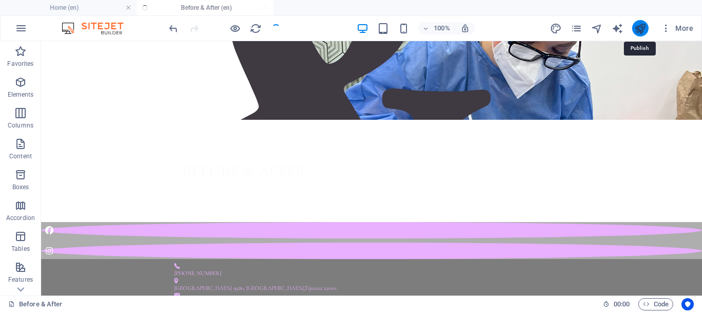
click at [638, 29] on icon "publish" at bounding box center [640, 29] width 12 height 12
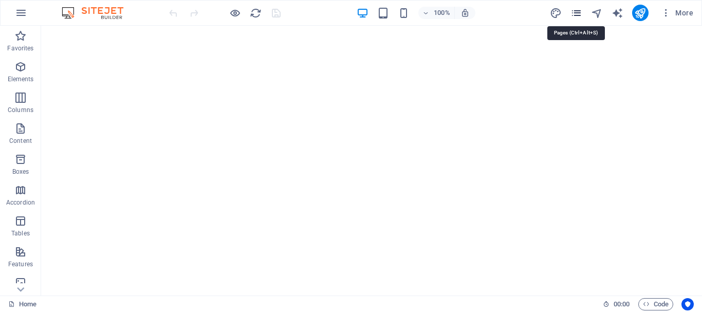
click at [580, 16] on icon "pages" at bounding box center [576, 13] width 12 height 12
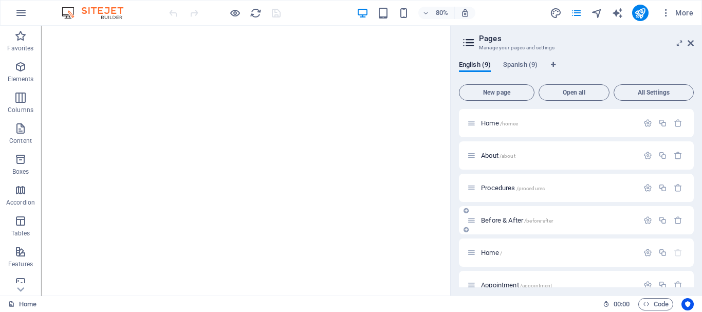
click at [516, 219] on span "Before & After /before-after" at bounding box center [517, 220] width 72 height 8
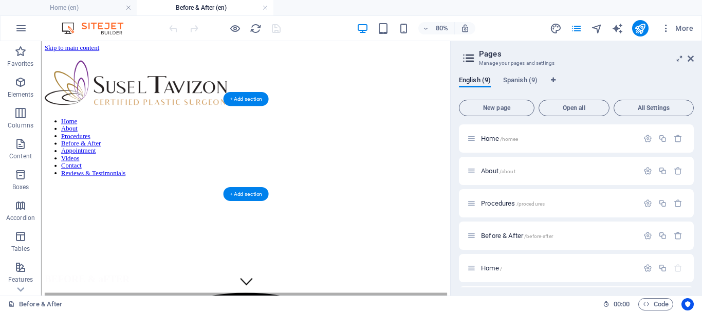
click at [49, 219] on figure at bounding box center [296, 219] width 503 height 0
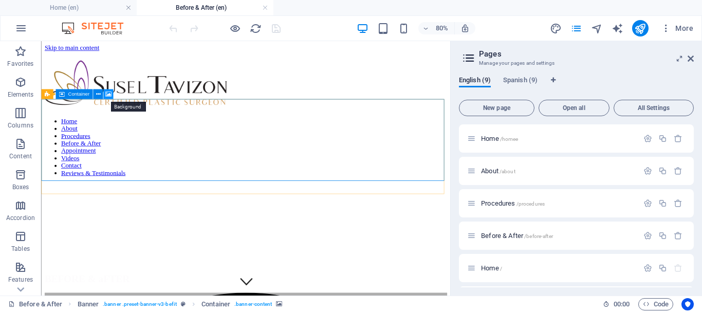
click at [107, 94] on icon at bounding box center [108, 94] width 6 height 9
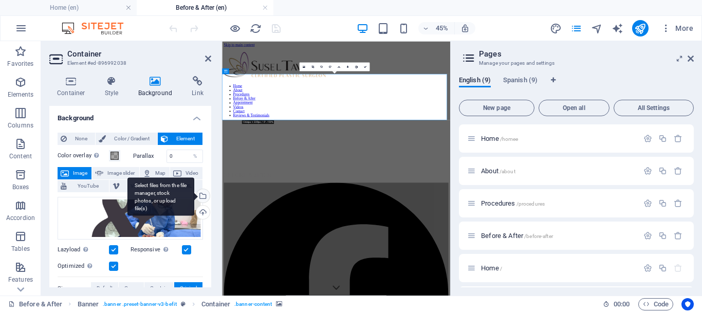
drag, startPoint x: 202, startPoint y: 198, endPoint x: 192, endPoint y: 202, distance: 11.5
click at [202, 198] on div "Select files from the file manager, stock photos, or upload file(s)" at bounding box center [201, 196] width 15 height 15
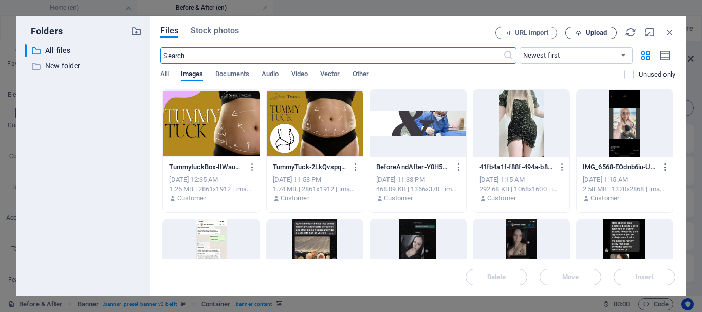
click at [585, 31] on span "Upload" at bounding box center [591, 33] width 42 height 7
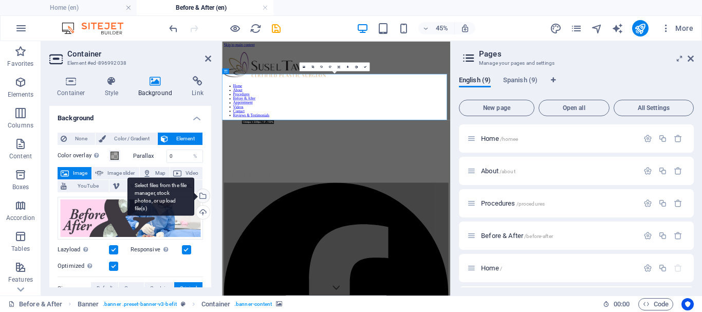
click at [204, 193] on div "Select files from the file manager, stock photos, or upload file(s)" at bounding box center [201, 196] width 15 height 15
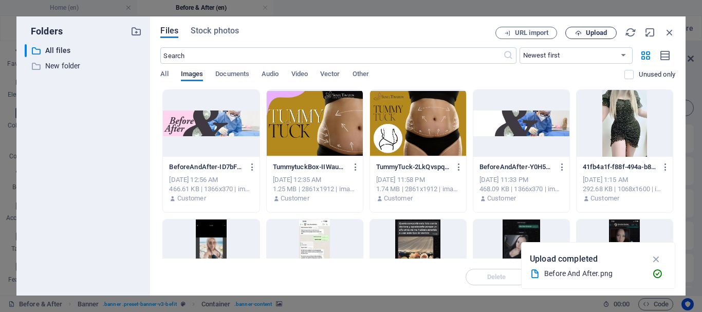
click at [587, 31] on span "Upload" at bounding box center [596, 33] width 21 height 6
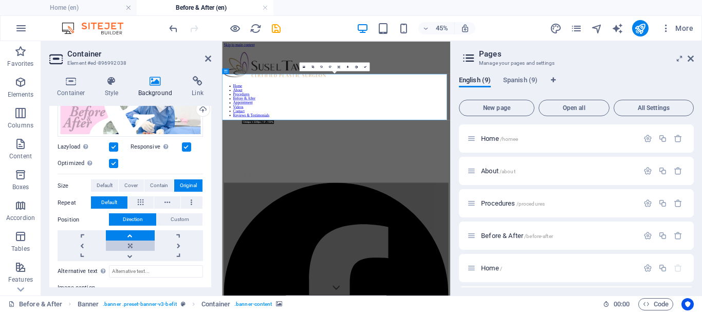
scroll to position [154, 0]
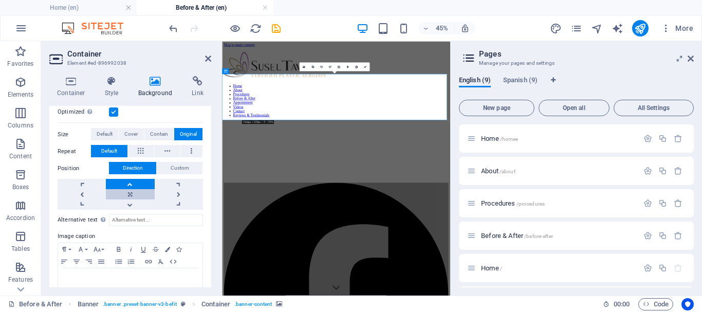
click at [135, 193] on link at bounding box center [130, 194] width 48 height 10
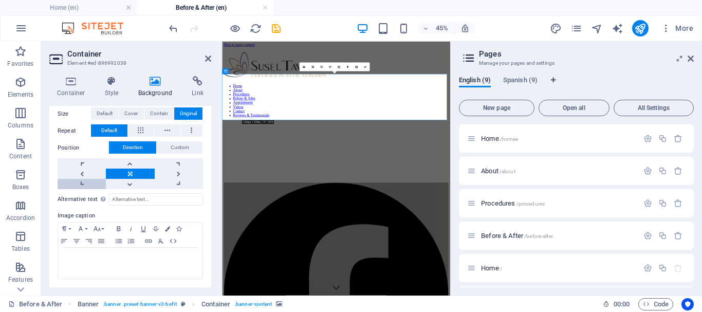
scroll to position [72, 0]
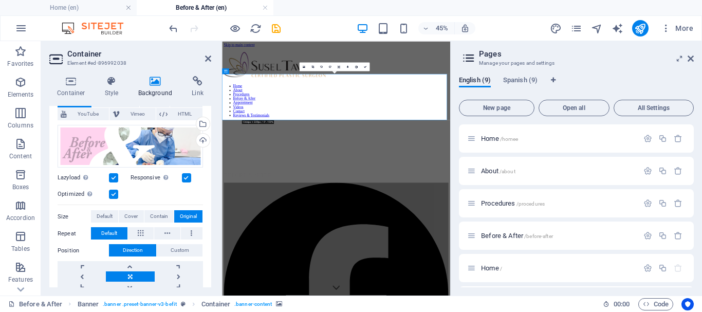
click at [80, 217] on label "Size" at bounding box center [74, 217] width 33 height 12
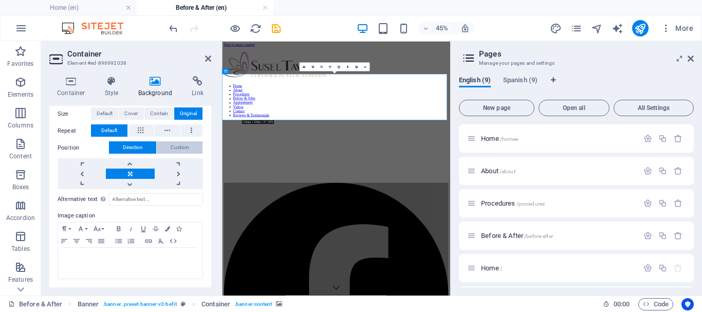
click at [182, 149] on span "Custom" at bounding box center [180, 147] width 19 height 12
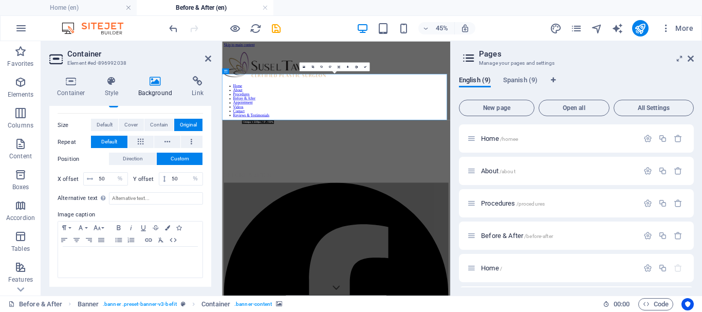
scroll to position [163, 0]
drag, startPoint x: 109, startPoint y: 176, endPoint x: 91, endPoint y: 169, distance: 18.7
click at [91, 169] on div "Position Direction Custom X offset 50 px rem % vh vw Y offset 50 px rem % vh vw" at bounding box center [130, 170] width 145 height 35
type input "10"
click at [173, 176] on input "50" at bounding box center [185, 179] width 33 height 12
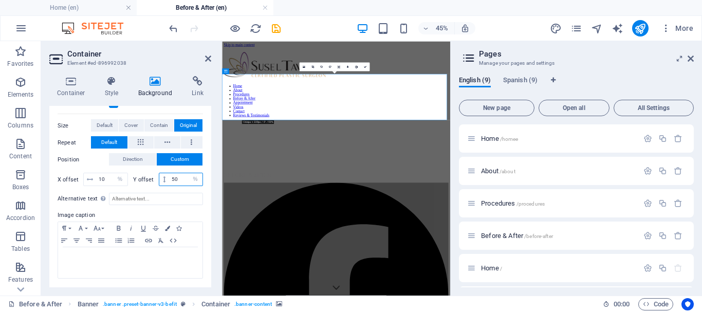
click at [173, 176] on input "50" at bounding box center [185, 179] width 33 height 12
type input "10"
click at [101, 178] on input "10" at bounding box center [111, 179] width 31 height 12
click at [143, 159] on button "Direction" at bounding box center [132, 160] width 47 height 12
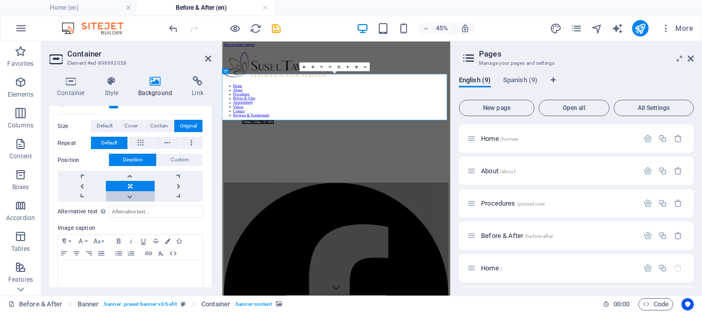
click at [124, 195] on link at bounding box center [130, 196] width 48 height 10
click at [132, 176] on link at bounding box center [130, 176] width 48 height 10
click at [135, 181] on link at bounding box center [130, 186] width 48 height 10
click at [690, 61] on icon at bounding box center [691, 58] width 6 height 8
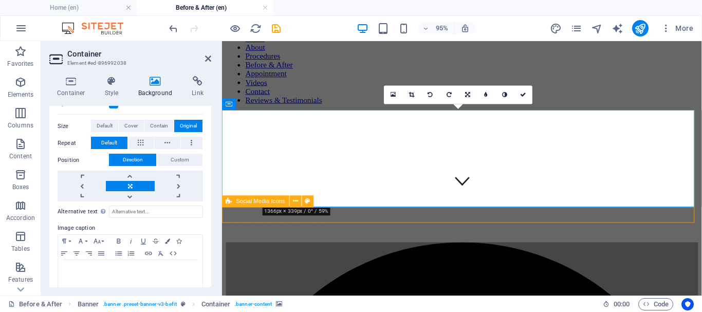
scroll to position [0, 0]
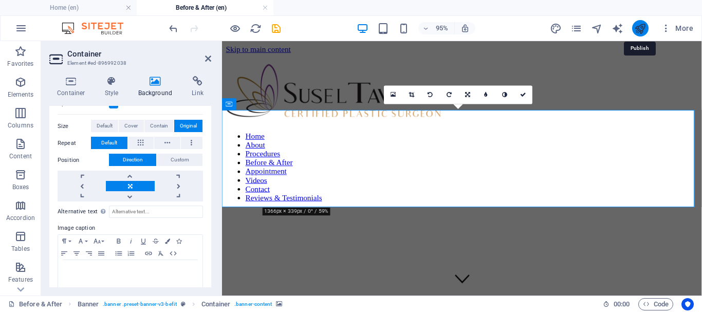
click at [641, 28] on icon "publish" at bounding box center [640, 29] width 12 height 12
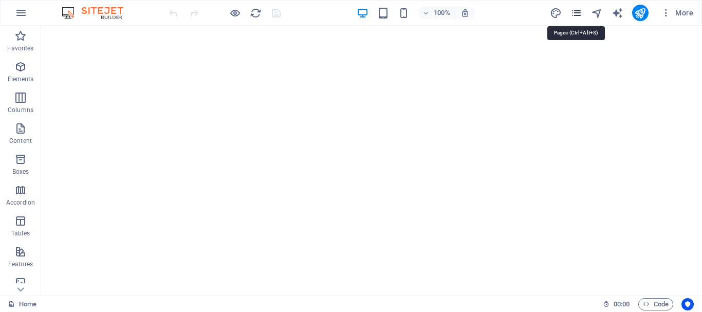
click at [580, 14] on icon "pages" at bounding box center [576, 13] width 12 height 12
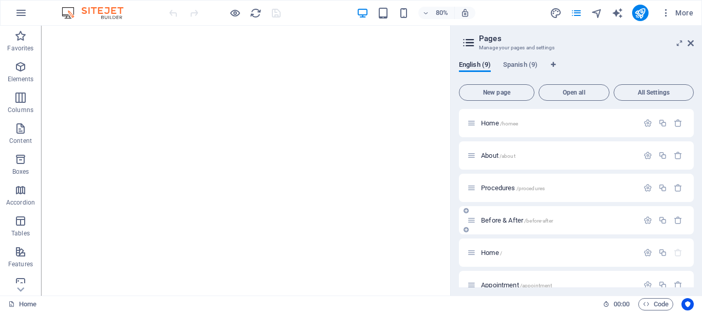
click at [507, 218] on span "Before & After /before-after" at bounding box center [517, 220] width 72 height 8
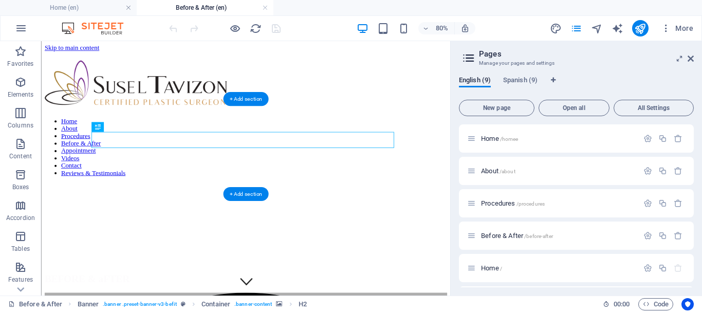
click at [75, 219] on figure at bounding box center [296, 219] width 503 height 0
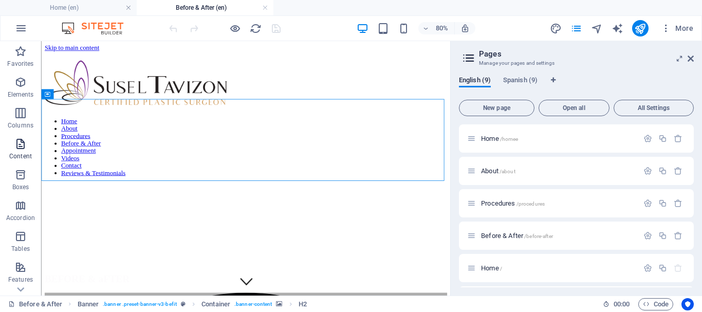
click at [691, 59] on icon at bounding box center [691, 58] width 6 height 8
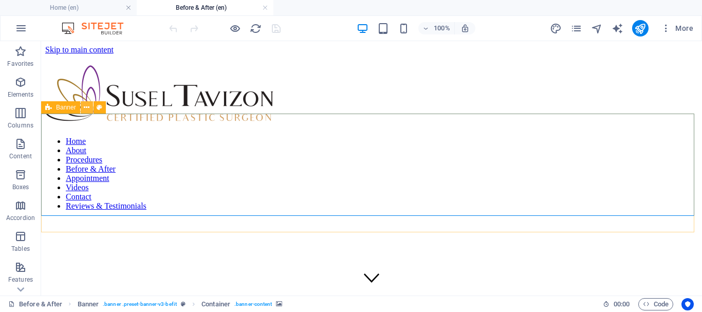
click at [85, 108] on icon at bounding box center [87, 107] width 6 height 11
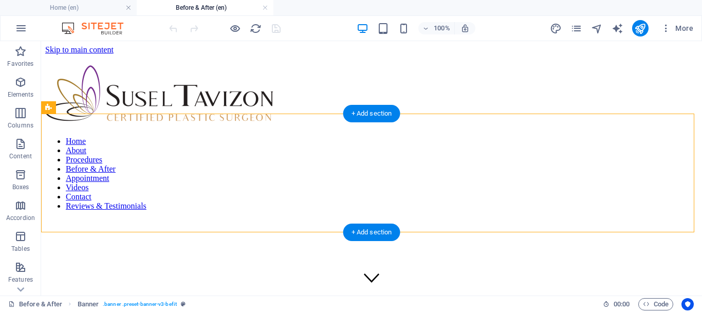
click at [85, 219] on figure at bounding box center [371, 219] width 653 height 0
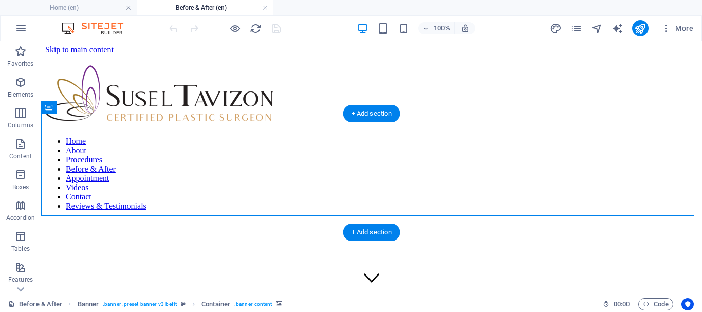
click at [70, 219] on figure at bounding box center [371, 219] width 653 height 0
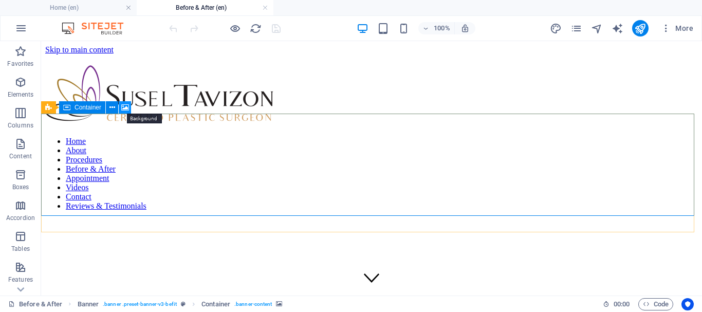
click at [125, 107] on icon at bounding box center [125, 107] width 8 height 11
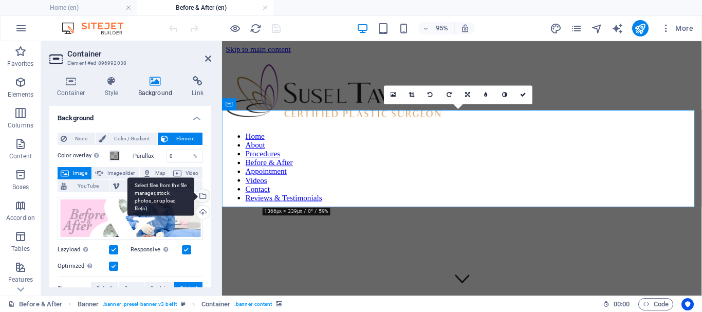
click at [201, 198] on div "Select files from the file manager, stock photos, or upload file(s)" at bounding box center [201, 196] width 15 height 15
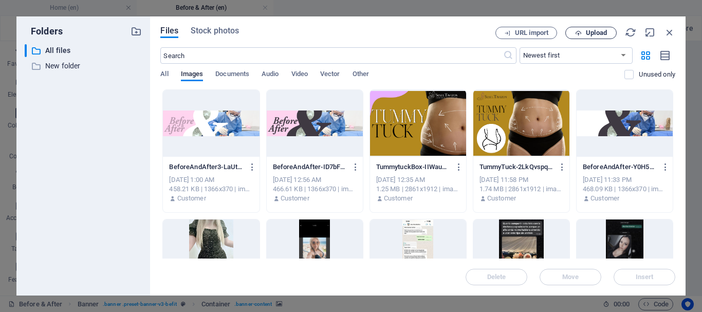
click at [588, 30] on span "Upload" at bounding box center [596, 33] width 21 height 6
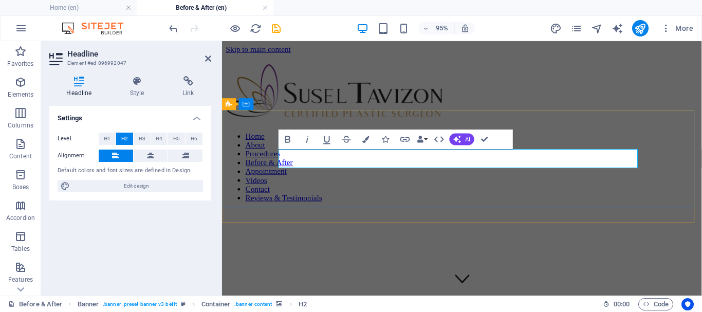
drag, startPoint x: 280, startPoint y: 28, endPoint x: 303, endPoint y: 7, distance: 31.3
click at [280, 28] on icon "save" at bounding box center [276, 29] width 12 height 12
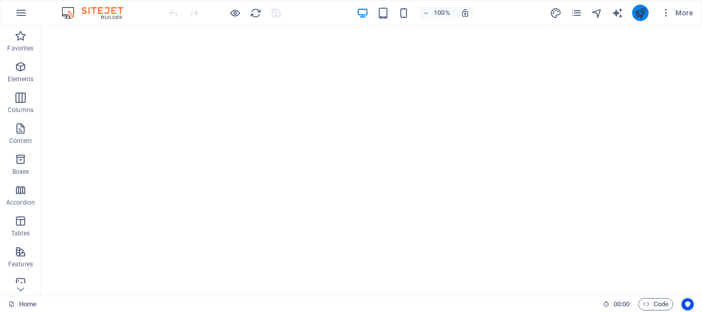
click at [580, 12] on icon "pages" at bounding box center [576, 13] width 12 height 12
click at [575, 15] on icon "pages" at bounding box center [576, 13] width 12 height 12
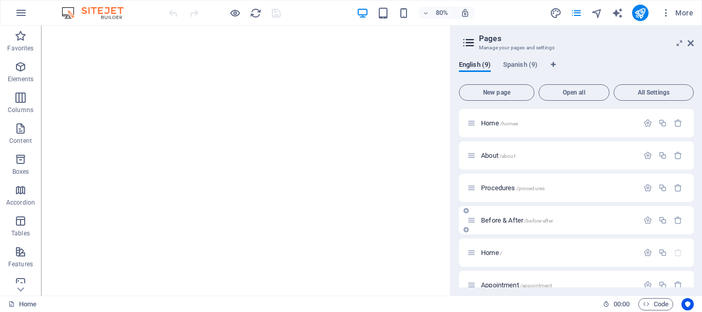
click at [506, 219] on span "Before & After /before-after" at bounding box center [517, 220] width 72 height 8
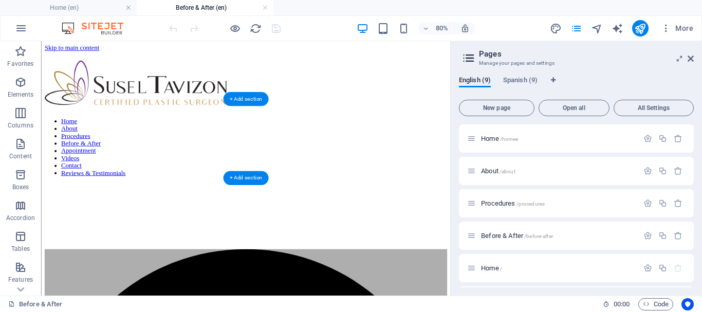
click at [132, 219] on figure at bounding box center [296, 219] width 503 height 0
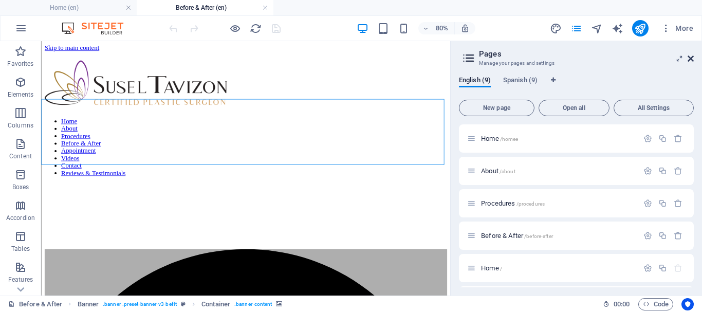
click at [693, 60] on icon at bounding box center [691, 58] width 6 height 8
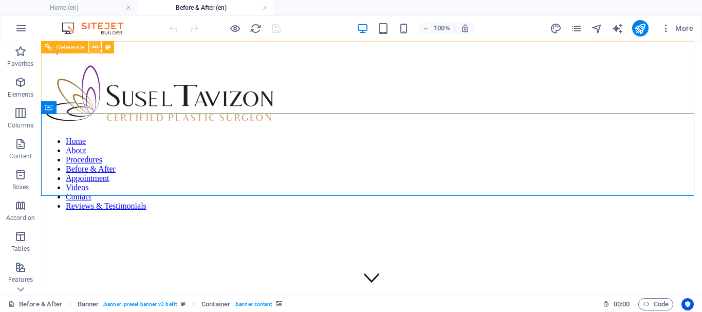
click at [96, 48] on icon at bounding box center [96, 47] width 6 height 11
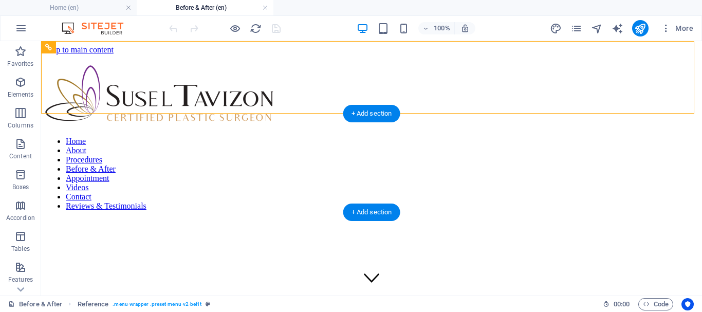
click at [60, 219] on figure at bounding box center [371, 219] width 653 height 0
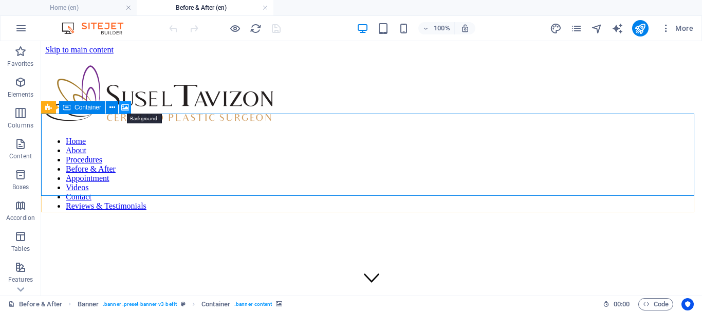
click at [127, 106] on icon at bounding box center [125, 107] width 8 height 11
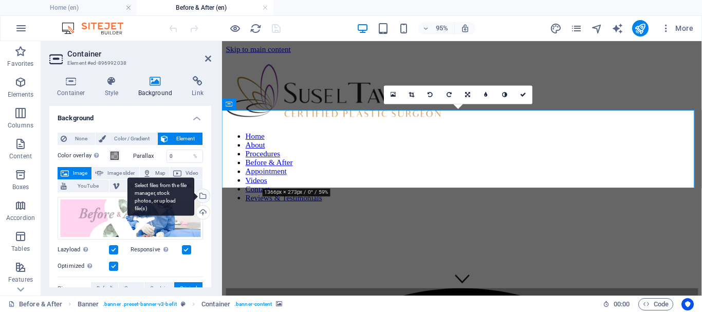
click at [200, 196] on div "Select files from the file manager, stock photos, or upload file(s)" at bounding box center [201, 196] width 15 height 15
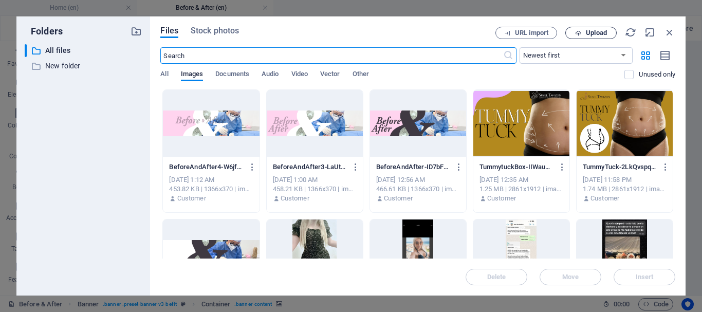
click at [593, 34] on span "Upload" at bounding box center [596, 33] width 21 height 6
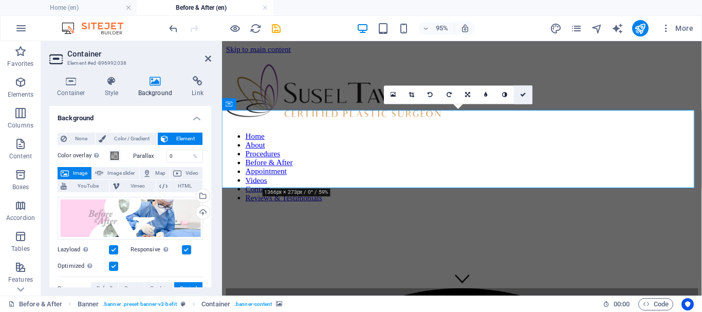
drag, startPoint x: 522, startPoint y: 94, endPoint x: 483, endPoint y: 55, distance: 54.9
click at [522, 94] on icon at bounding box center [523, 95] width 6 height 6
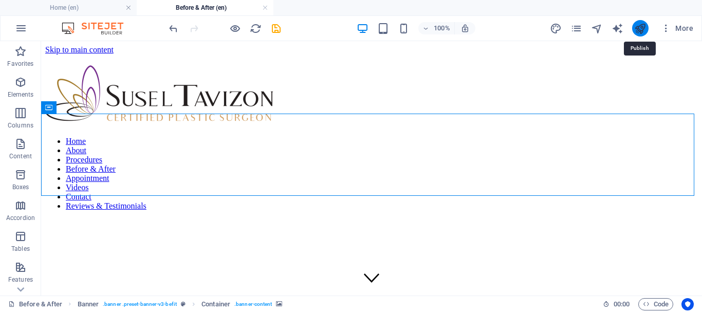
click at [640, 25] on icon "publish" at bounding box center [640, 29] width 12 height 12
